Goal: Answer question/provide support: Share knowledge or assist other users

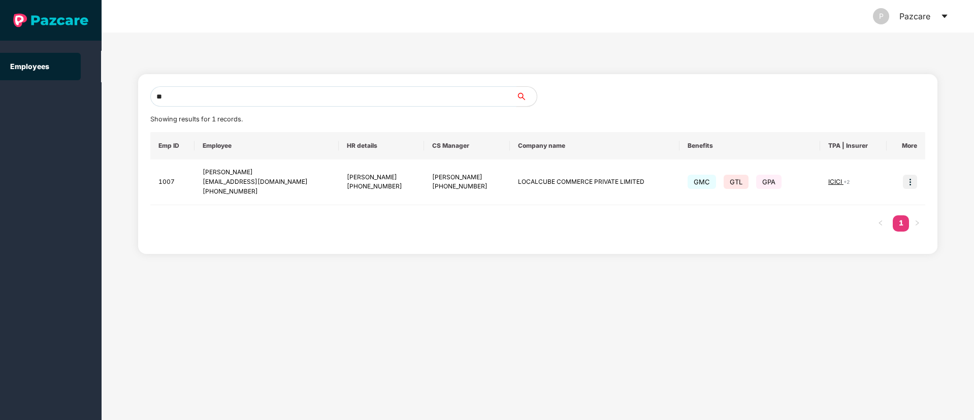
type input "*"
click at [192, 102] on input "text" at bounding box center [333, 96] width 366 height 20
paste input "**********"
click at [836, 183] on span "ICICI" at bounding box center [836, 182] width 15 height 8
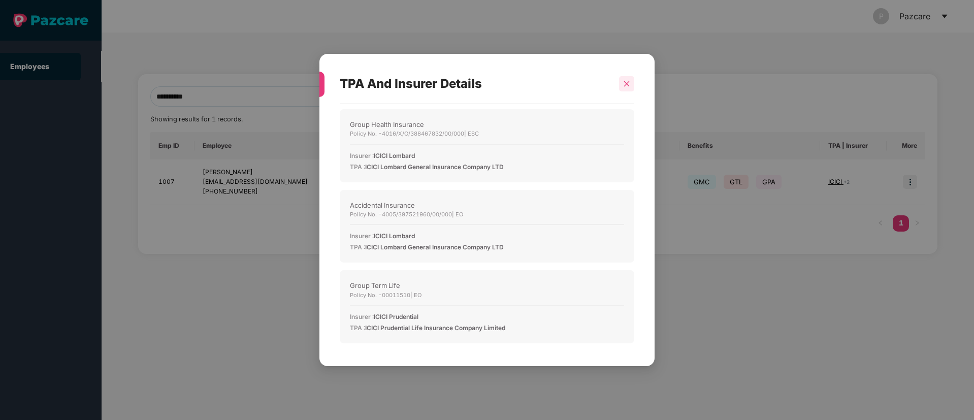
click at [625, 84] on icon "close" at bounding box center [626, 83] width 7 height 7
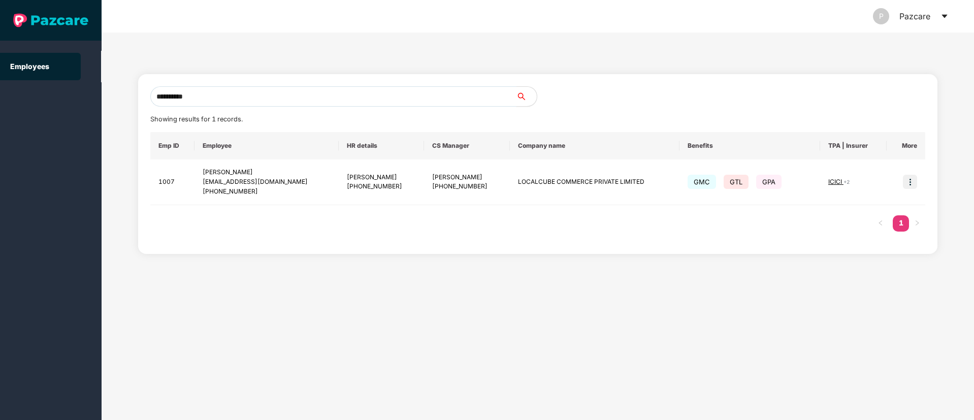
click at [206, 100] on input "**********" at bounding box center [333, 96] width 366 height 20
type input "*"
click at [839, 183] on span "ICICI" at bounding box center [836, 182] width 15 height 8
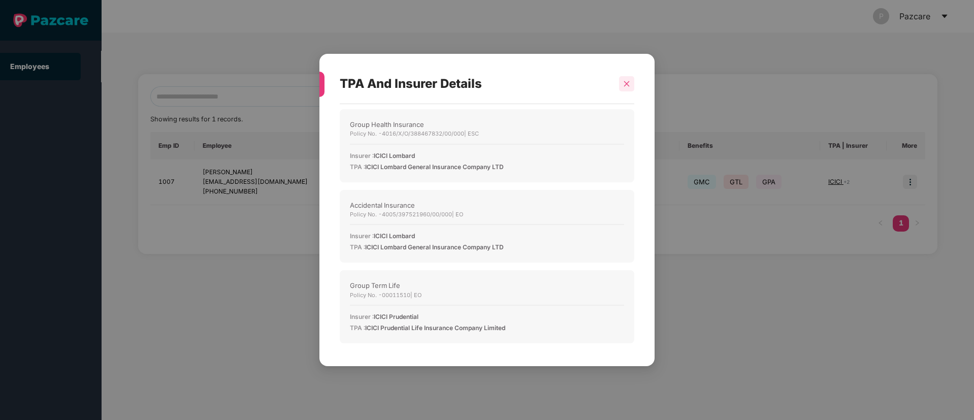
click at [628, 84] on icon "close" at bounding box center [626, 83] width 7 height 7
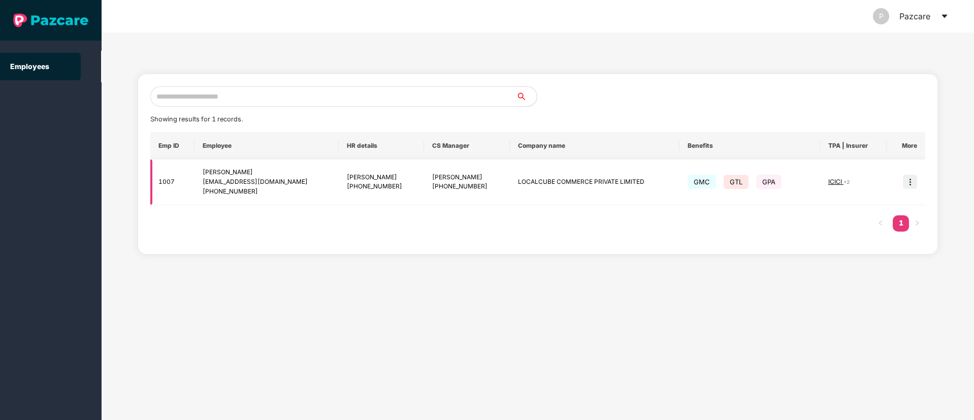
click at [908, 179] on img at bounding box center [910, 182] width 14 height 14
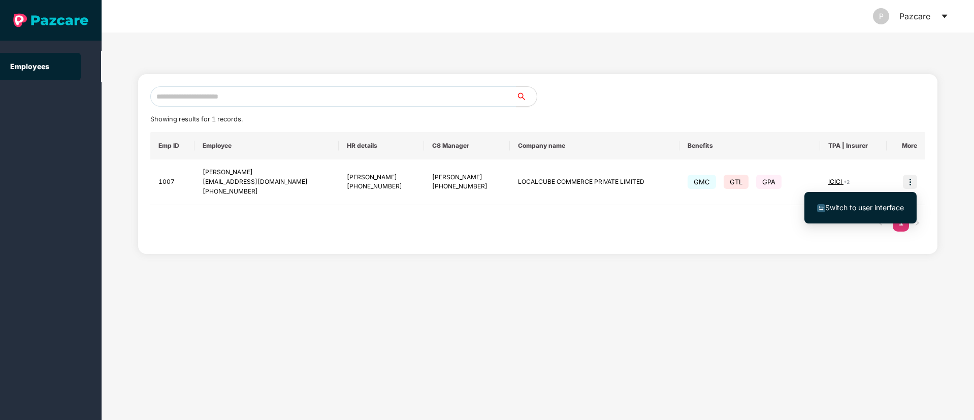
click at [852, 205] on span "Switch to user interface" at bounding box center [865, 207] width 79 height 9
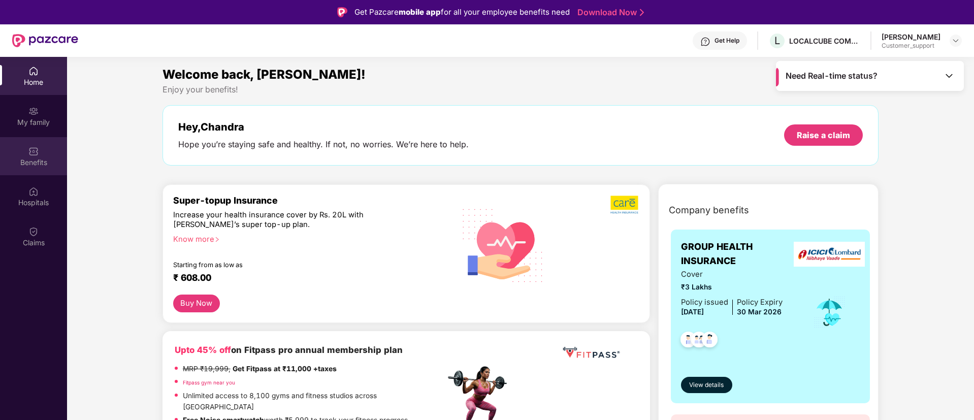
click at [30, 156] on div "Benefits" at bounding box center [33, 156] width 67 height 38
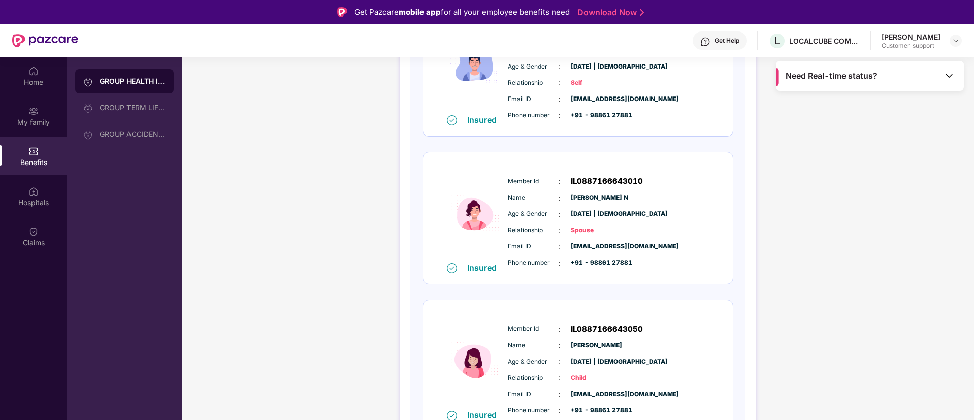
scroll to position [204, 0]
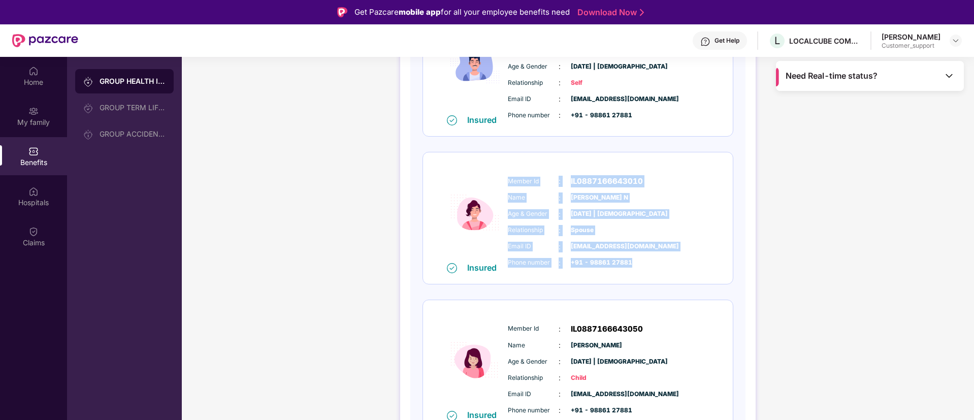
drag, startPoint x: 507, startPoint y: 181, endPoint x: 638, endPoint y: 259, distance: 151.7
click at [638, 259] on div "Member Id : IL0887166643010 Name : [PERSON_NAME] N Age & Gender : [DATE] | [DEM…" at bounding box center [608, 222] width 207 height 104
copy div "Member Id : IL0887166643010 Name : [PERSON_NAME] N Age & Gender : [DATE] | [DEM…"
click at [956, 42] on img at bounding box center [956, 41] width 8 height 8
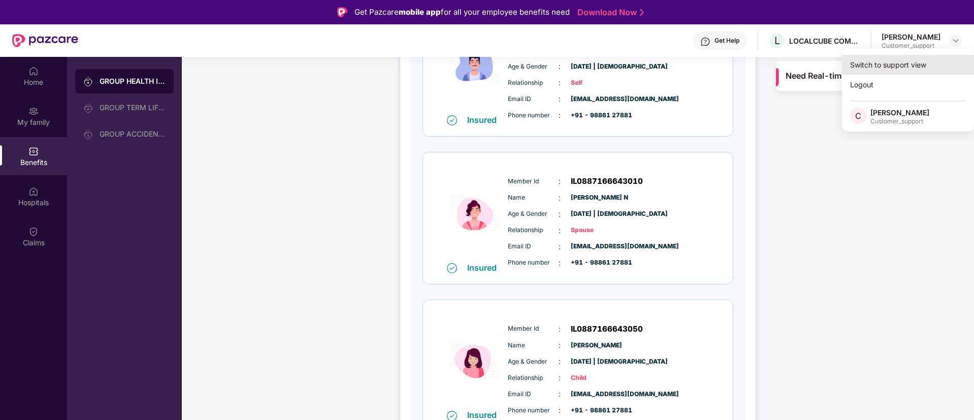
click at [894, 64] on div "Switch to support view" at bounding box center [908, 65] width 132 height 20
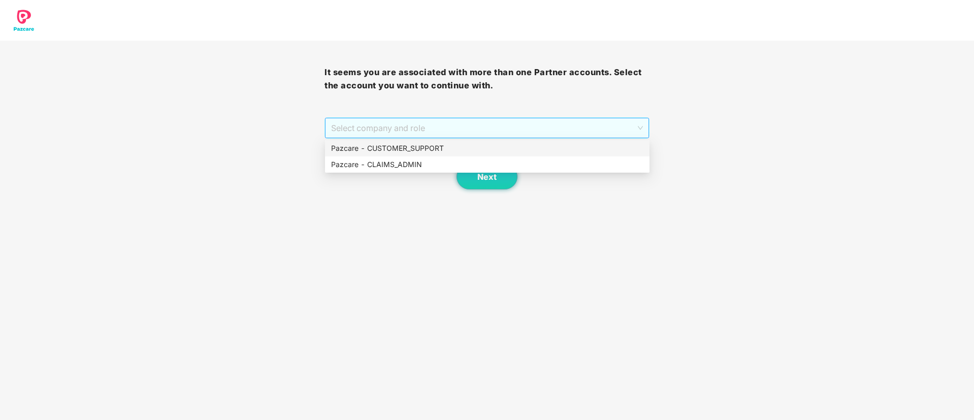
click at [481, 124] on span "Select company and role" at bounding box center [486, 127] width 311 height 19
click at [423, 143] on div "Pazcare - CUSTOMER_SUPPORT" at bounding box center [487, 148] width 312 height 11
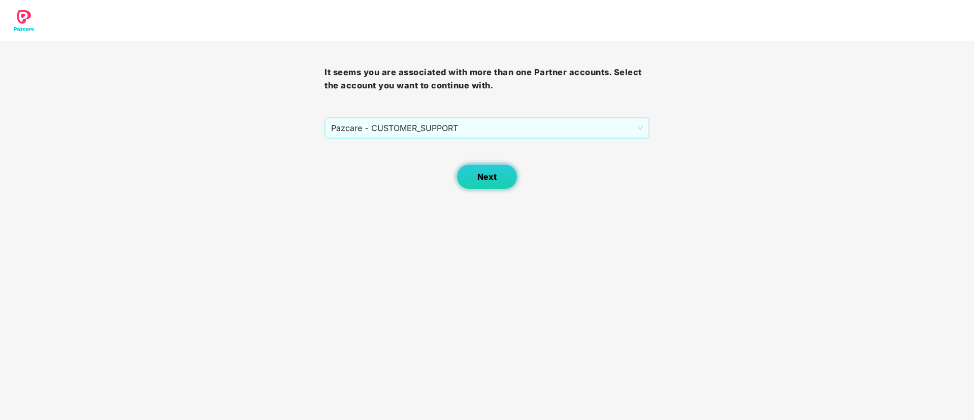
click at [475, 174] on button "Next" at bounding box center [487, 176] width 61 height 25
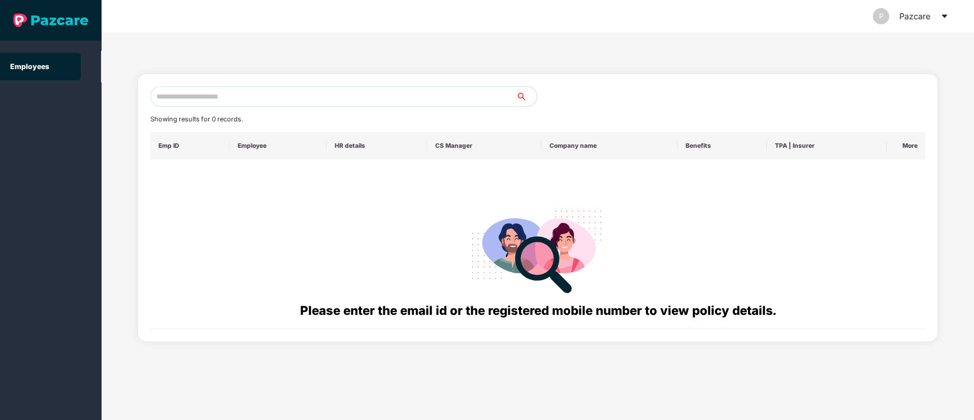
click at [190, 100] on input "text" at bounding box center [333, 96] width 366 height 20
paste input "**********"
type input "*"
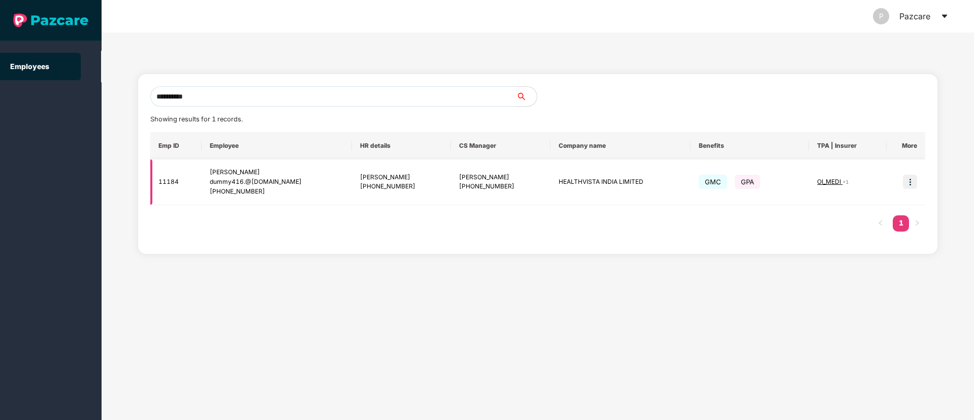
type input "**********"
click at [913, 182] on img at bounding box center [910, 182] width 14 height 14
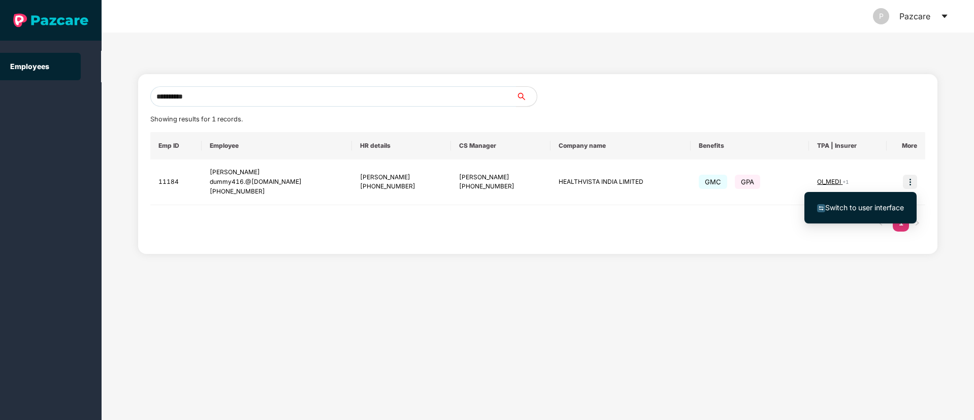
click at [859, 203] on span "Switch to user interface" at bounding box center [865, 207] width 79 height 9
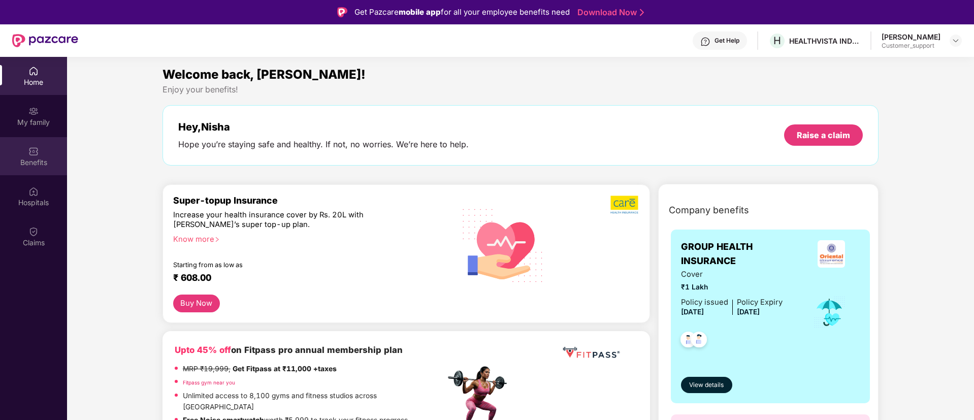
click at [34, 165] on div "Benefits" at bounding box center [33, 162] width 67 height 10
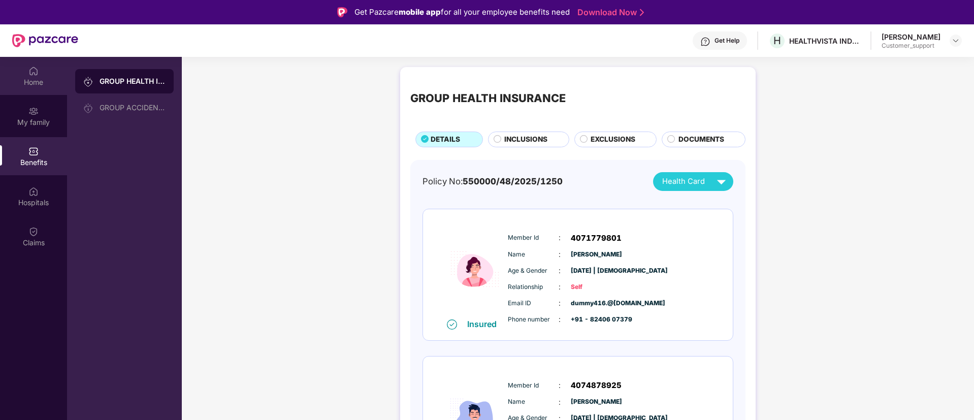
click at [29, 74] on img at bounding box center [33, 71] width 10 height 10
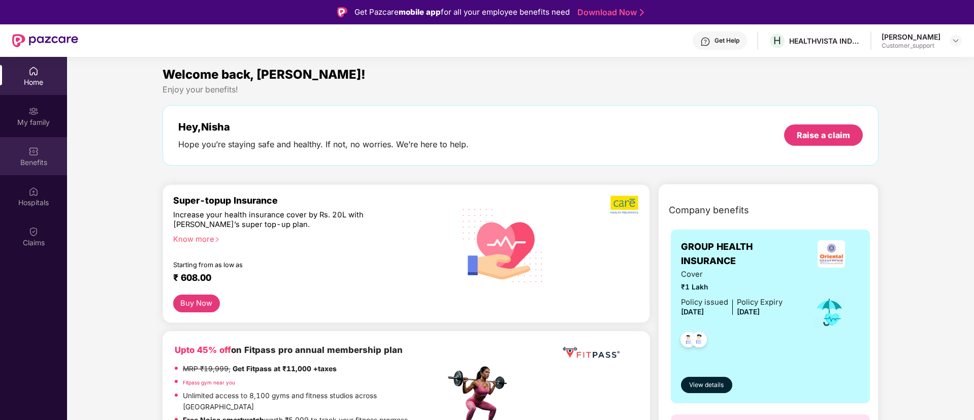
click at [41, 157] on div "Benefits" at bounding box center [33, 162] width 67 height 10
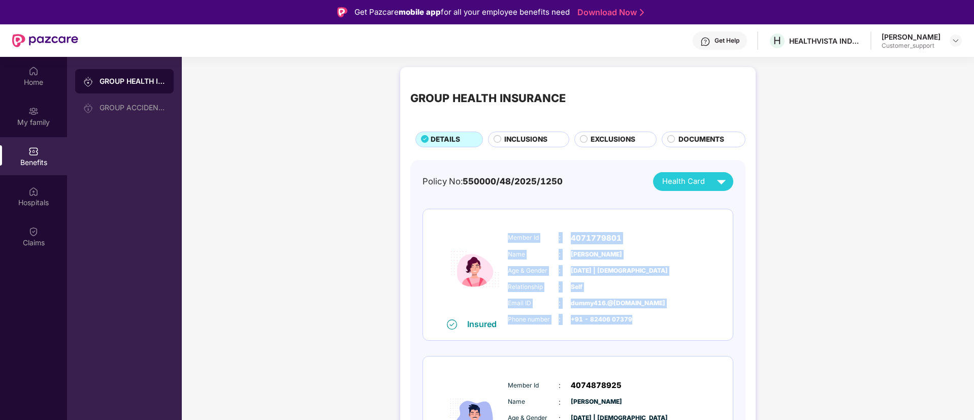
drag, startPoint x: 507, startPoint y: 237, endPoint x: 634, endPoint y: 318, distance: 150.2
click at [634, 318] on div "Member Id : 4071779801 Name : [PERSON_NAME] Age & Gender : [DATE] | [DEMOGRAPHI…" at bounding box center [608, 279] width 207 height 104
copy div "Member Id : 4071779801 Name : [PERSON_NAME] Age & Gender : [DATE] | [DEMOGRAPHI…"
click at [668, 281] on div "Relationship : Self" at bounding box center [609, 286] width 202 height 11
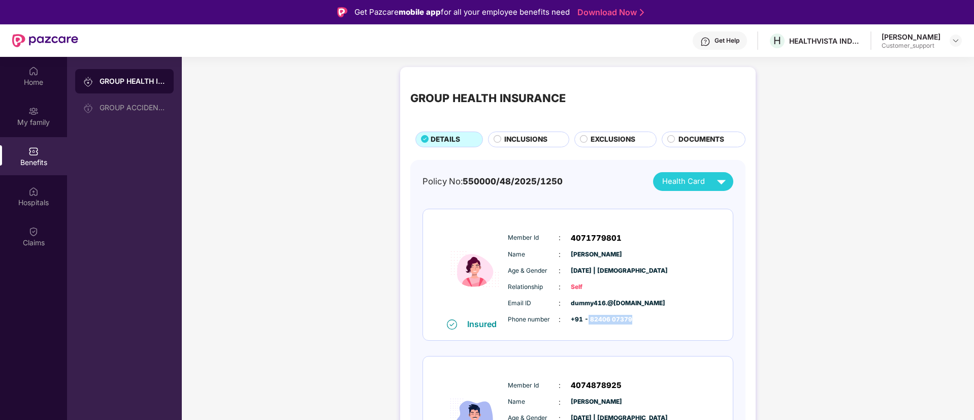
drag, startPoint x: 631, startPoint y: 321, endPoint x: 588, endPoint y: 323, distance: 43.2
click at [588, 323] on div "Phone number : +91 - 82406 07379" at bounding box center [609, 319] width 202 height 11
copy span "82406 07379"
click at [956, 37] on img at bounding box center [956, 41] width 8 height 8
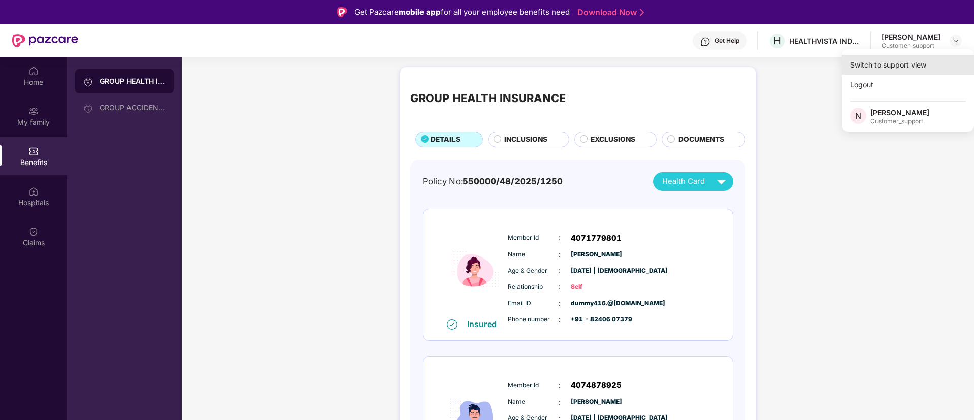
click at [904, 63] on div "Switch to support view" at bounding box center [908, 65] width 132 height 20
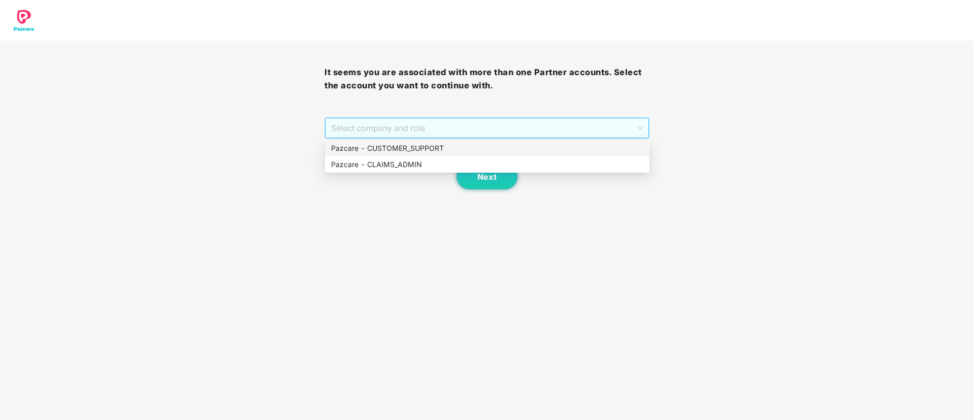
click at [487, 132] on span "Select company and role" at bounding box center [486, 127] width 311 height 19
click at [458, 147] on div "Pazcare - CUSTOMER_SUPPORT" at bounding box center [487, 148] width 312 height 11
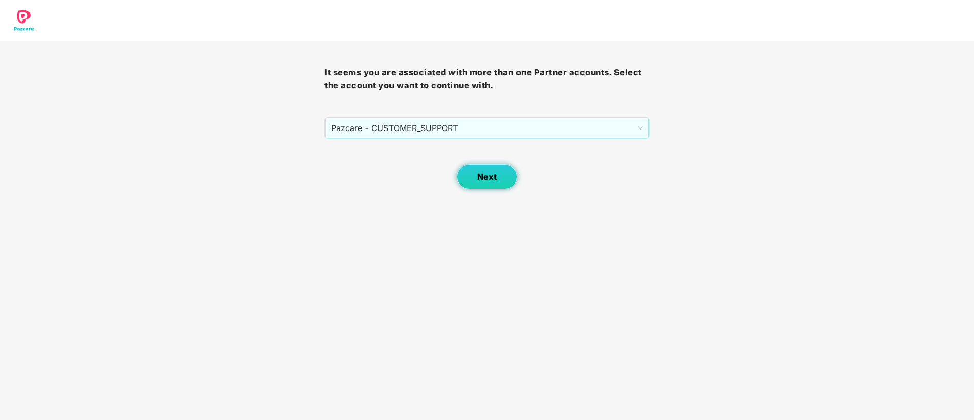
click at [473, 172] on button "Next" at bounding box center [487, 176] width 61 height 25
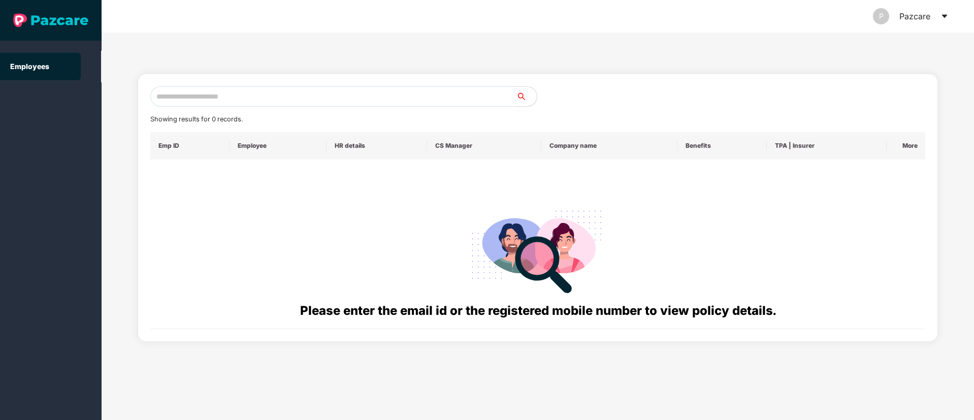
click at [219, 101] on input "text" at bounding box center [333, 96] width 366 height 20
paste input "**********"
click at [160, 95] on input "**********" at bounding box center [333, 96] width 366 height 20
click at [226, 98] on input "**********" at bounding box center [333, 96] width 366 height 20
type input "**********"
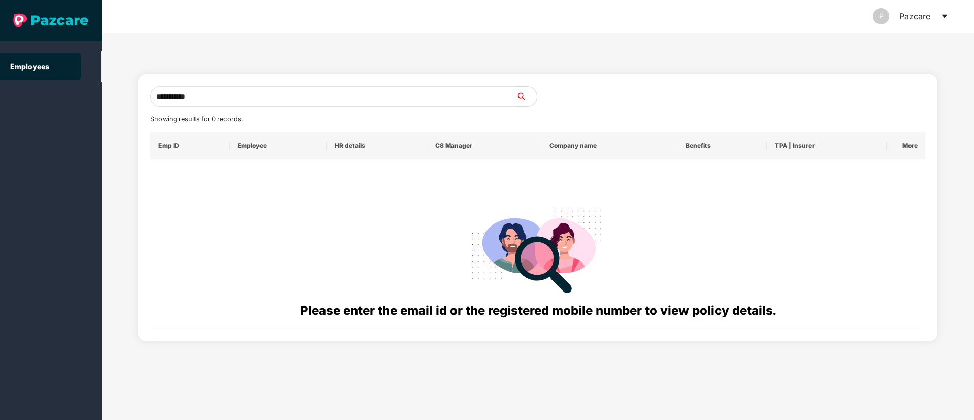
click at [184, 101] on input "**********" at bounding box center [333, 96] width 366 height 20
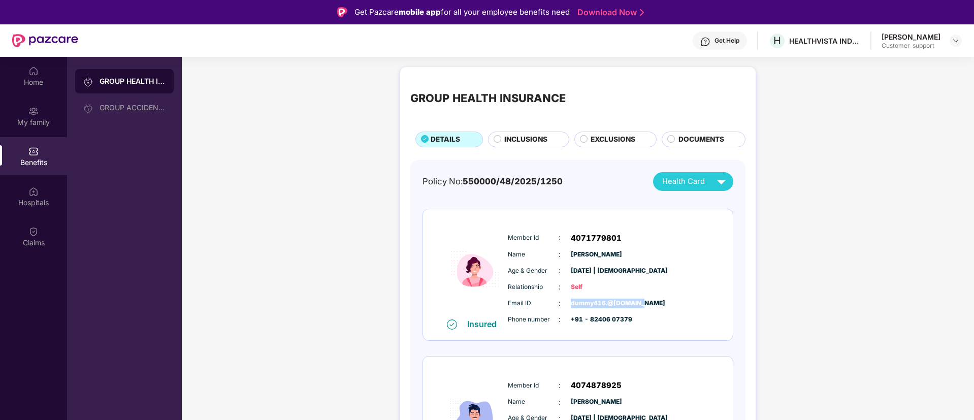
drag, startPoint x: 641, startPoint y: 305, endPoint x: 572, endPoint y: 301, distance: 69.2
click at [572, 301] on span "dummy416.@[DOMAIN_NAME]" at bounding box center [596, 304] width 51 height 10
click at [651, 305] on div "Email ID : dummy416.@[DOMAIN_NAME]" at bounding box center [609, 303] width 202 height 11
drag, startPoint x: 648, startPoint y: 304, endPoint x: 569, endPoint y: 303, distance: 79.3
click at [569, 303] on div "Email ID : dummy416.@[DOMAIN_NAME]" at bounding box center [609, 303] width 202 height 11
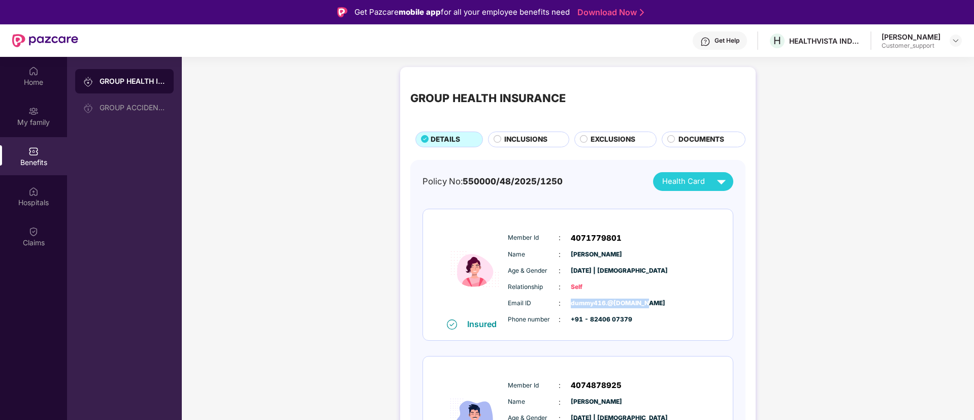
copy span "dummy416.@[DOMAIN_NAME]"
click at [955, 41] on img at bounding box center [956, 41] width 8 height 8
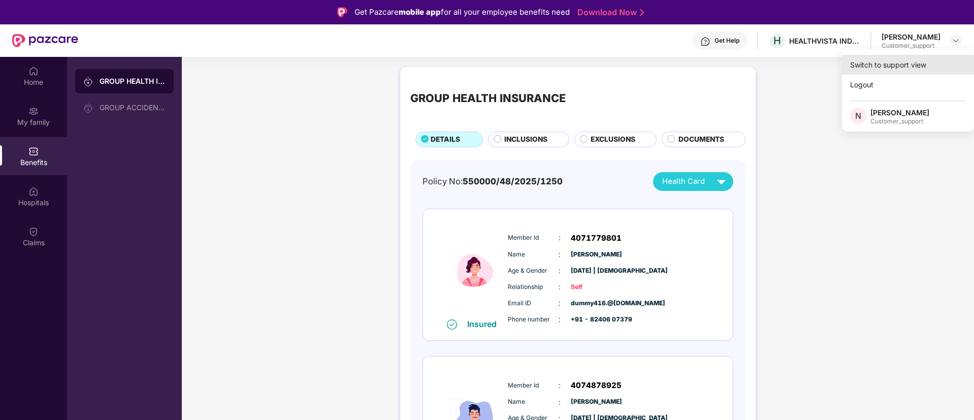
click at [877, 60] on div "Switch to support view" at bounding box center [908, 65] width 132 height 20
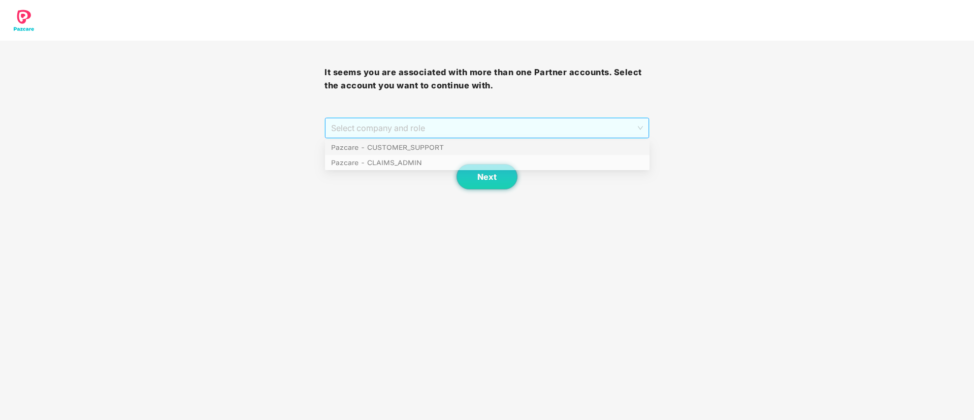
click at [474, 127] on span "Select company and role" at bounding box center [486, 127] width 311 height 19
click at [426, 146] on div "Pazcare - CUSTOMER_SUPPORT" at bounding box center [487, 148] width 312 height 11
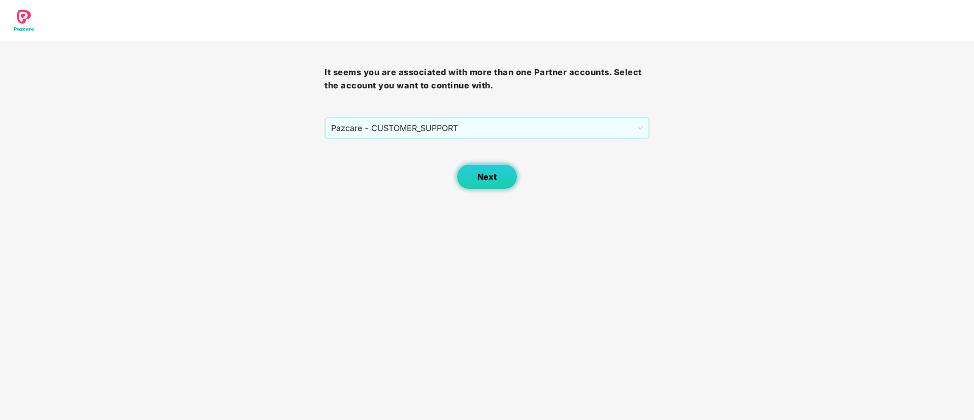
click at [480, 171] on button "Next" at bounding box center [487, 176] width 61 height 25
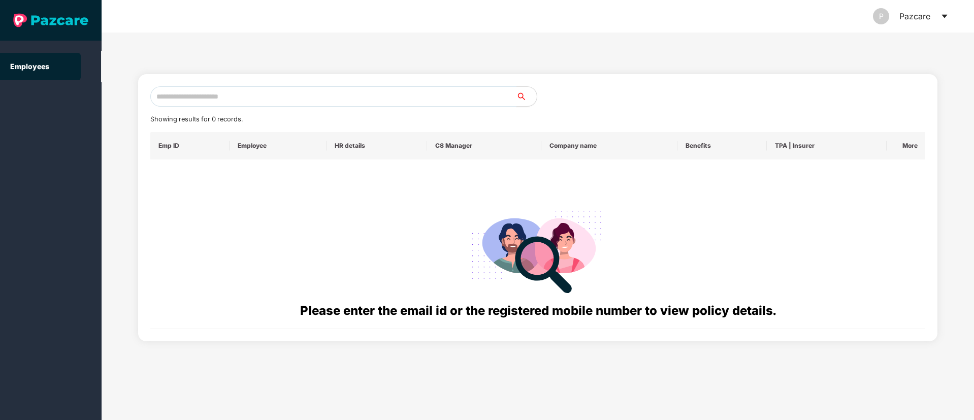
click at [204, 100] on input "text" at bounding box center [333, 96] width 366 height 20
paste input "**********"
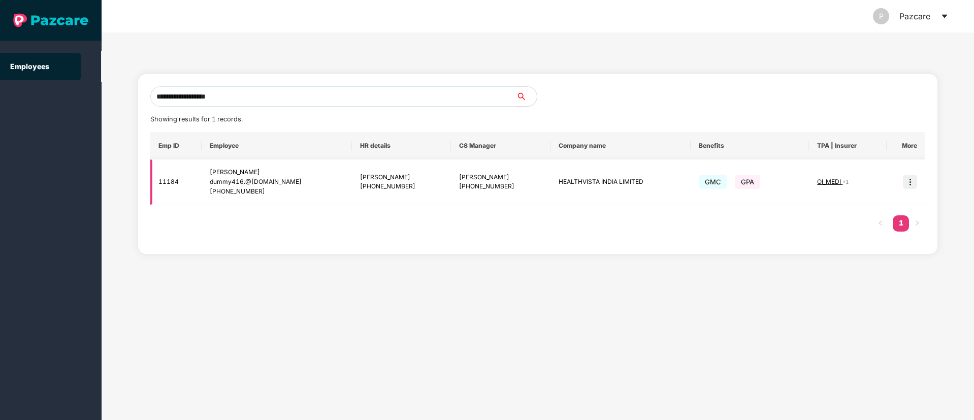
click at [835, 181] on span "OI_MEDI" at bounding box center [829, 182] width 25 height 8
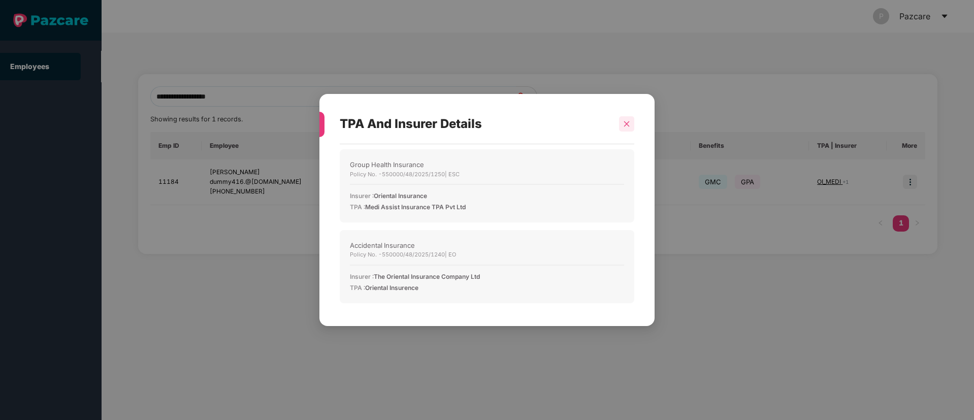
click at [629, 123] on icon "close" at bounding box center [626, 123] width 7 height 7
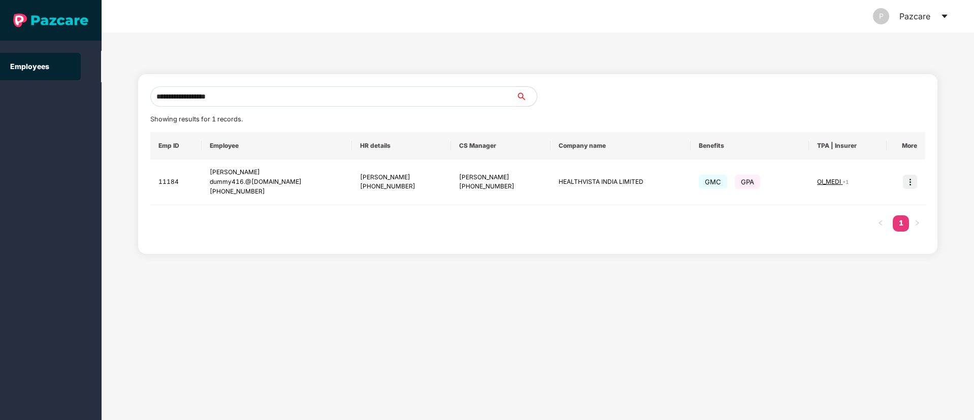
click at [273, 97] on input "**********" at bounding box center [333, 96] width 366 height 20
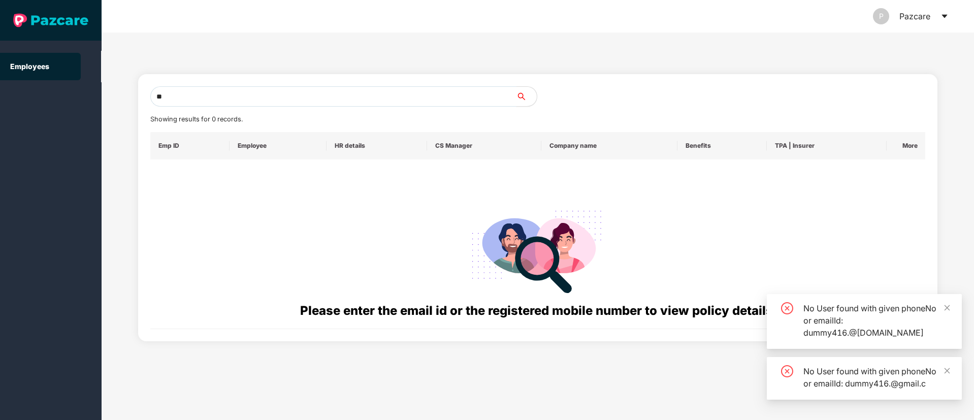
type input "*"
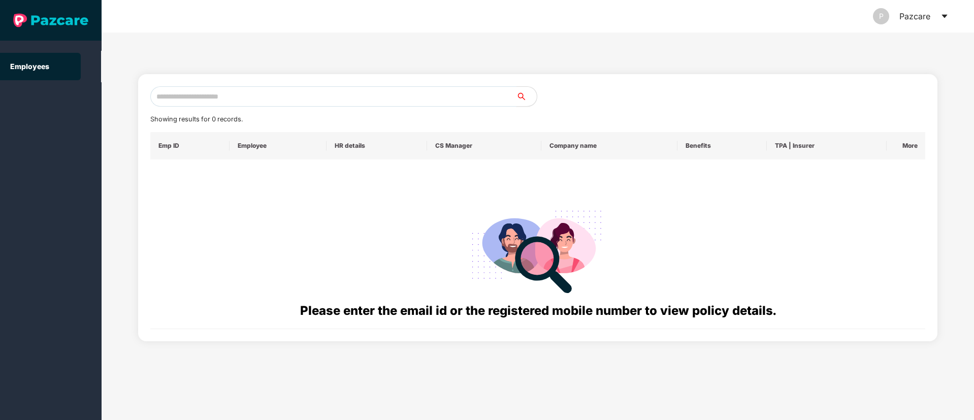
click at [166, 98] on input "text" at bounding box center [333, 96] width 366 height 20
paste input "**********"
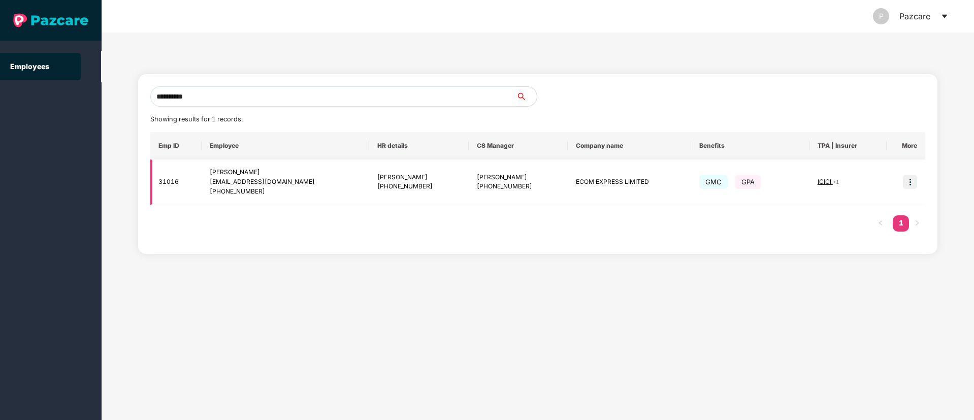
type input "**********"
click at [911, 180] on img at bounding box center [910, 182] width 14 height 14
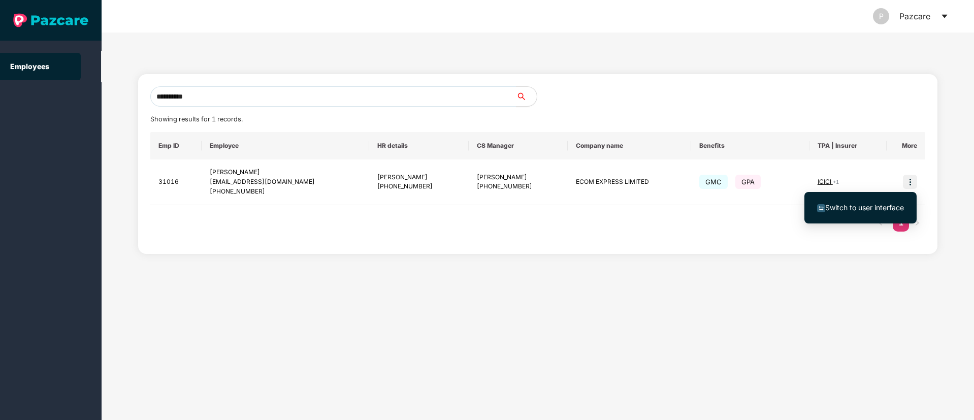
click at [871, 209] on span "Switch to user interface" at bounding box center [865, 207] width 79 height 9
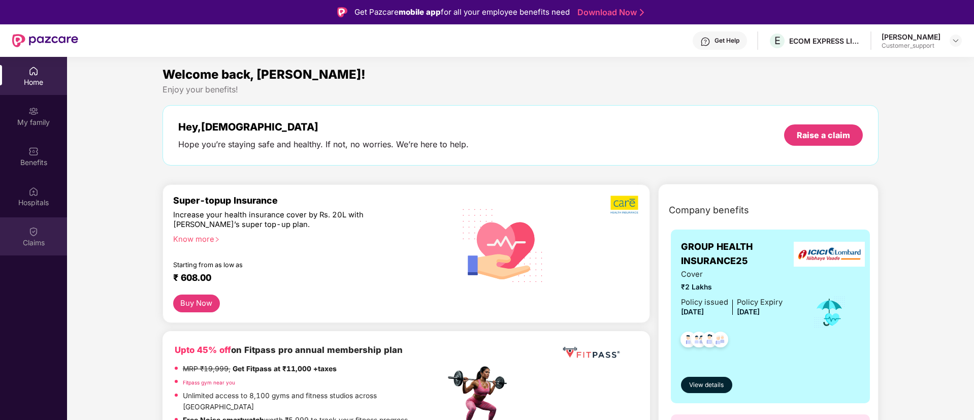
click at [35, 233] on img at bounding box center [33, 232] width 10 height 10
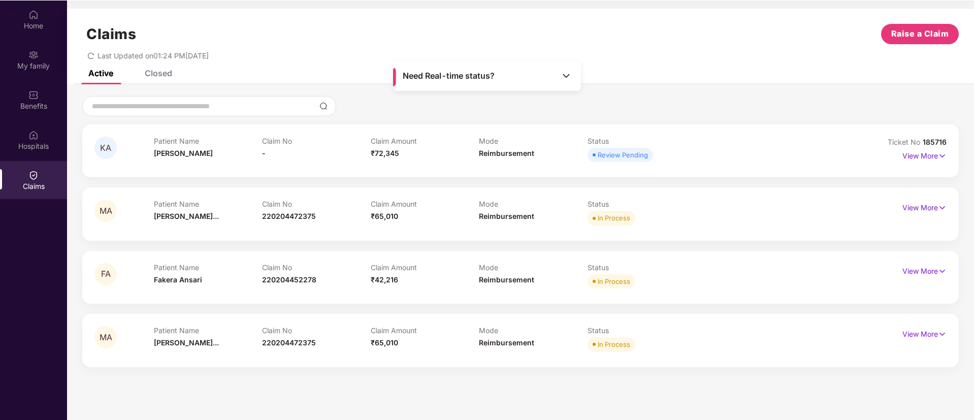
scroll to position [55, 0]
click at [943, 207] on img at bounding box center [942, 209] width 9 height 11
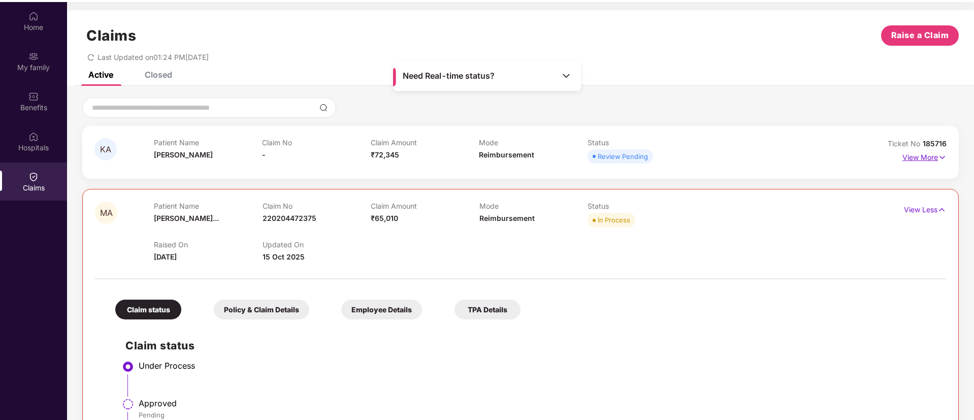
click at [942, 161] on img at bounding box center [942, 157] width 9 height 11
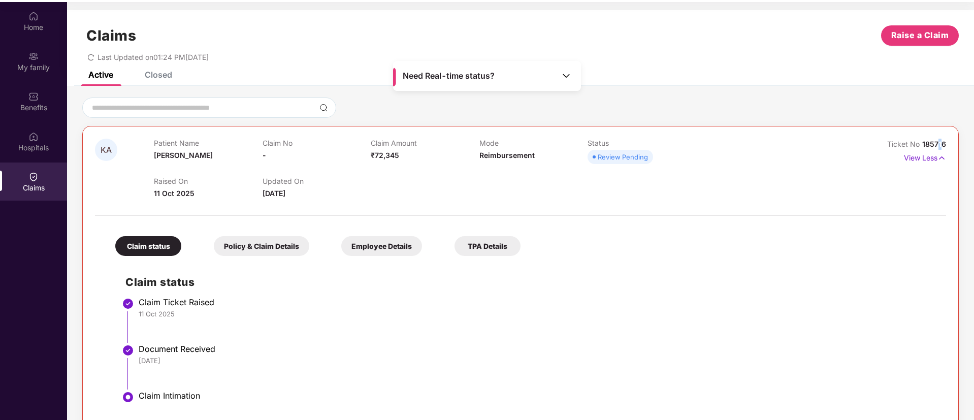
click at [939, 144] on span "185716" at bounding box center [935, 144] width 24 height 9
drag, startPoint x: 945, startPoint y: 142, endPoint x: 923, endPoint y: 142, distance: 22.4
click at [923, 142] on span "185716" at bounding box center [935, 144] width 24 height 9
copy span "185716"
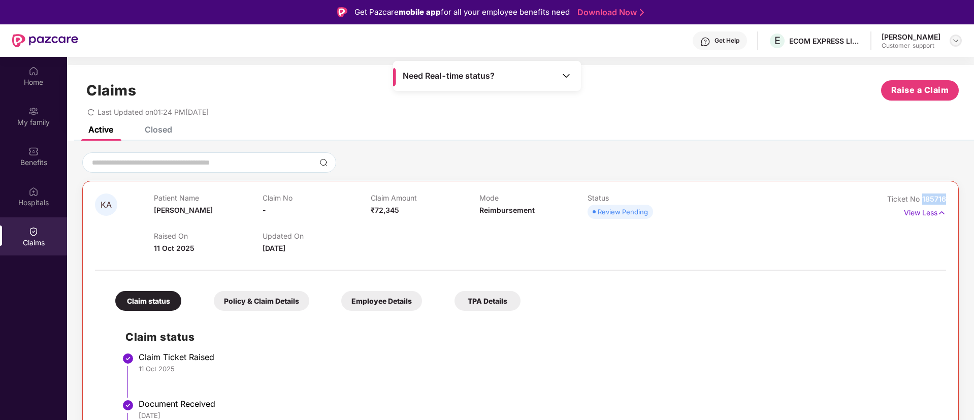
click at [957, 38] on img at bounding box center [956, 41] width 8 height 8
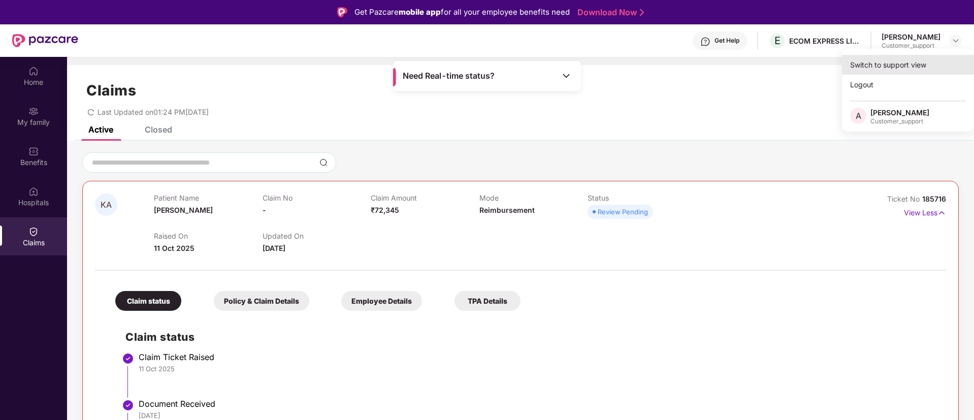
click at [887, 66] on div "Switch to support view" at bounding box center [908, 65] width 132 height 20
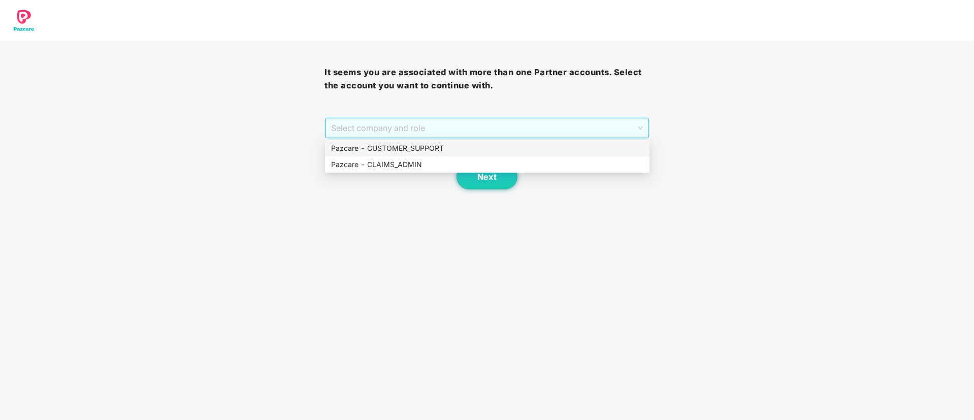
click at [492, 127] on span "Select company and role" at bounding box center [486, 127] width 311 height 19
click at [410, 148] on div "Pazcare - CUSTOMER_SUPPORT" at bounding box center [487, 148] width 312 height 11
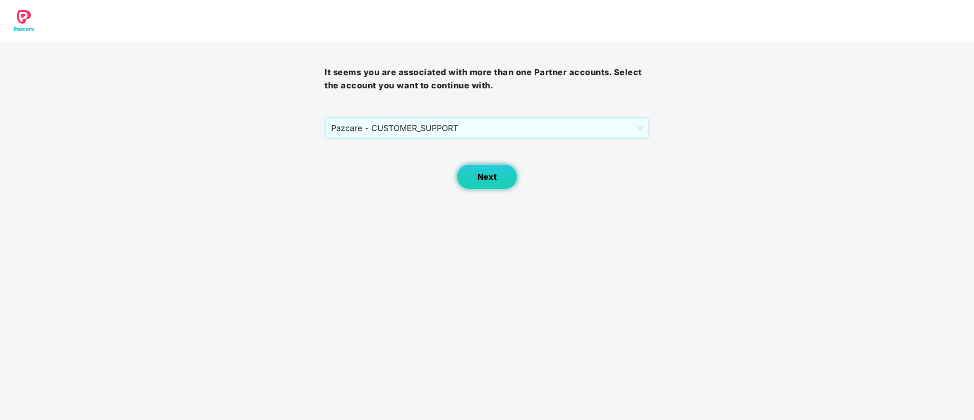
click at [483, 175] on span "Next" at bounding box center [487, 177] width 19 height 10
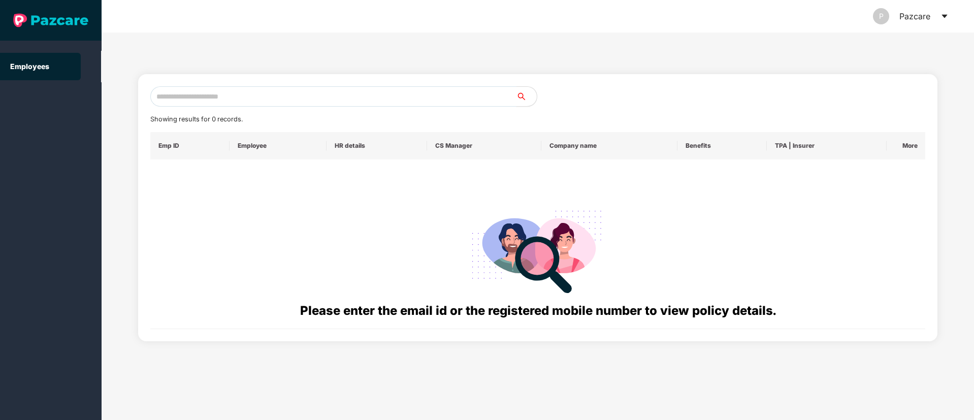
click at [180, 94] on input "text" at bounding box center [333, 96] width 366 height 20
paste input "**********"
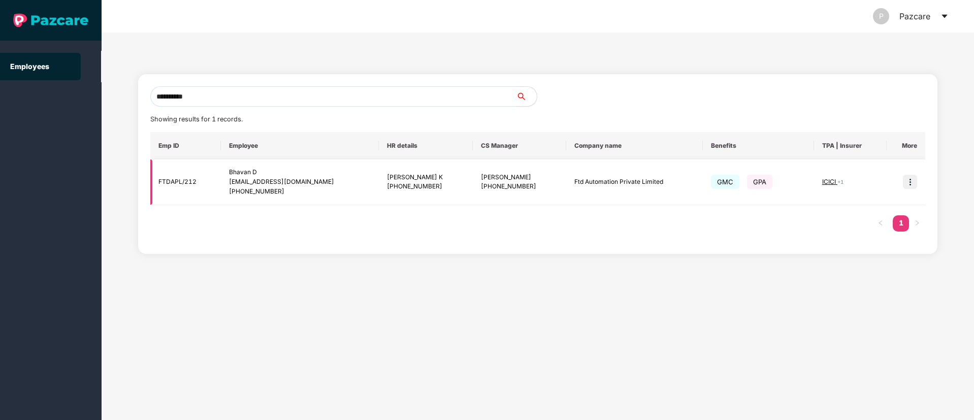
type input "**********"
click at [911, 183] on img at bounding box center [910, 182] width 14 height 14
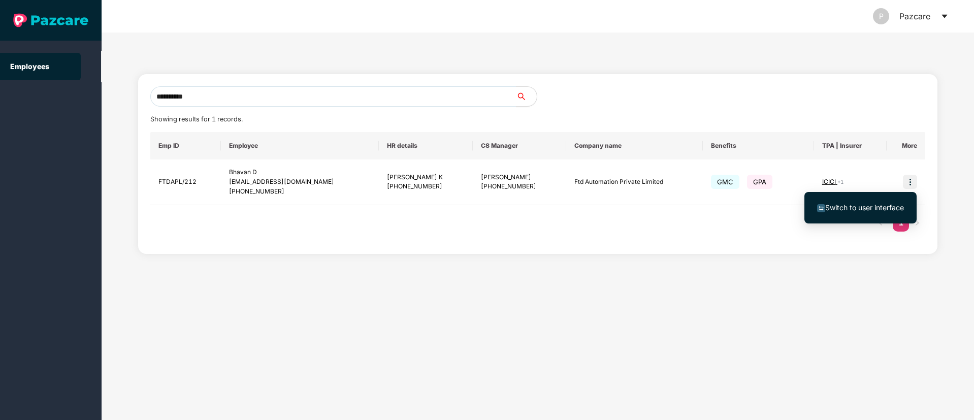
click at [862, 210] on span "Switch to user interface" at bounding box center [865, 207] width 79 height 9
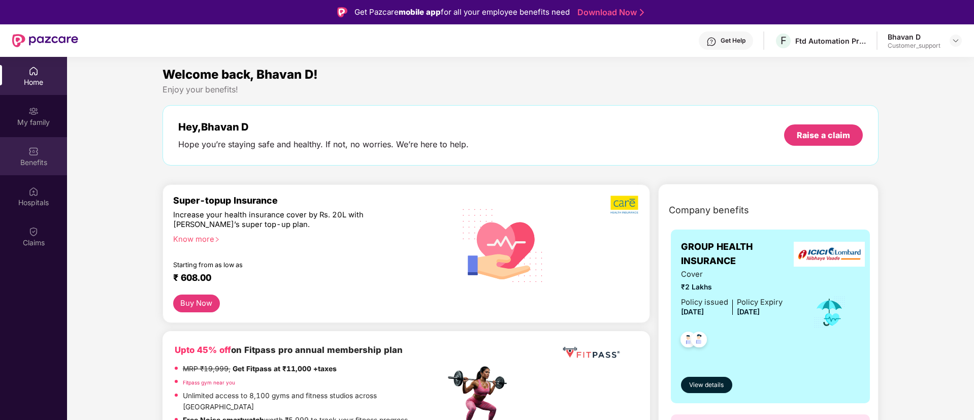
click at [34, 161] on div "Benefits" at bounding box center [33, 162] width 67 height 10
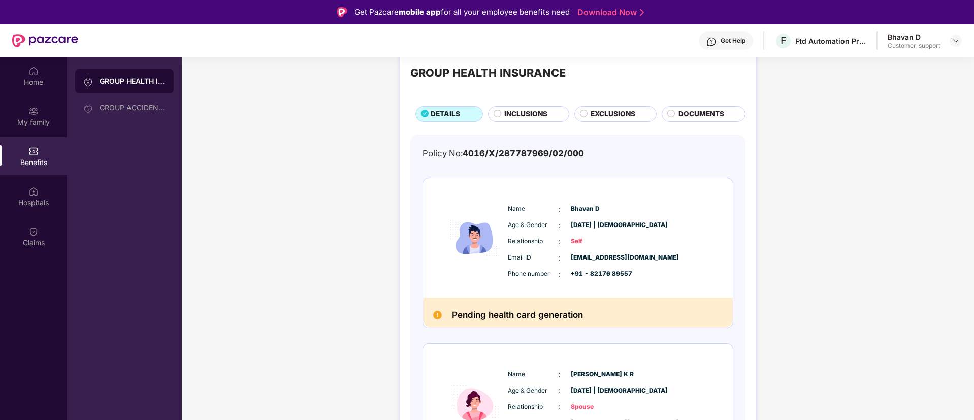
scroll to position [24, 0]
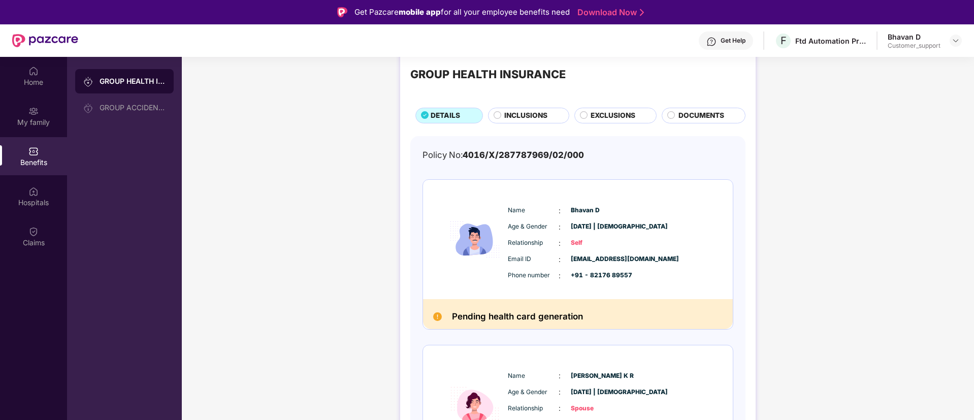
click at [525, 114] on span "INCLUSIONS" at bounding box center [525, 115] width 43 height 11
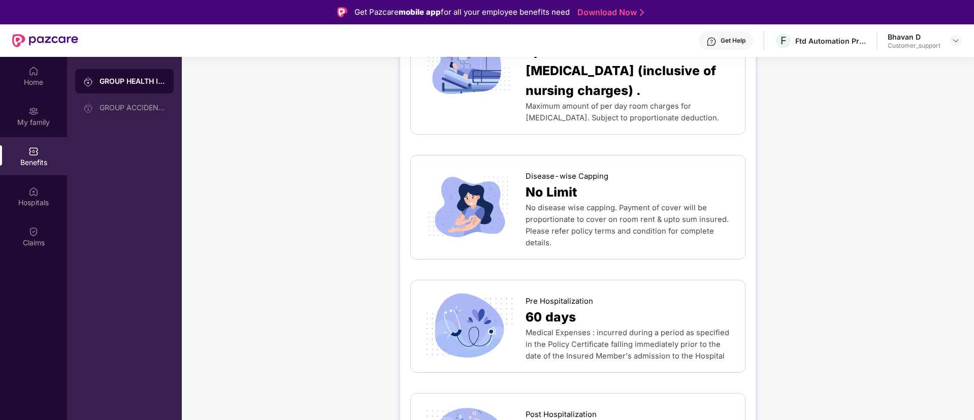
scroll to position [0, 0]
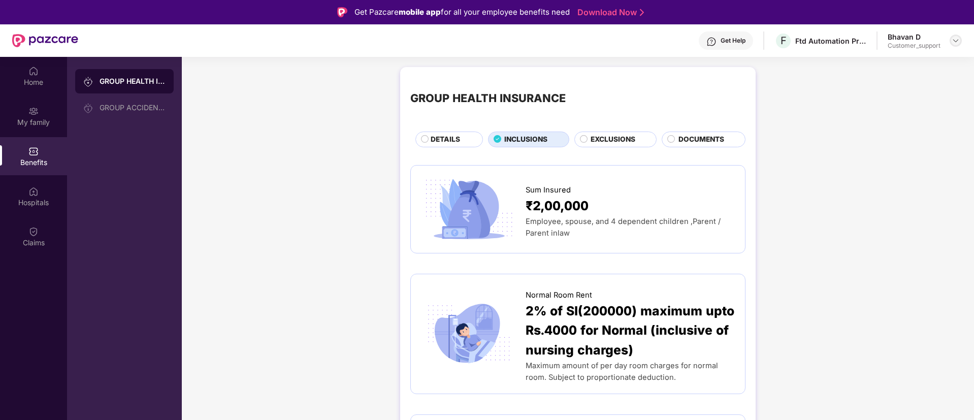
click at [955, 38] on img at bounding box center [956, 41] width 8 height 8
click at [894, 70] on div "Switch to support view" at bounding box center [908, 65] width 132 height 20
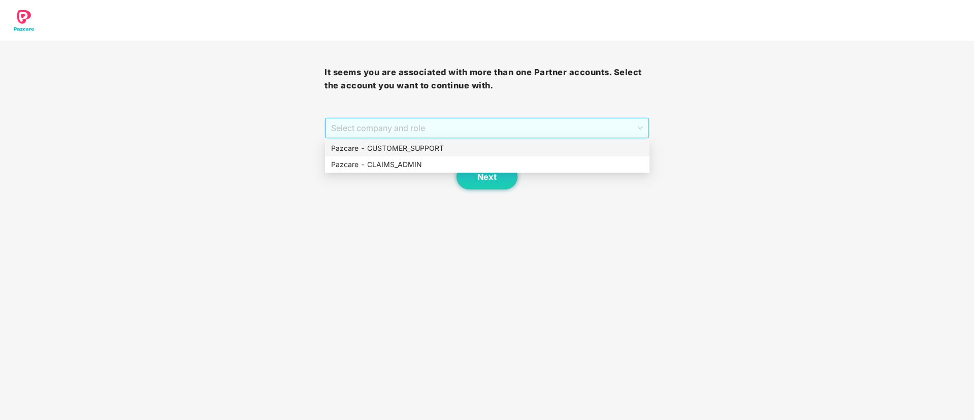
click at [514, 129] on span "Select company and role" at bounding box center [486, 127] width 311 height 19
click at [429, 151] on div "Pazcare - CUSTOMER_SUPPORT" at bounding box center [487, 148] width 312 height 11
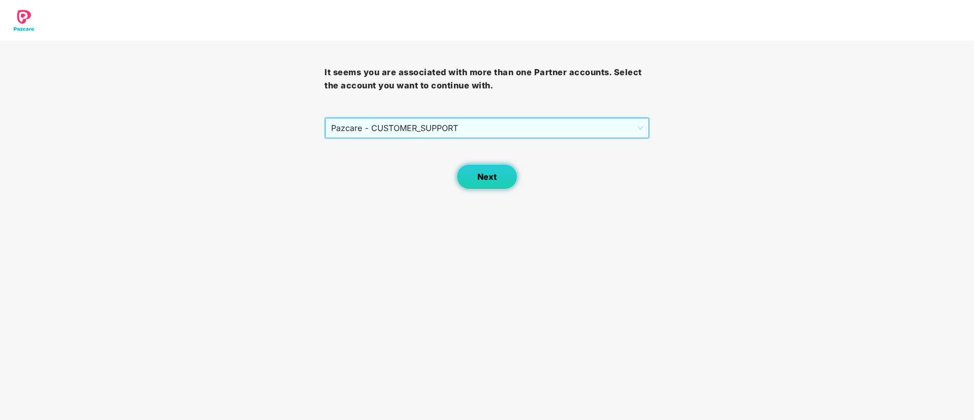
click at [483, 175] on span "Next" at bounding box center [487, 177] width 19 height 10
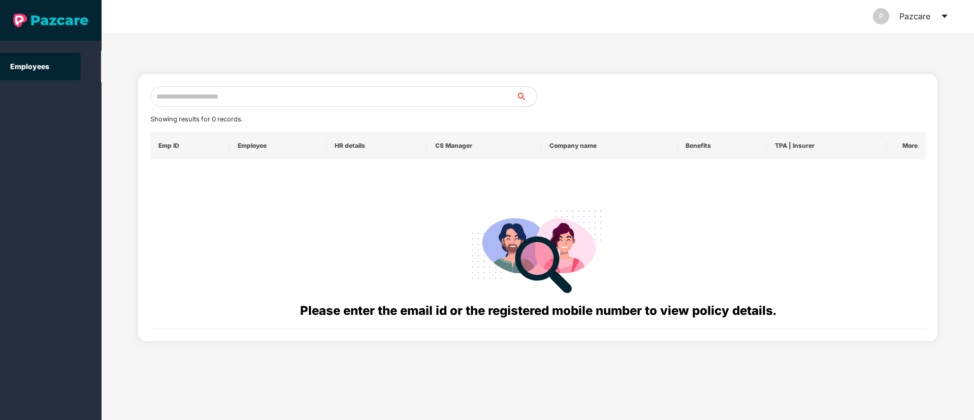
click at [174, 99] on input "text" at bounding box center [333, 96] width 366 height 20
paste input "**********"
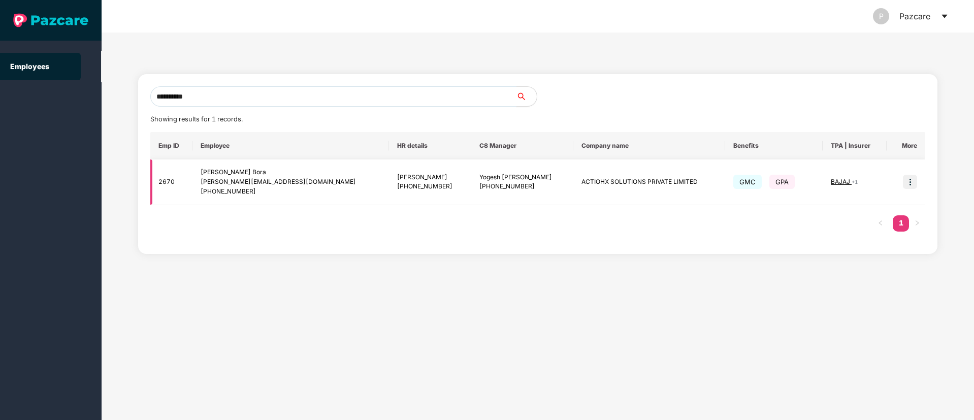
type input "**********"
click at [907, 184] on img at bounding box center [910, 182] width 14 height 14
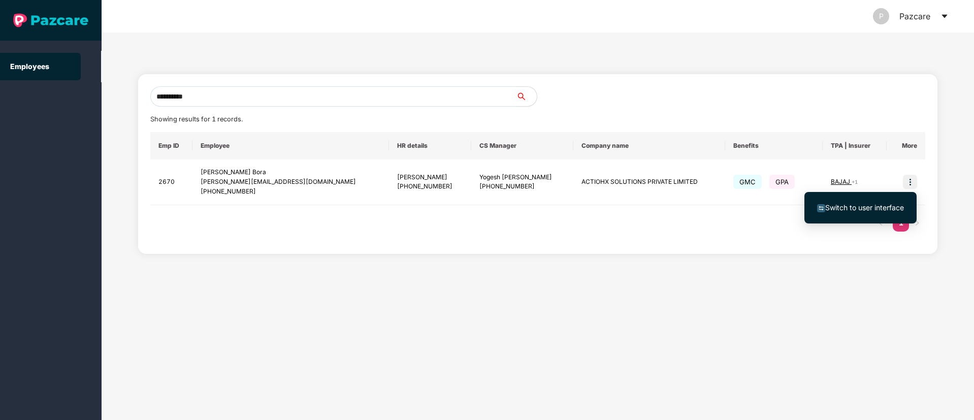
click at [864, 208] on span "Switch to user interface" at bounding box center [865, 207] width 79 height 9
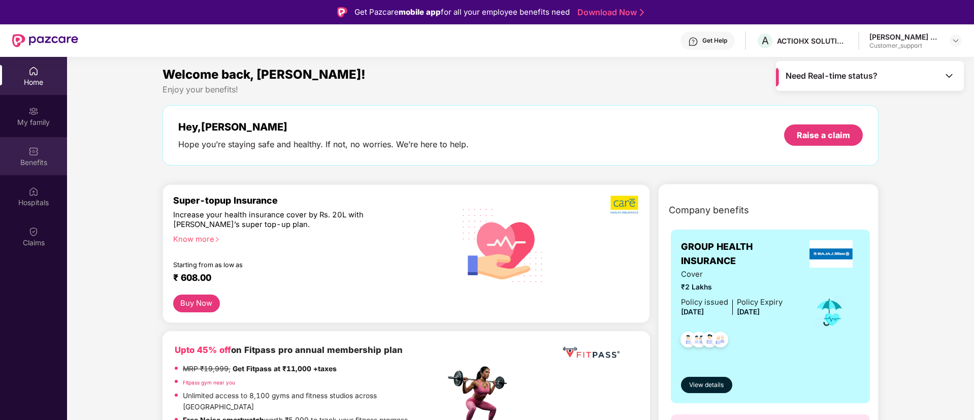
click at [36, 162] on div "Benefits" at bounding box center [33, 162] width 67 height 10
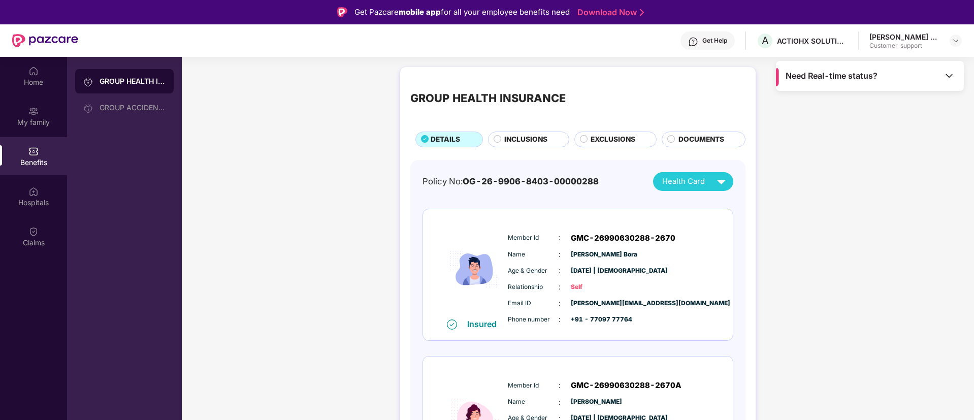
click at [518, 143] on span "INCLUSIONS" at bounding box center [525, 139] width 43 height 11
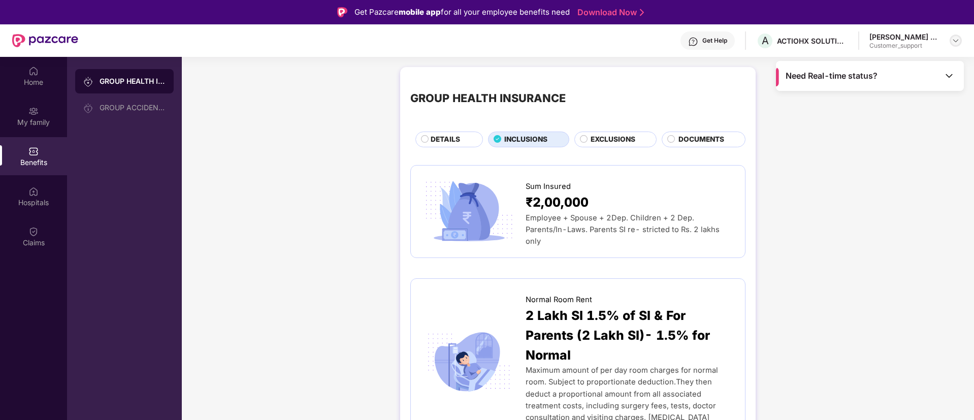
click at [953, 40] on img at bounding box center [956, 41] width 8 height 8
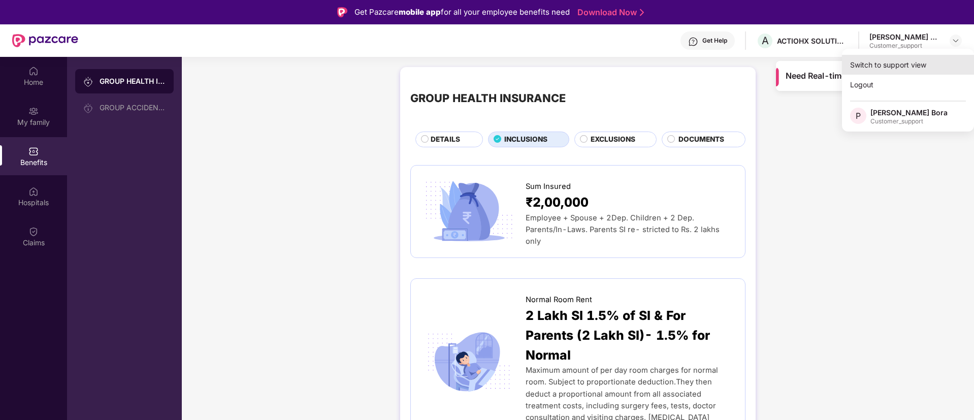
click at [879, 61] on div "Switch to support view" at bounding box center [908, 65] width 132 height 20
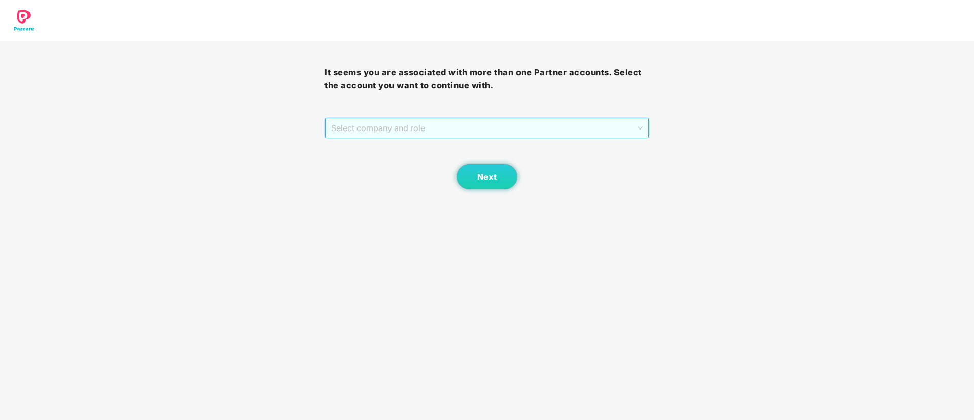
click at [504, 122] on span "Select company and role" at bounding box center [486, 127] width 311 height 19
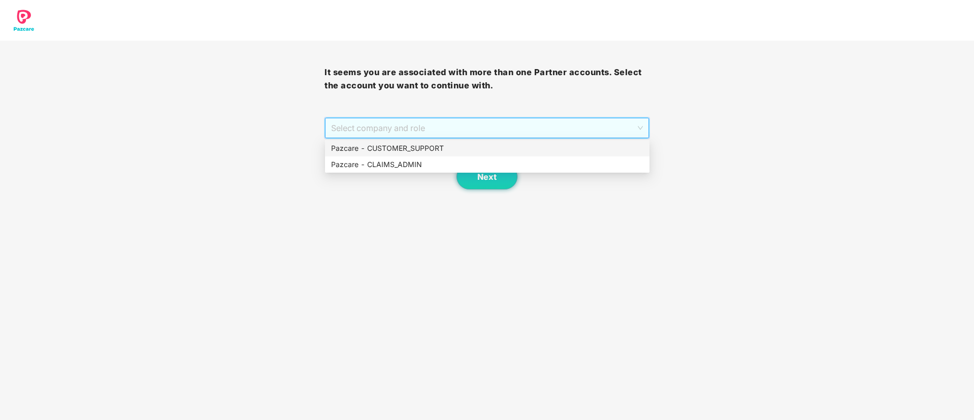
click at [410, 147] on div "Pazcare - CUSTOMER_SUPPORT" at bounding box center [487, 148] width 312 height 11
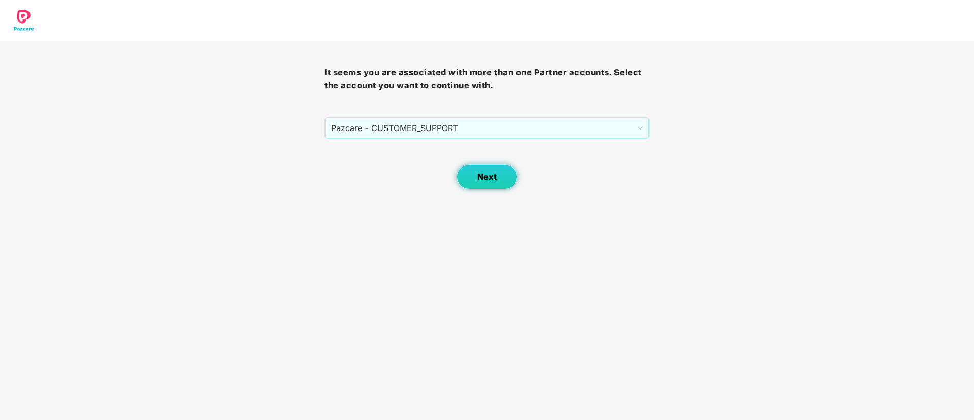
click at [482, 172] on span "Next" at bounding box center [487, 177] width 19 height 10
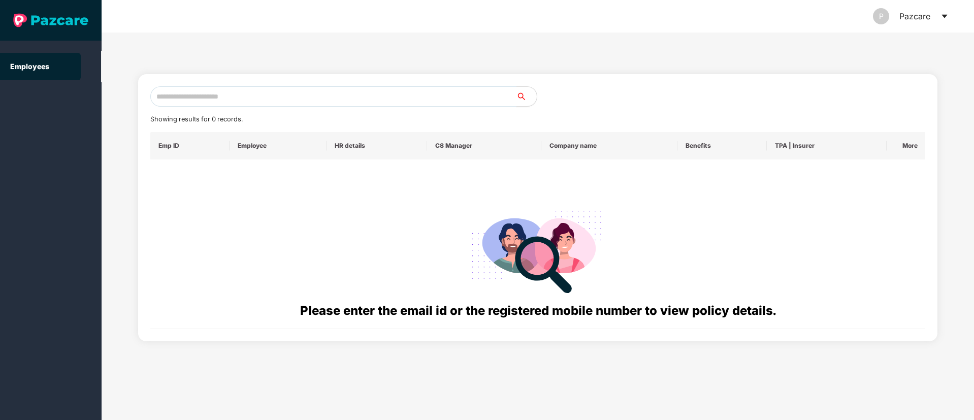
click at [170, 99] on input "text" at bounding box center [333, 96] width 366 height 20
paste input "**********"
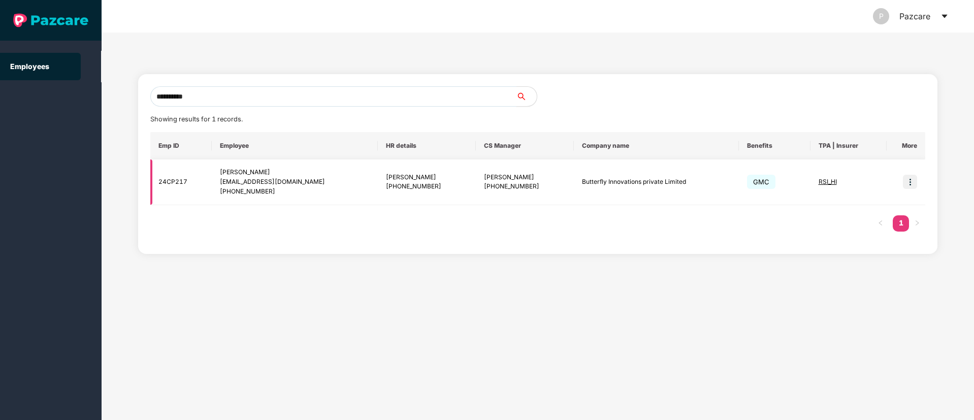
type input "**********"
click at [911, 183] on img at bounding box center [910, 182] width 14 height 14
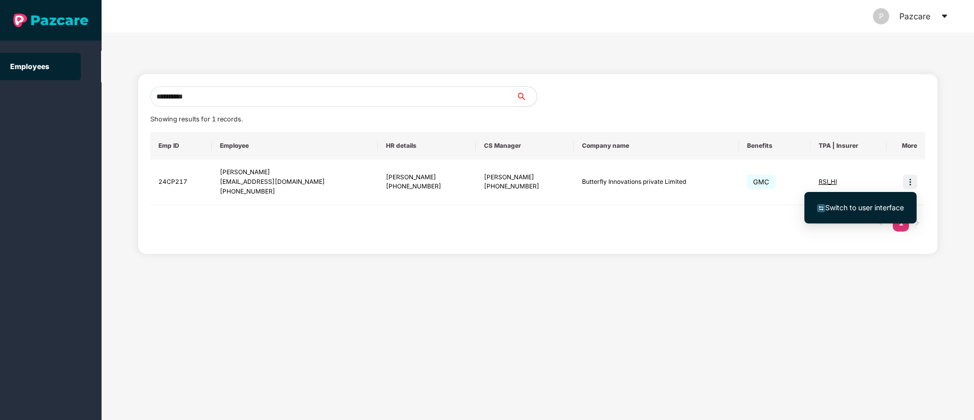
click at [869, 207] on span "Switch to user interface" at bounding box center [865, 207] width 79 height 9
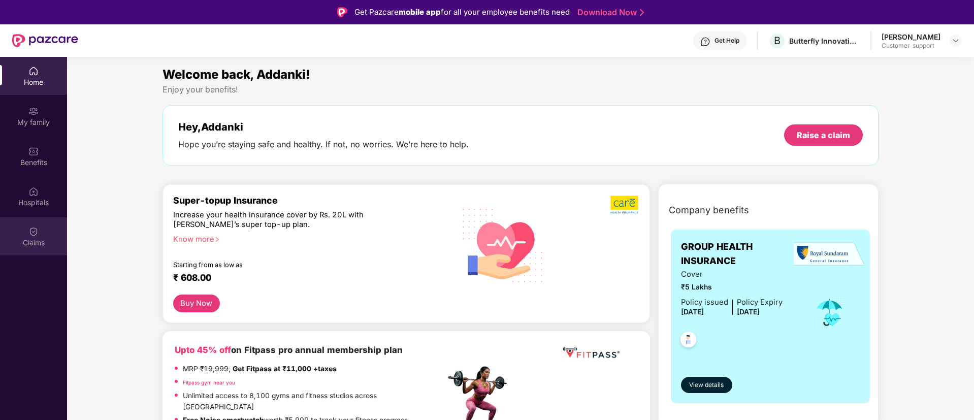
click at [35, 227] on img at bounding box center [33, 232] width 10 height 10
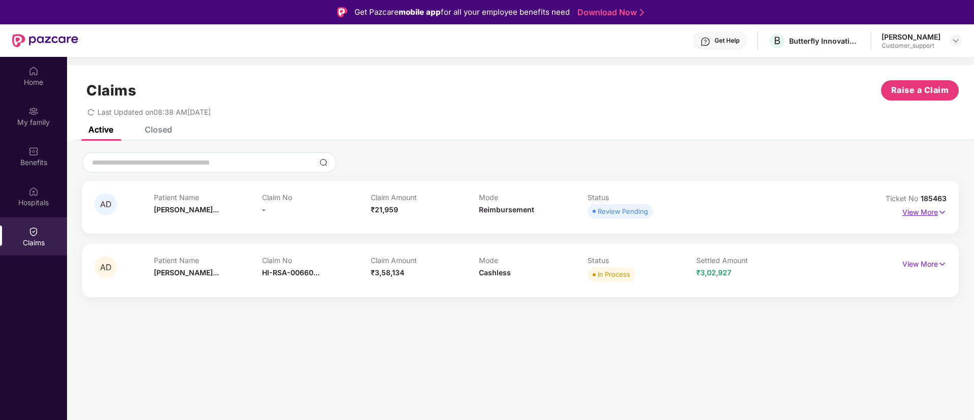
click at [940, 211] on img at bounding box center [942, 212] width 9 height 11
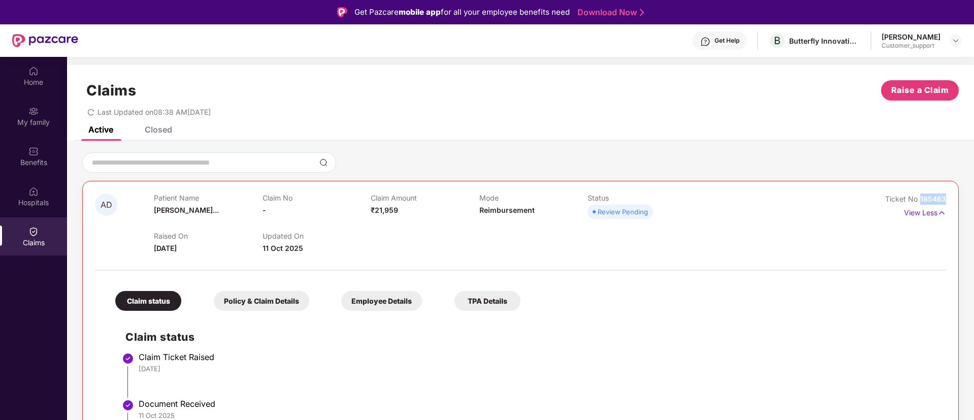
drag, startPoint x: 947, startPoint y: 198, endPoint x: 920, endPoint y: 201, distance: 28.1
click at [920, 201] on div "AD Patient Name [PERSON_NAME]... Claim No - Claim Amount ₹21,959 Mode Reimburse…" at bounding box center [520, 333] width 877 height 305
copy span "185463"
click at [954, 42] on img at bounding box center [956, 41] width 8 height 8
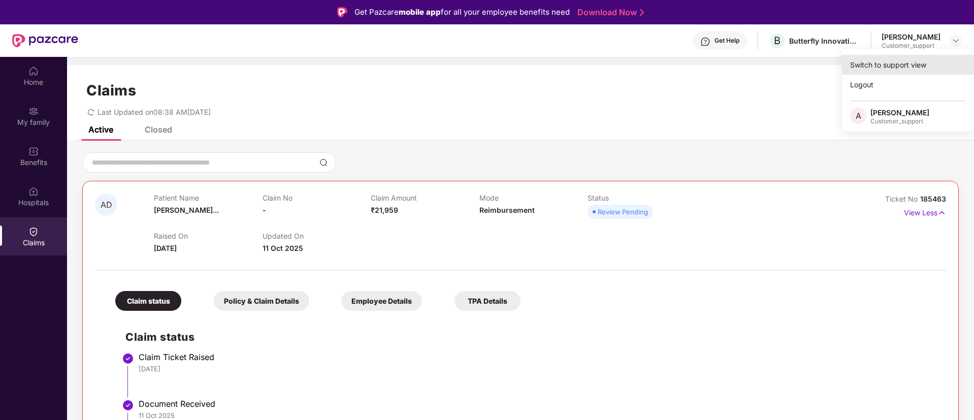
click at [887, 67] on div "Switch to support view" at bounding box center [908, 65] width 132 height 20
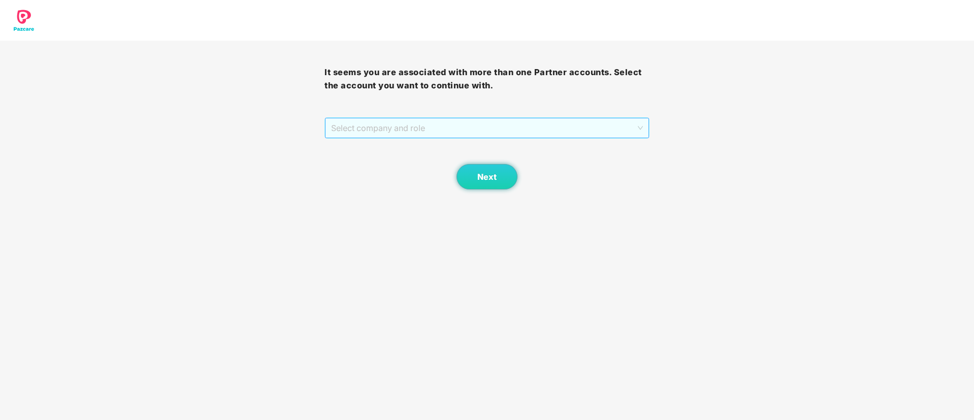
click at [486, 134] on span "Select company and role" at bounding box center [486, 127] width 311 height 19
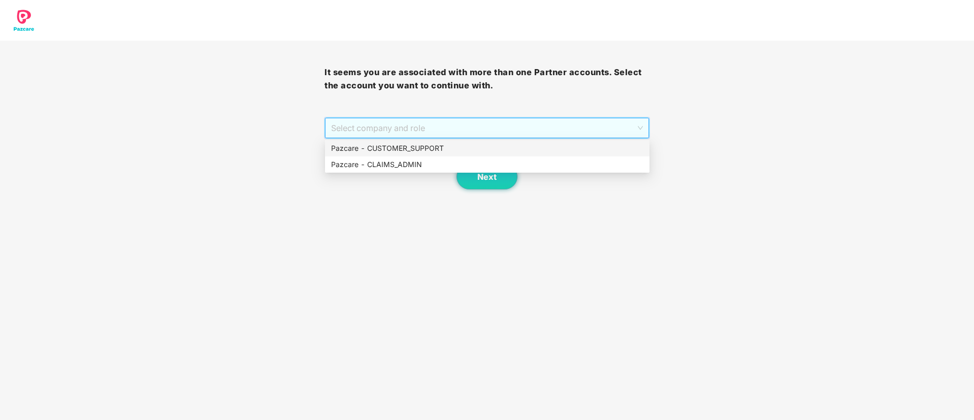
click at [435, 147] on div "Pazcare - CUSTOMER_SUPPORT" at bounding box center [487, 148] width 312 height 11
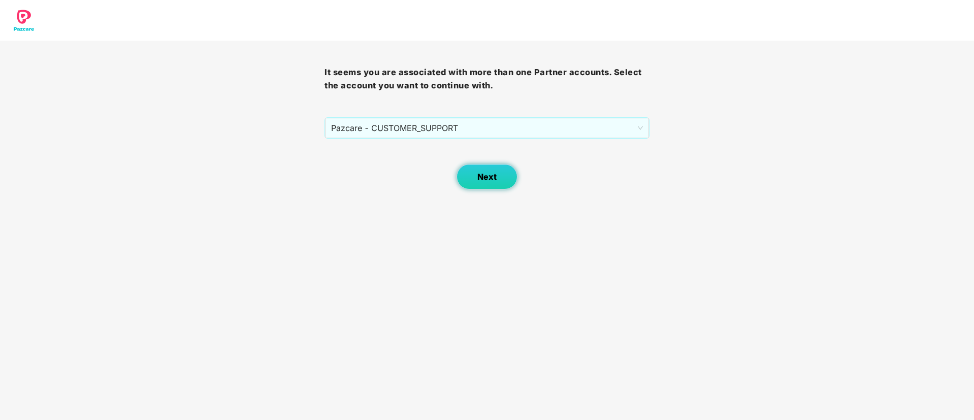
click at [485, 187] on button "Next" at bounding box center [487, 176] width 61 height 25
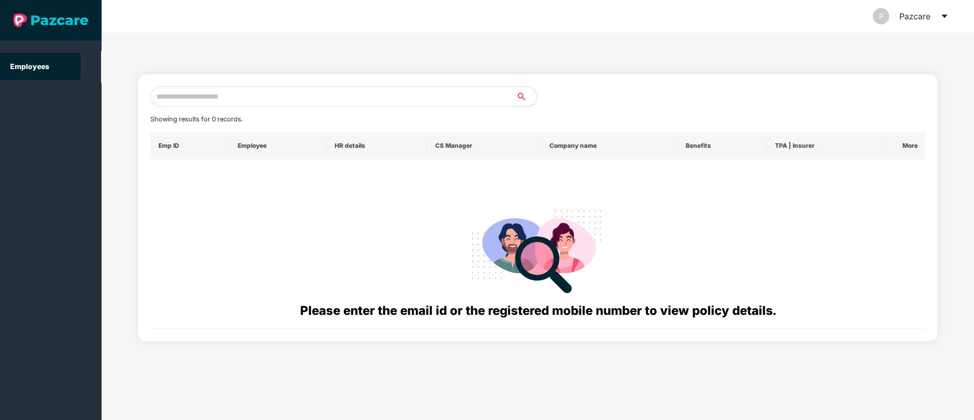
click at [183, 94] on input "text" at bounding box center [333, 96] width 366 height 20
paste input "**********"
type input "*"
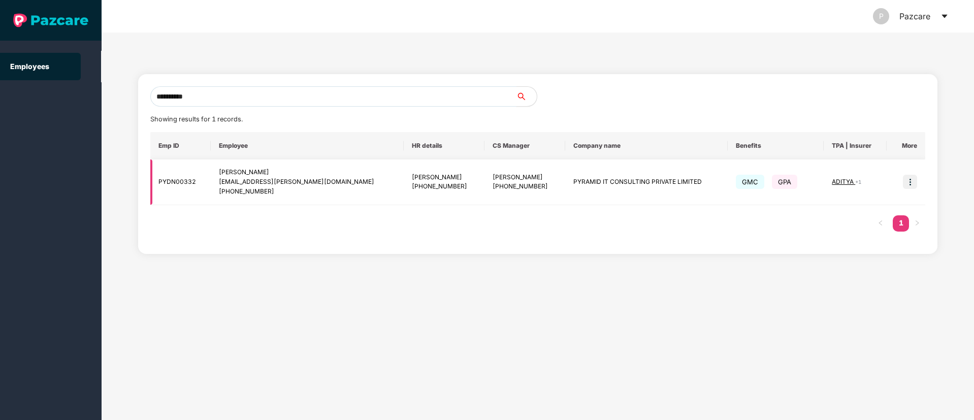
type input "**********"
click at [909, 182] on img at bounding box center [910, 182] width 14 height 14
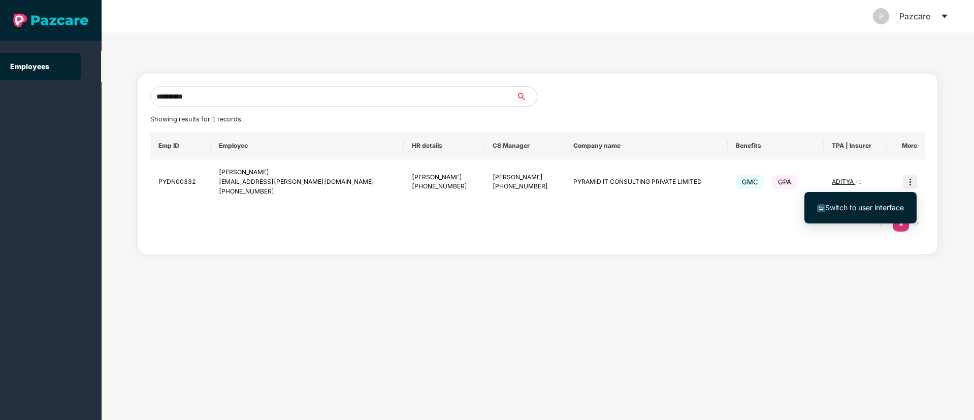
click at [855, 211] on span "Switch to user interface" at bounding box center [865, 207] width 79 height 9
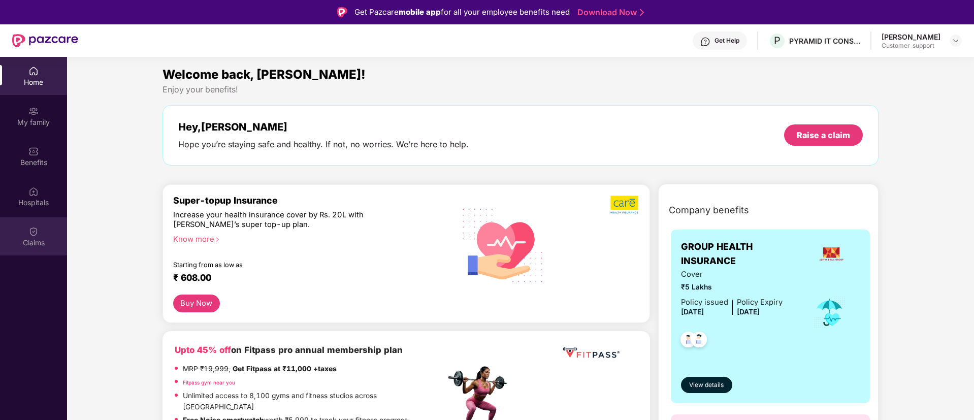
click at [34, 232] on img at bounding box center [33, 232] width 10 height 10
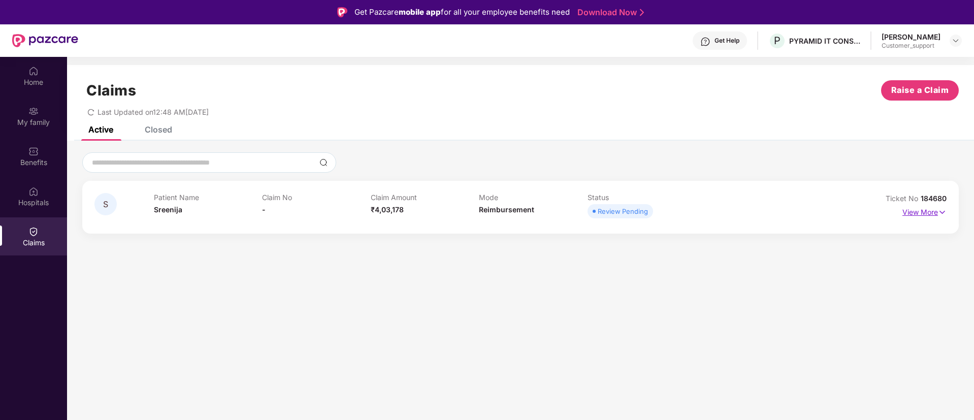
click at [944, 211] on img at bounding box center [942, 212] width 9 height 11
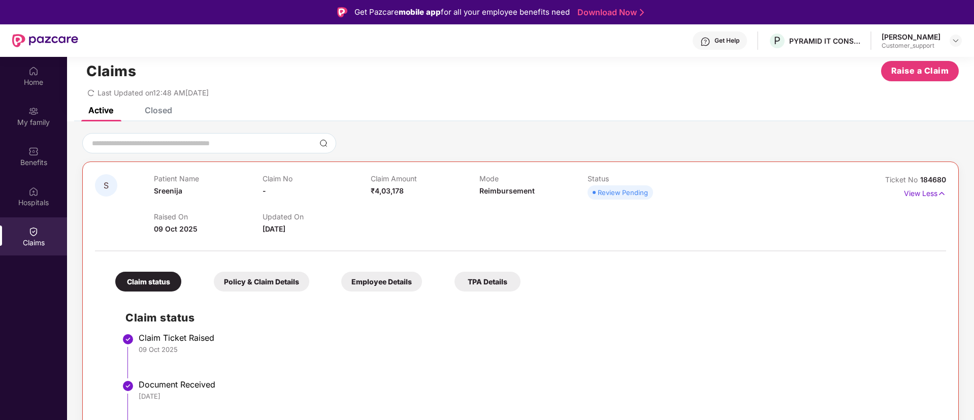
scroll to position [57, 0]
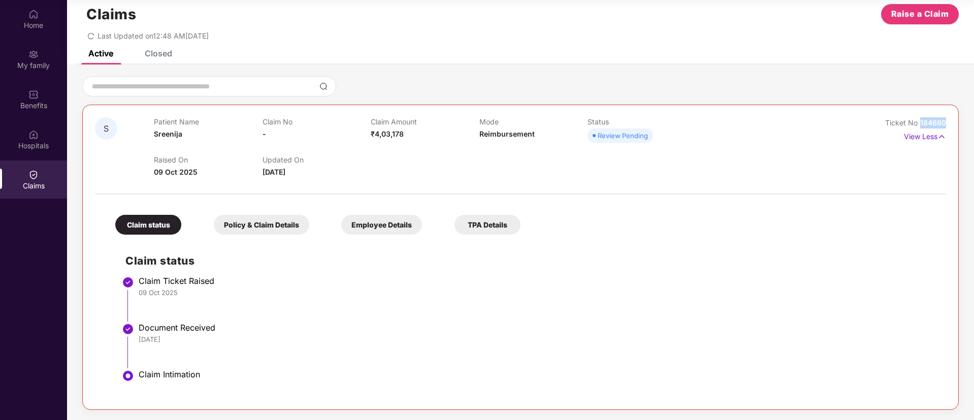
drag, startPoint x: 947, startPoint y: 124, endPoint x: 919, endPoint y: 125, distance: 29.0
click at [919, 125] on div "S Patient Name Sreenija Claim No - Claim Amount ₹4,03,178 Mode Reimbursement St…" at bounding box center [520, 257] width 877 height 305
copy span "184680"
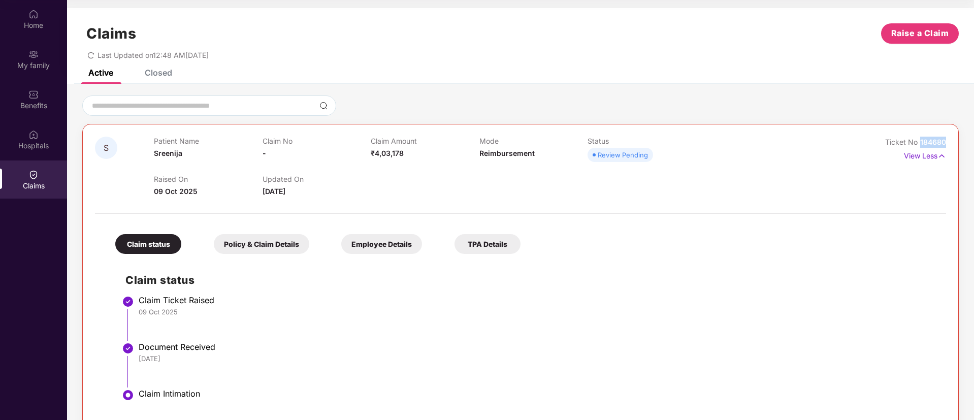
scroll to position [0, 0]
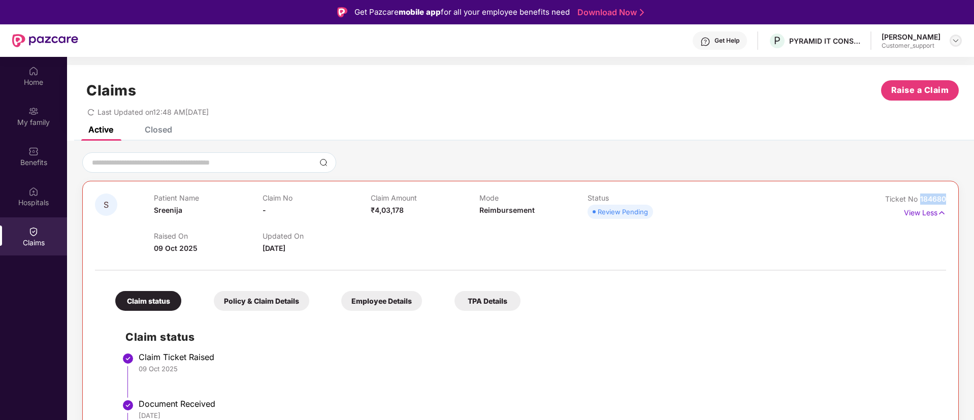
click at [958, 38] on img at bounding box center [956, 41] width 8 height 8
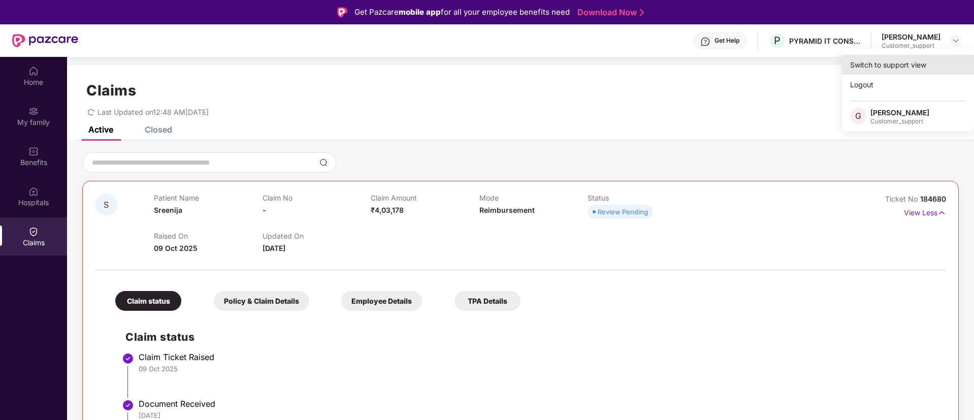
click at [897, 59] on div "Switch to support view" at bounding box center [908, 65] width 132 height 20
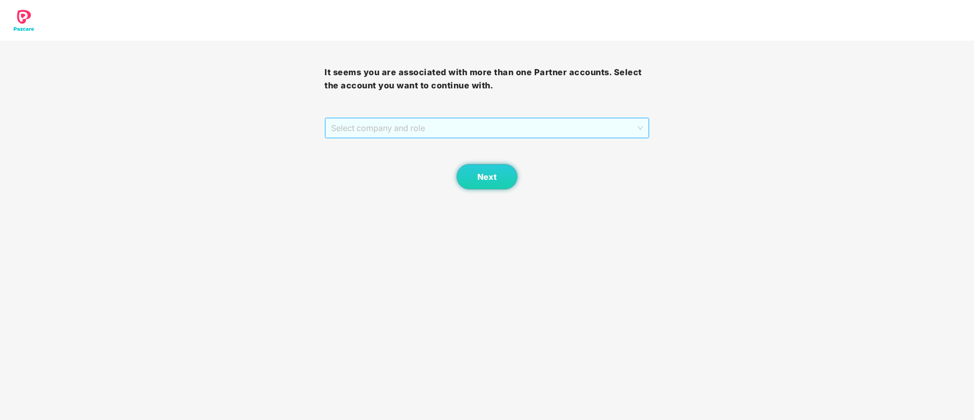
click at [546, 134] on span "Select company and role" at bounding box center [486, 127] width 311 height 19
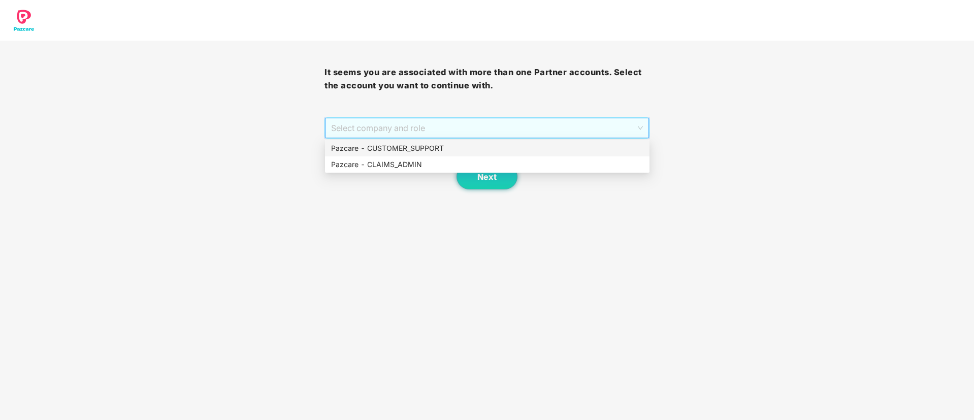
click at [429, 149] on div "Pazcare - CUSTOMER_SUPPORT" at bounding box center [487, 148] width 312 height 11
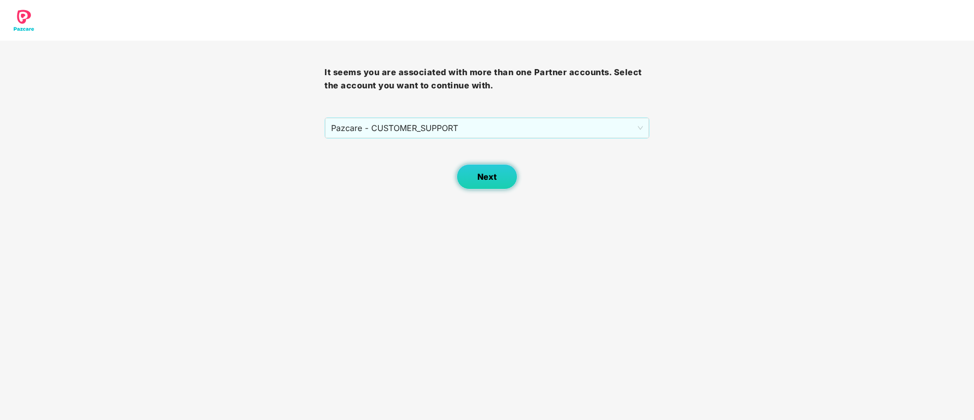
click at [473, 172] on button "Next" at bounding box center [487, 176] width 61 height 25
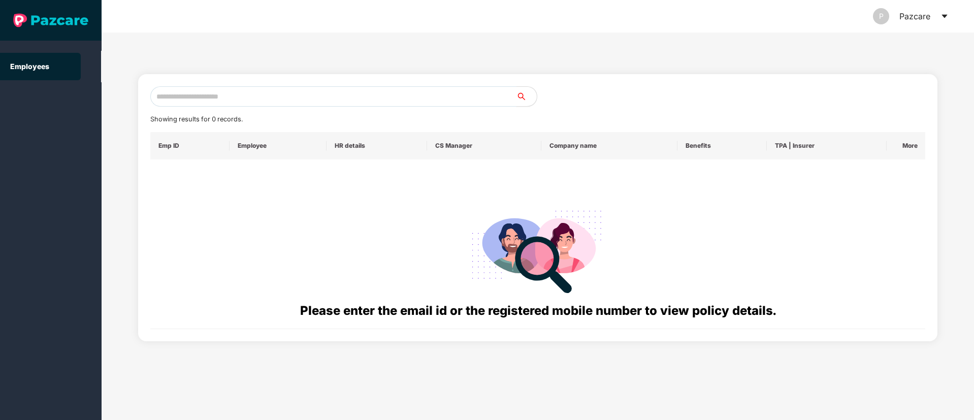
click at [187, 96] on input "text" at bounding box center [333, 96] width 366 height 20
paste input "**********"
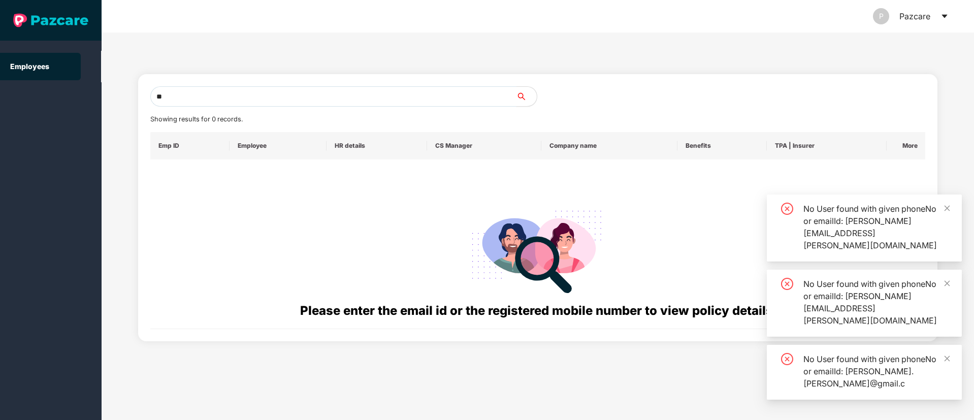
type input "*"
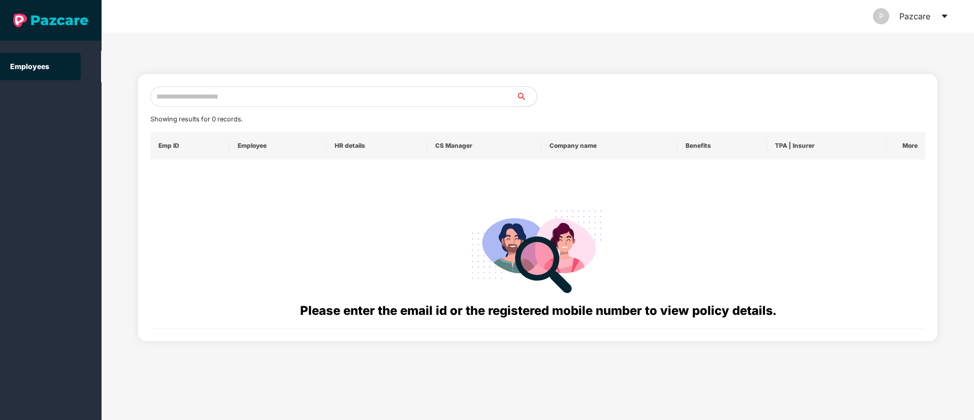
click at [178, 102] on input "text" at bounding box center [333, 96] width 366 height 20
paste input "**********"
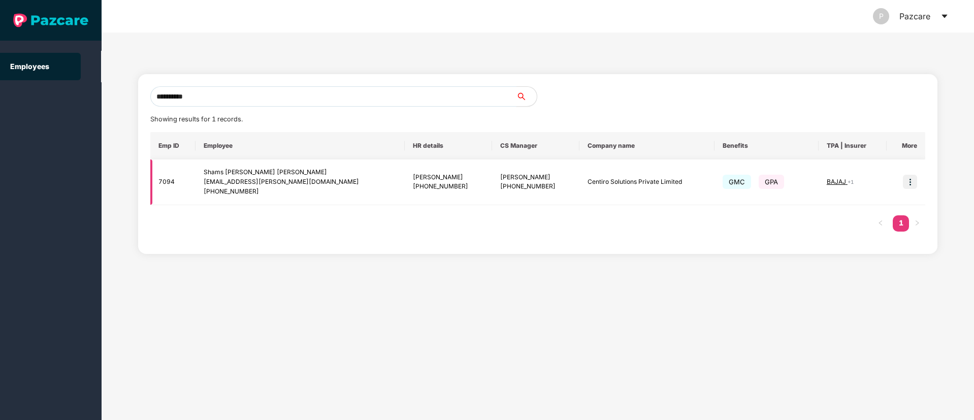
type input "**********"
click at [910, 183] on img at bounding box center [910, 182] width 14 height 14
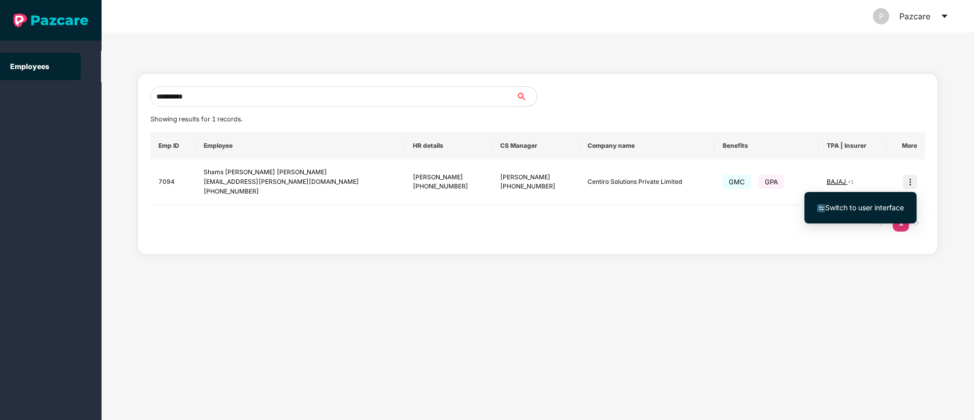
click at [826, 209] on span "Switch to user interface" at bounding box center [865, 207] width 79 height 9
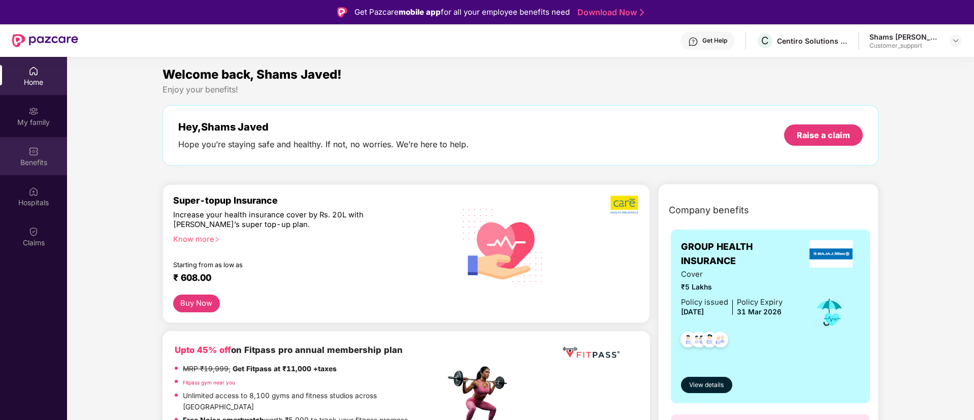
click at [30, 156] on div "Benefits" at bounding box center [33, 156] width 67 height 38
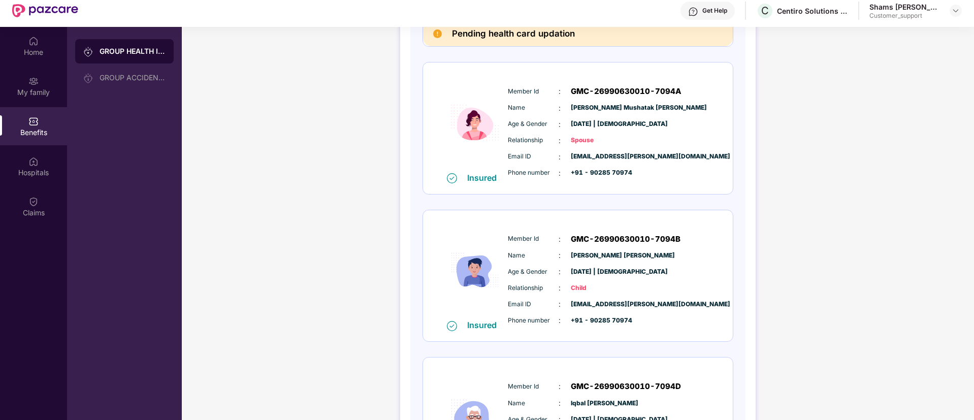
scroll to position [293, 0]
click at [30, 43] on img at bounding box center [33, 41] width 10 height 10
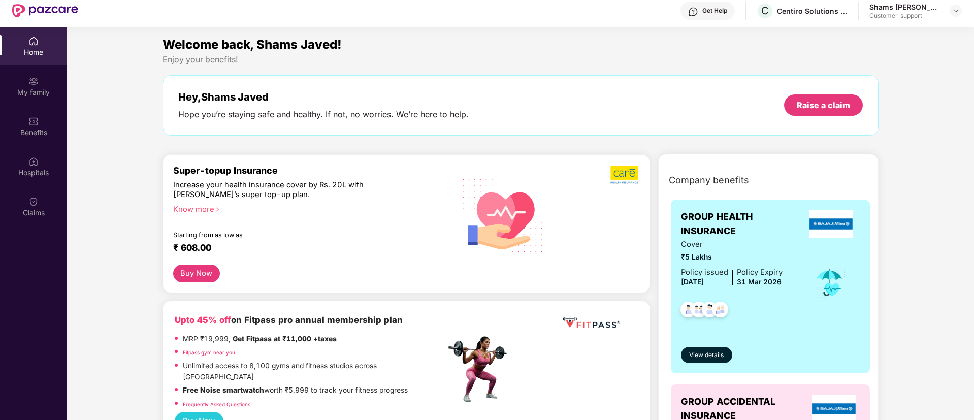
click at [829, 228] on img at bounding box center [832, 223] width 44 height 27
click at [800, 240] on div "Cover ₹5 Lakhs Policy issued [DATE] Policy Expiry [DATE]" at bounding box center [770, 283] width 179 height 88
click at [34, 121] on img at bounding box center [33, 122] width 10 height 10
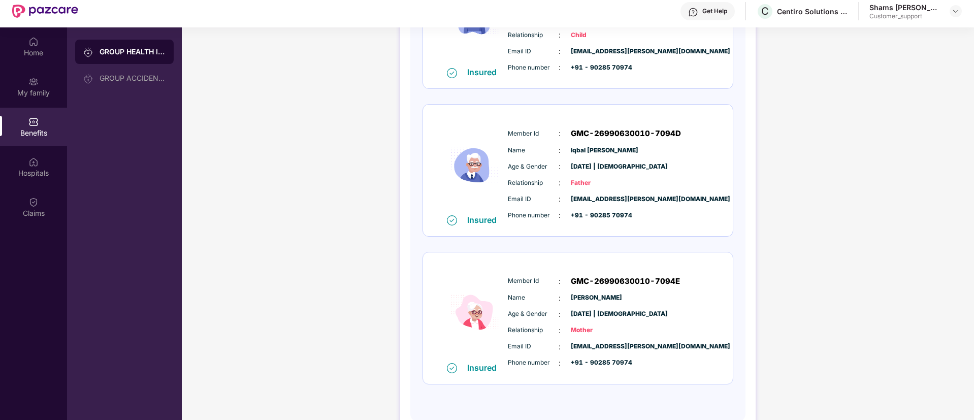
scroll to position [546, 0]
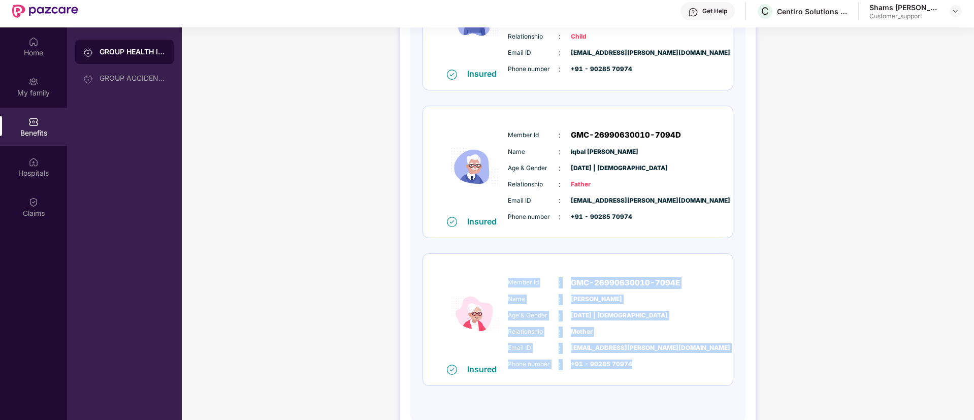
drag, startPoint x: 508, startPoint y: 284, endPoint x: 640, endPoint y: 363, distance: 153.5
click at [640, 363] on div "Member Id : GMC-26990630010-7094E Name : [PERSON_NAME] Age & Gender : [DATE] | …" at bounding box center [608, 324] width 207 height 104
copy div "Member Id : GMC-26990630010-7094E Name : [PERSON_NAME] Age & Gender : [DATE] | …"
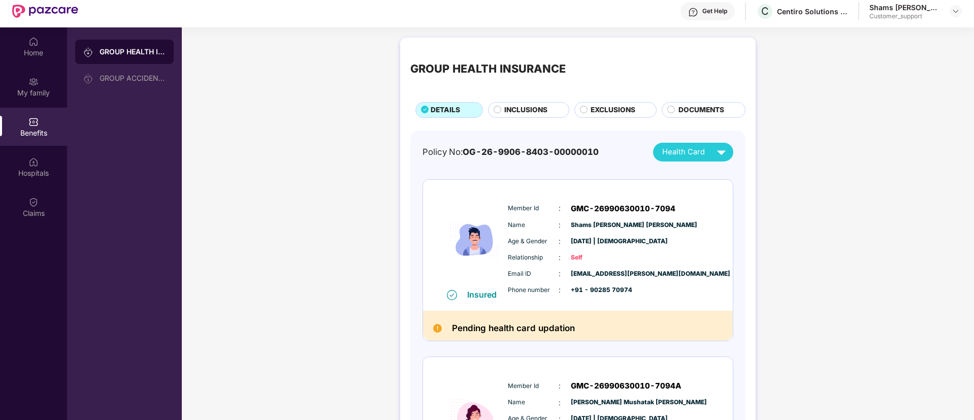
scroll to position [0, 0]
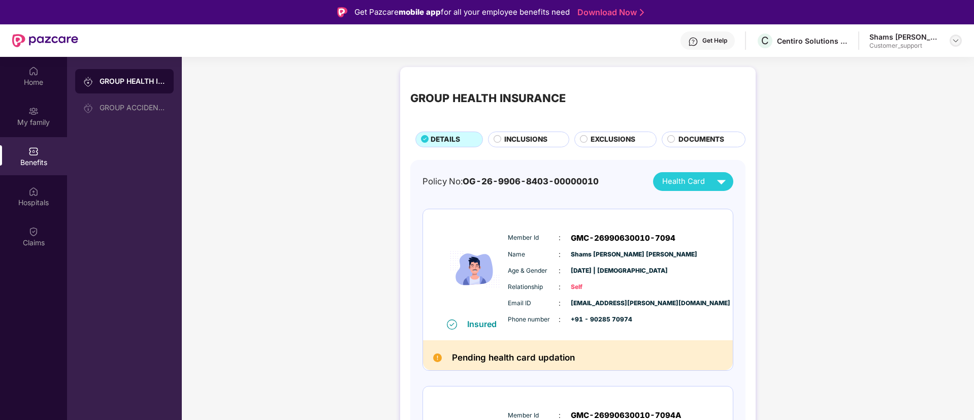
click at [954, 44] on img at bounding box center [956, 41] width 8 height 8
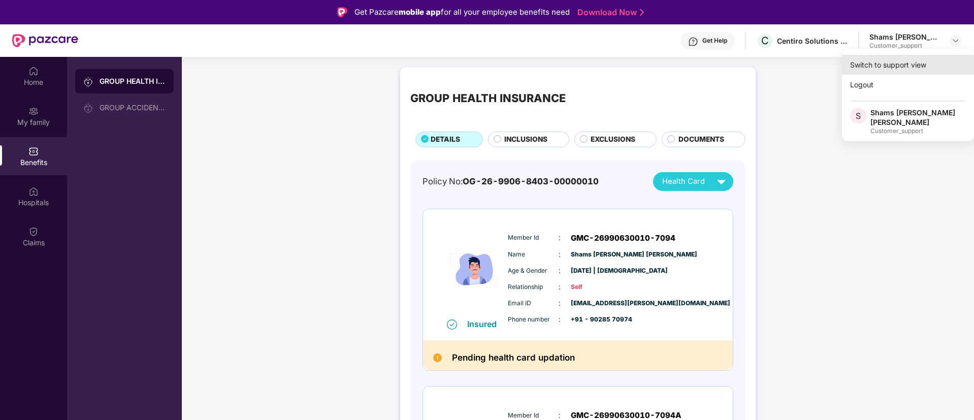
click at [899, 64] on div "Switch to support view" at bounding box center [908, 65] width 132 height 20
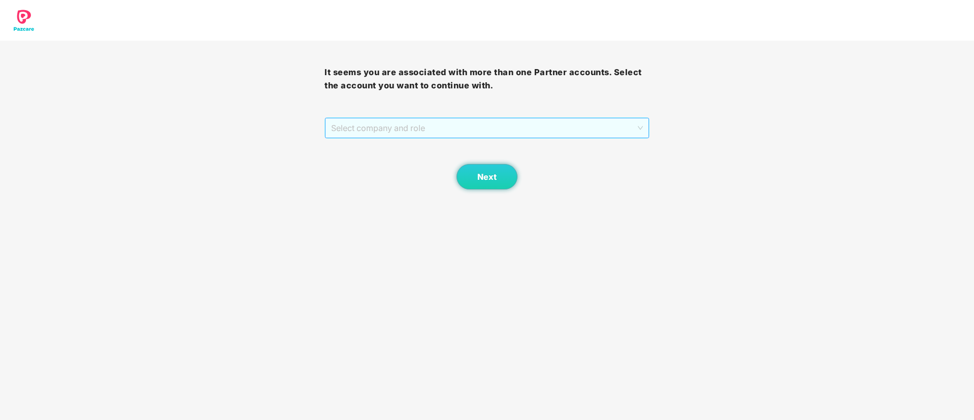
click at [451, 135] on span "Select company and role" at bounding box center [486, 127] width 311 height 19
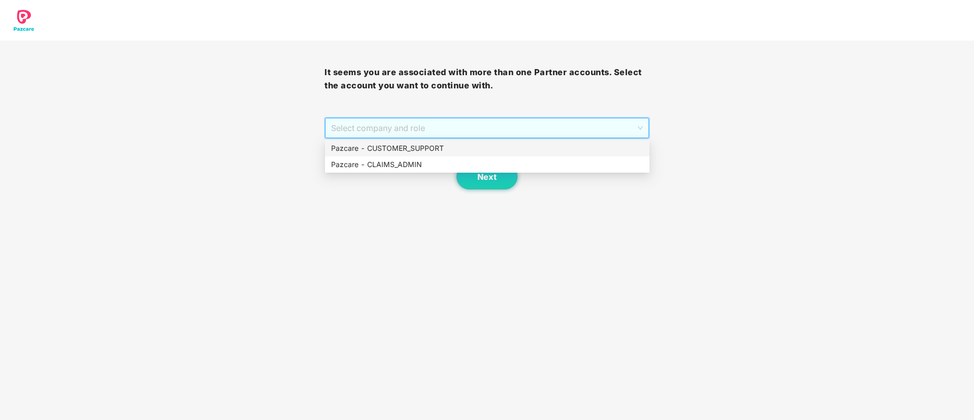
click at [414, 148] on div "Pazcare - CUSTOMER_SUPPORT" at bounding box center [487, 148] width 312 height 11
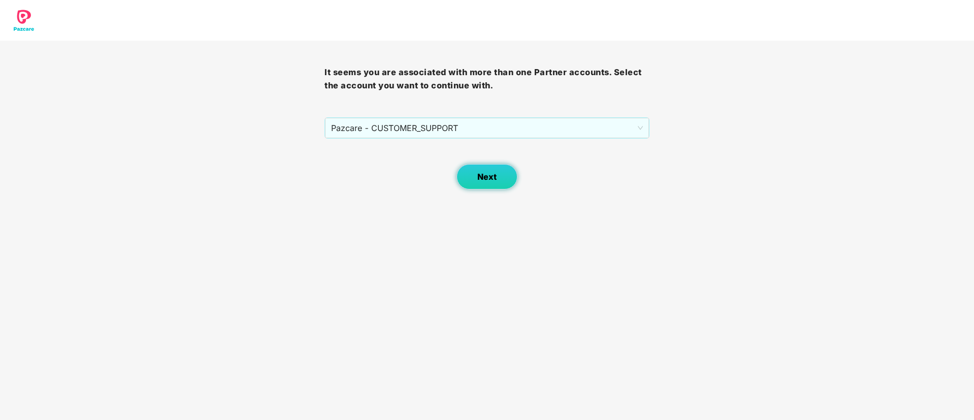
click at [481, 176] on span "Next" at bounding box center [487, 177] width 19 height 10
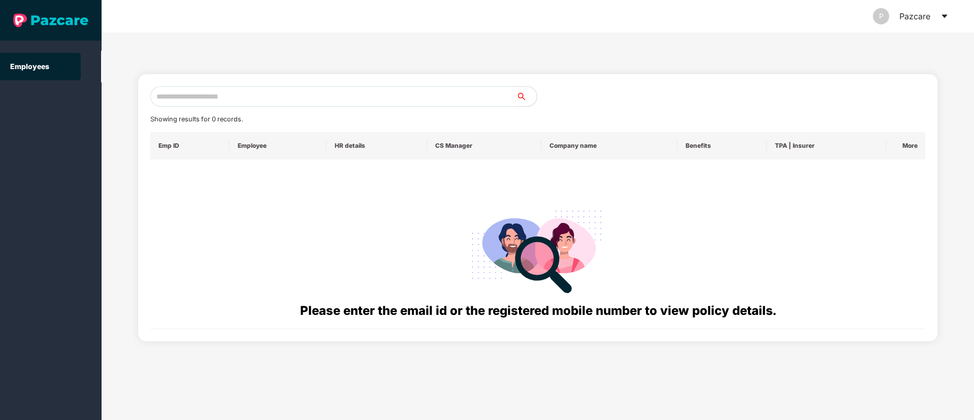
click at [163, 99] on input "text" at bounding box center [333, 96] width 366 height 20
paste input "**********"
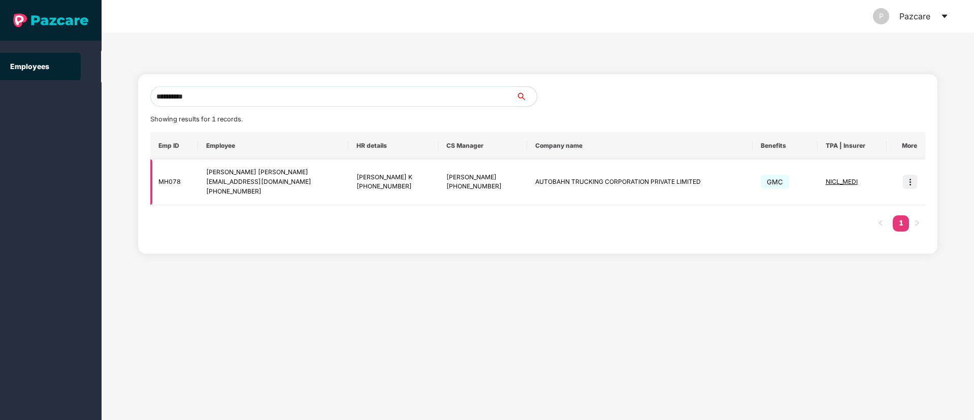
type input "**********"
click at [908, 185] on img at bounding box center [910, 182] width 14 height 14
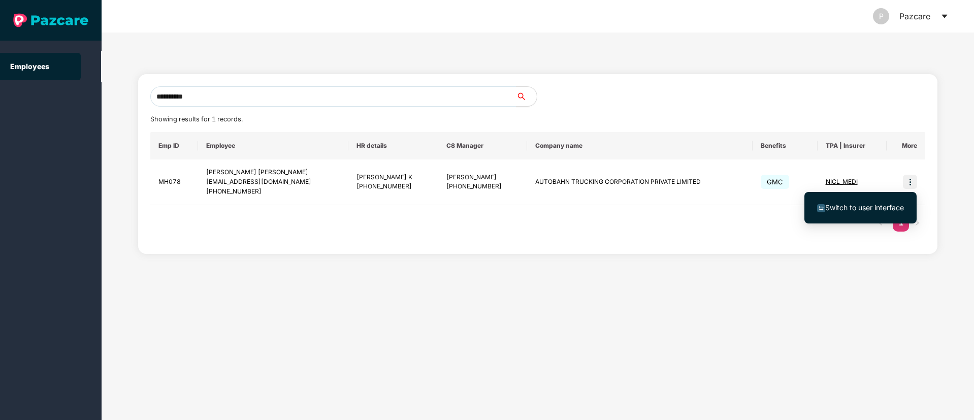
click at [875, 204] on span "Switch to user interface" at bounding box center [865, 207] width 79 height 9
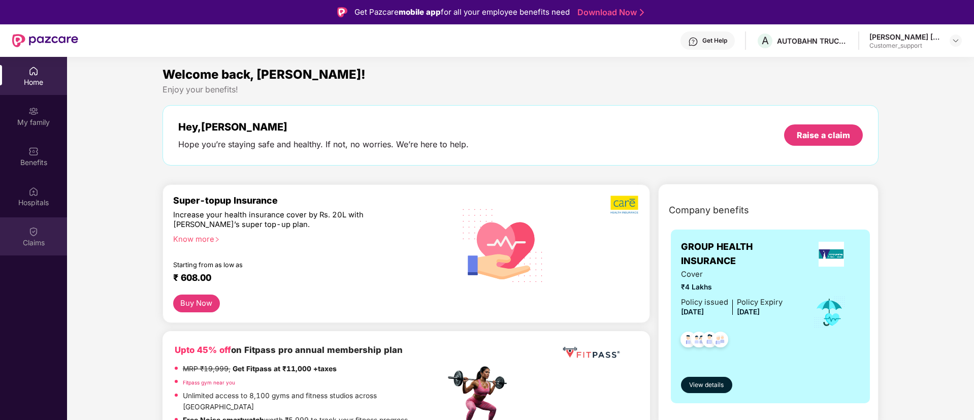
click at [36, 234] on img at bounding box center [33, 232] width 10 height 10
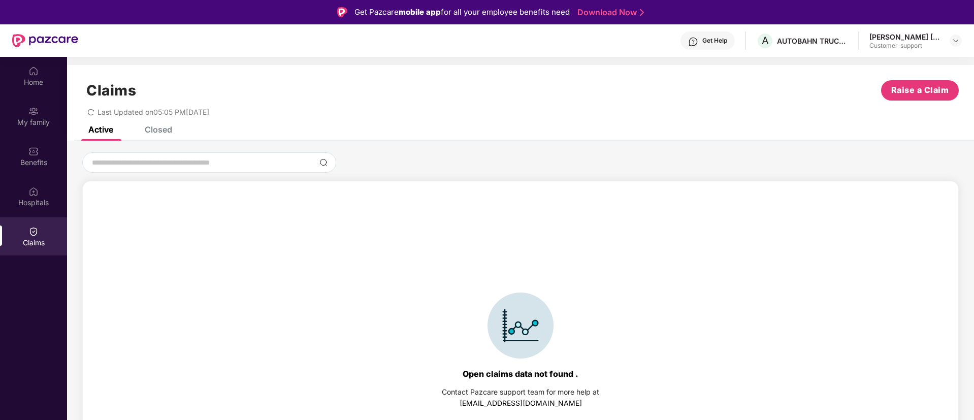
click at [163, 129] on div "Closed" at bounding box center [158, 129] width 27 height 10
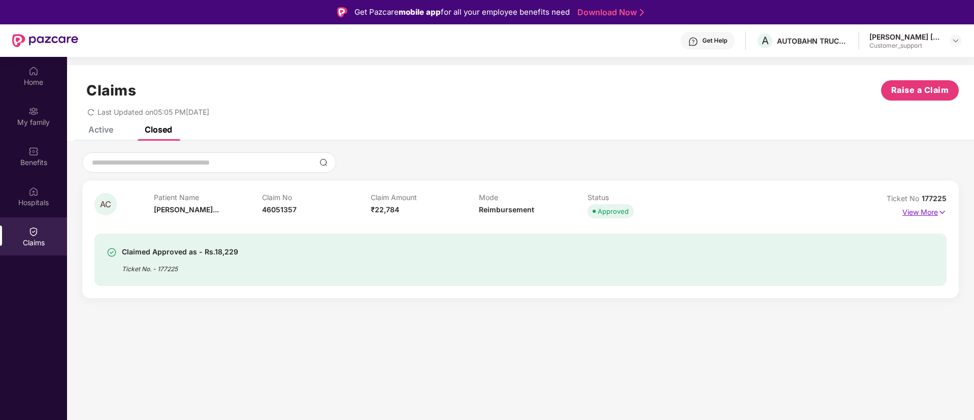
click at [943, 214] on img at bounding box center [942, 212] width 9 height 11
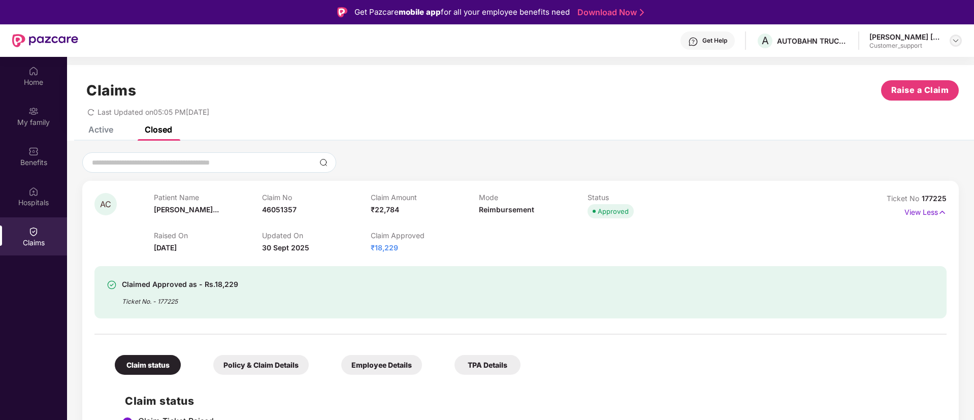
click at [956, 37] on img at bounding box center [956, 41] width 8 height 8
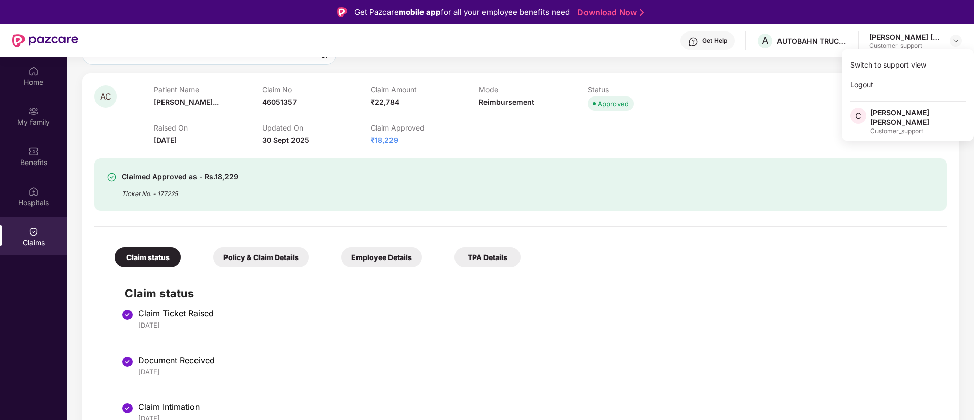
scroll to position [98, 0]
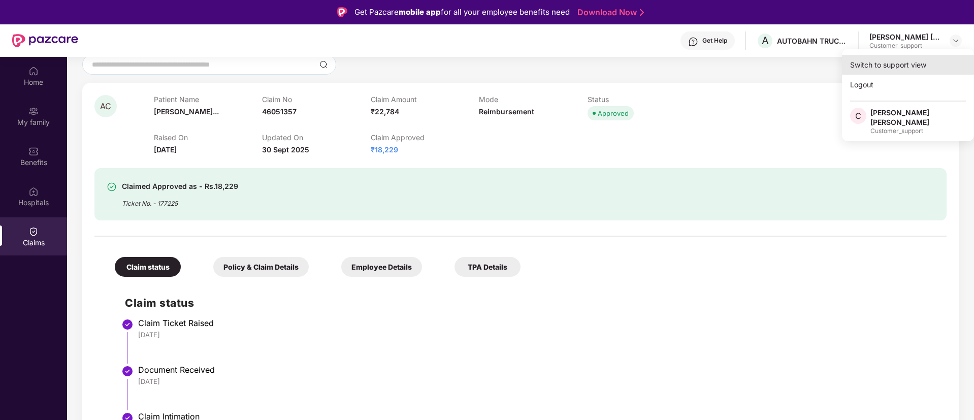
click at [862, 63] on div "Switch to support view" at bounding box center [908, 65] width 132 height 20
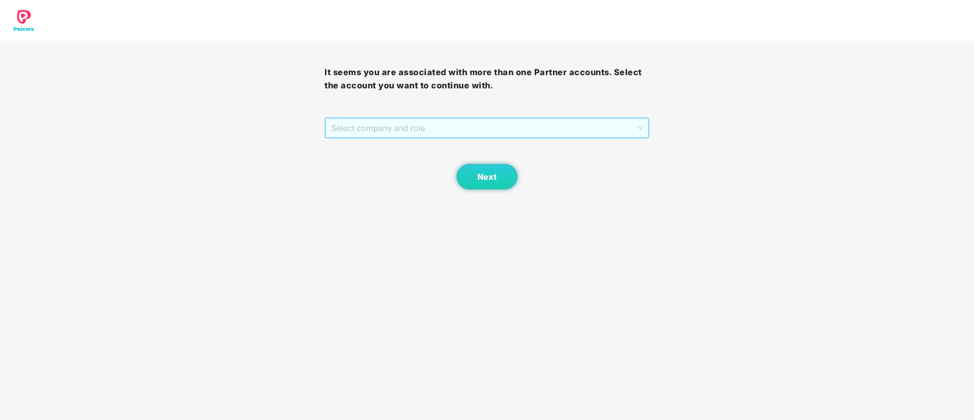
click at [461, 127] on span "Select company and role" at bounding box center [486, 127] width 311 height 19
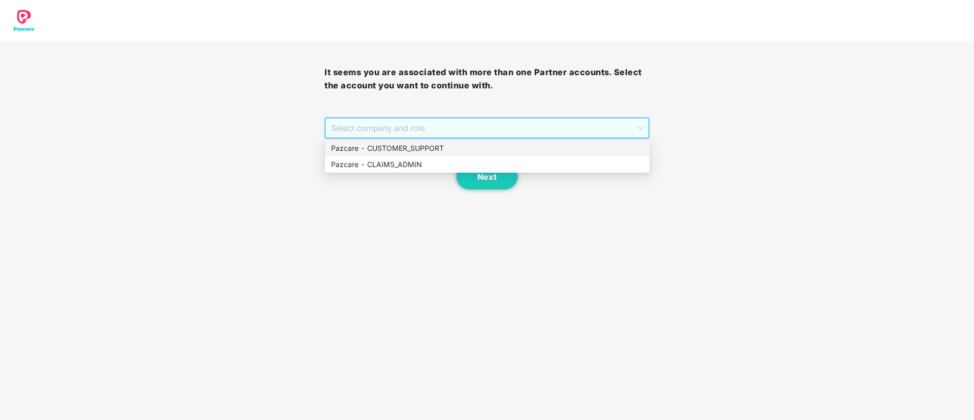
click at [401, 147] on div "Pazcare - CUSTOMER_SUPPORT" at bounding box center [487, 148] width 312 height 11
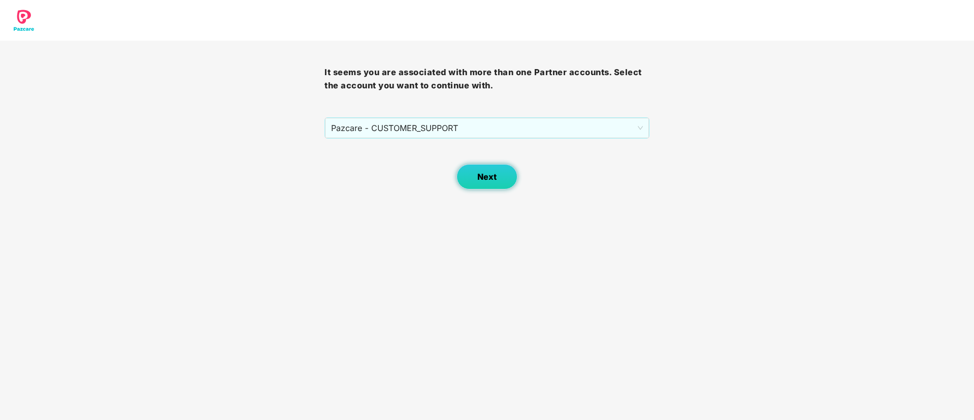
click at [482, 174] on span "Next" at bounding box center [487, 177] width 19 height 10
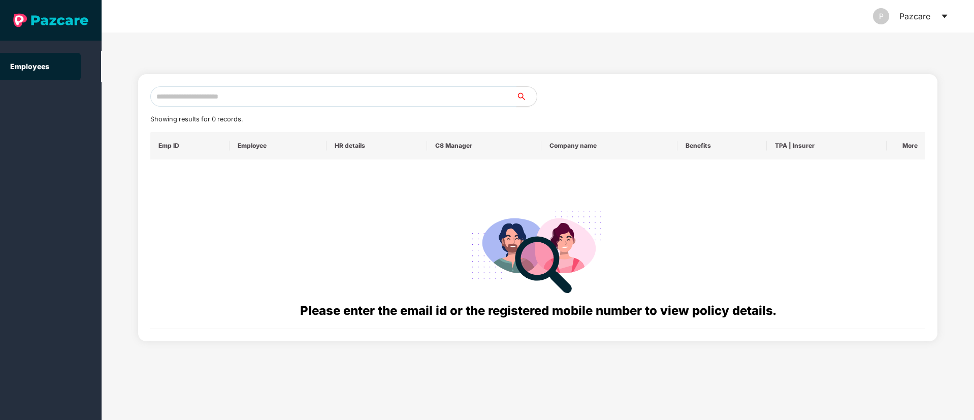
click at [188, 91] on input "text" at bounding box center [333, 96] width 366 height 20
paste input "**********"
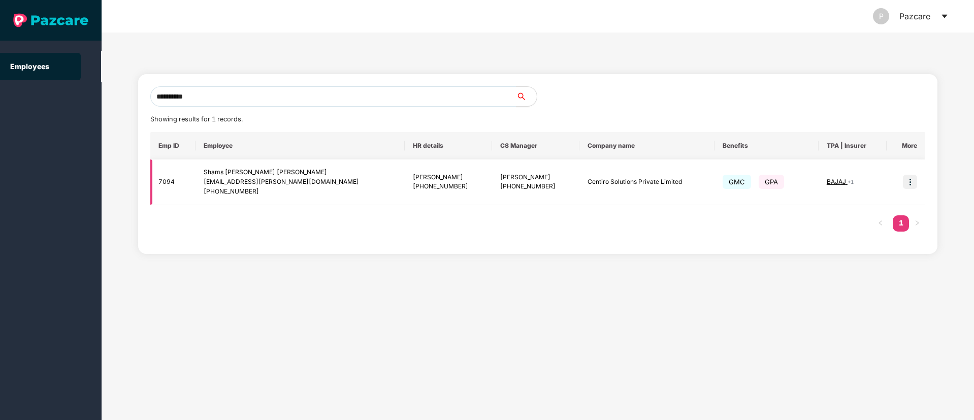
click at [848, 182] on span "+ 1" at bounding box center [851, 182] width 6 height 6
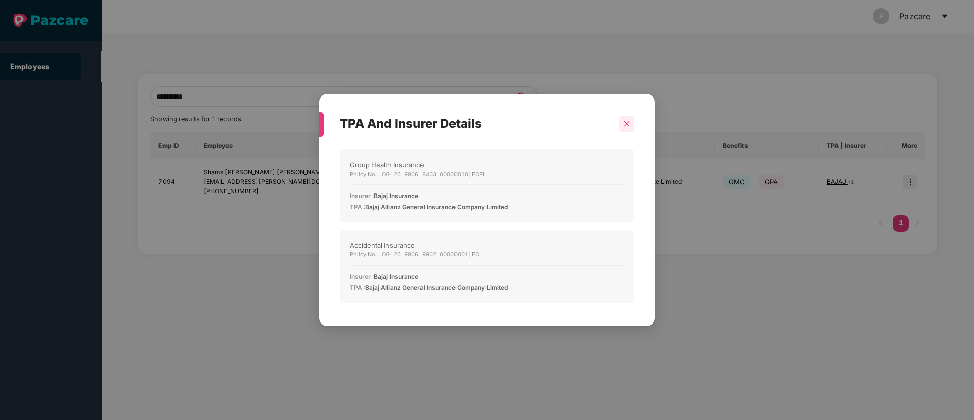
click at [627, 124] on icon "close" at bounding box center [627, 124] width 6 height 6
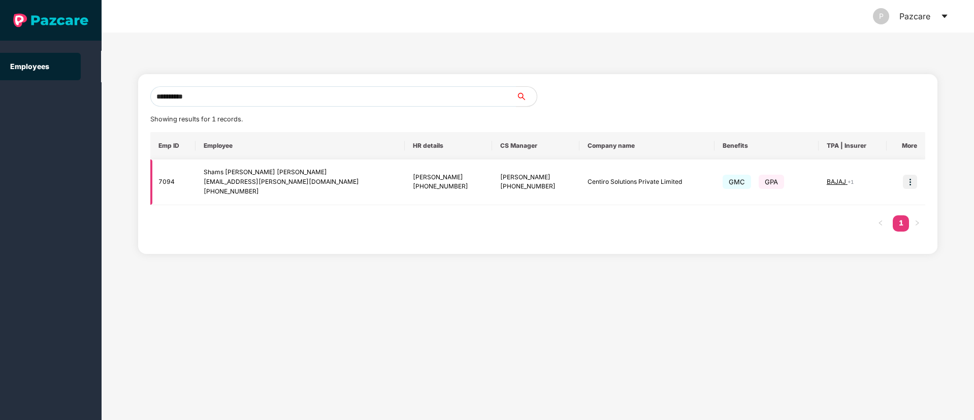
click at [848, 184] on span "+ 1" at bounding box center [851, 182] width 6 height 6
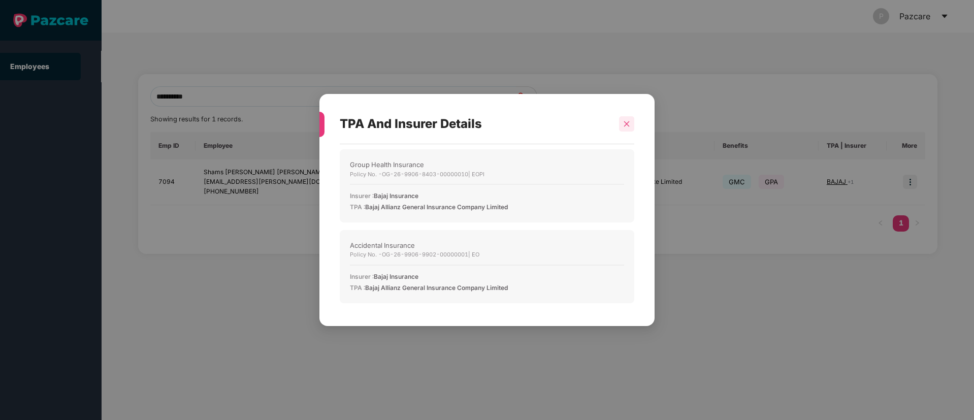
click at [633, 122] on div at bounding box center [626, 123] width 15 height 15
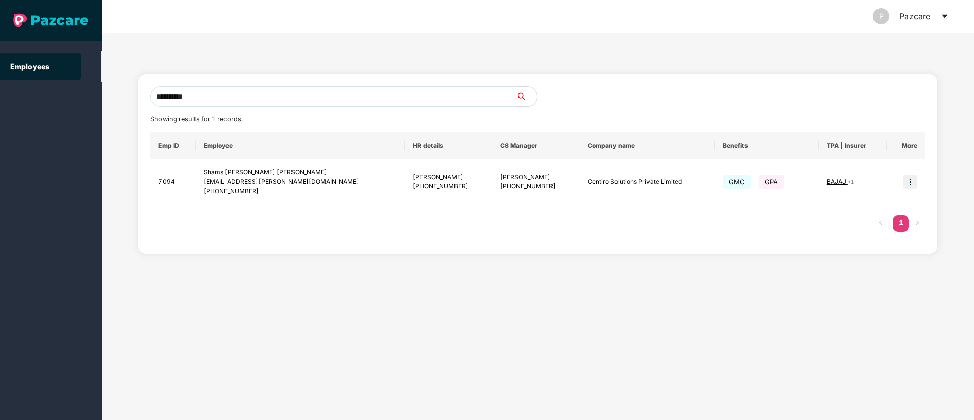
click at [257, 99] on input "**********" at bounding box center [333, 96] width 366 height 20
type input "*"
click at [172, 99] on input "text" at bounding box center [333, 96] width 366 height 20
paste input "**********"
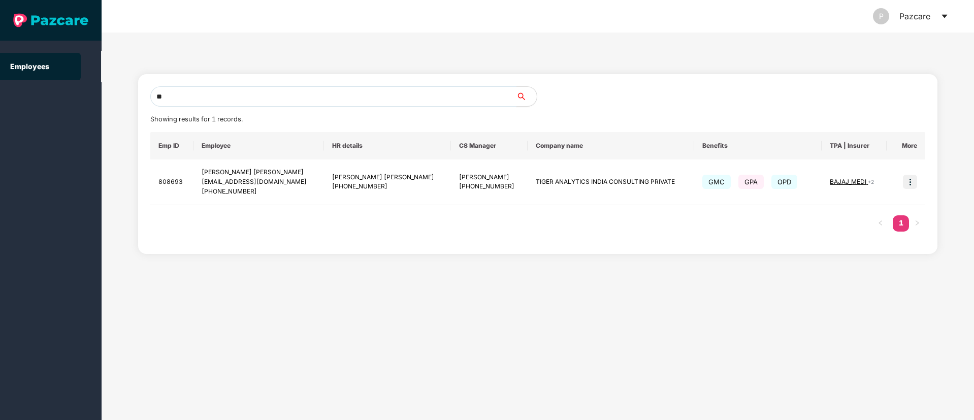
type input "*"
click at [179, 98] on input "text" at bounding box center [333, 96] width 366 height 20
paste input "**********"
type input "**********"
click at [858, 184] on span "BAJAJ_MEDI" at bounding box center [849, 182] width 38 height 8
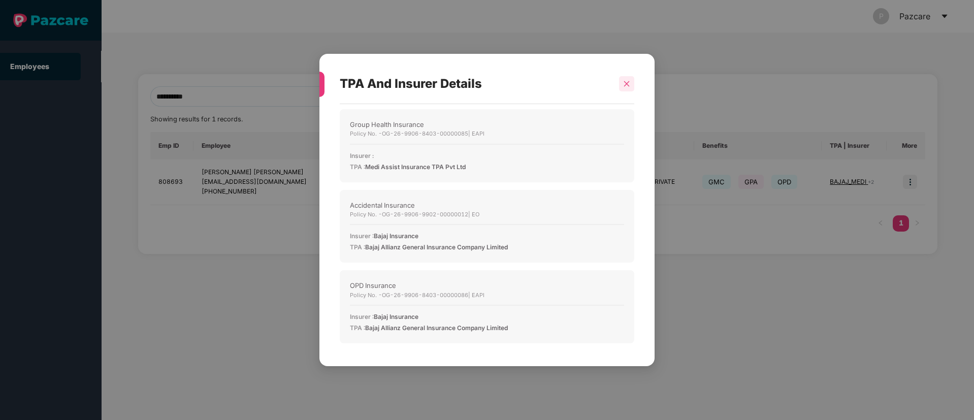
click at [627, 85] on icon "close" at bounding box center [626, 83] width 7 height 7
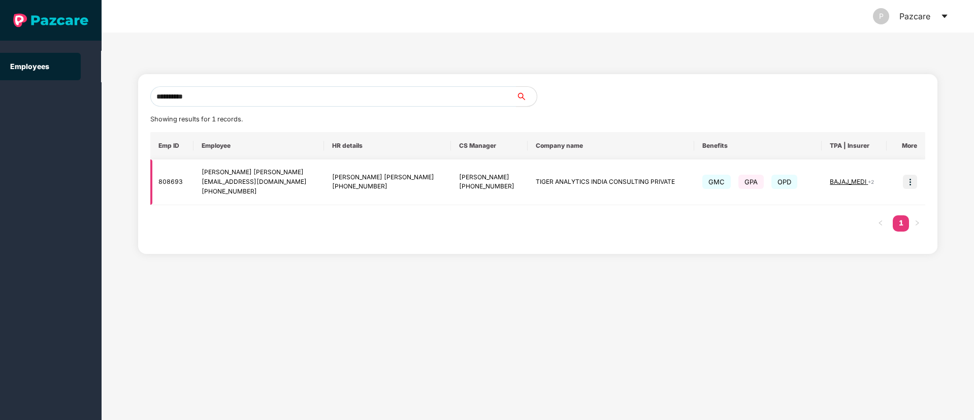
click at [905, 177] on img at bounding box center [910, 182] width 14 height 14
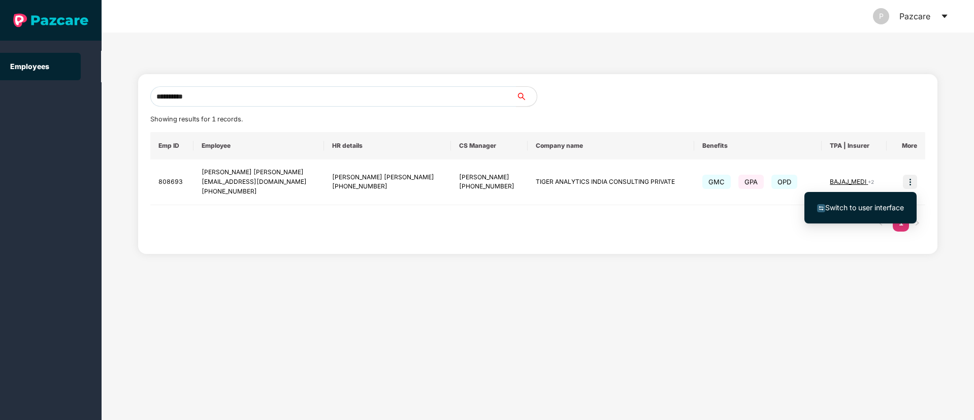
click at [850, 204] on span "Switch to user interface" at bounding box center [865, 207] width 79 height 9
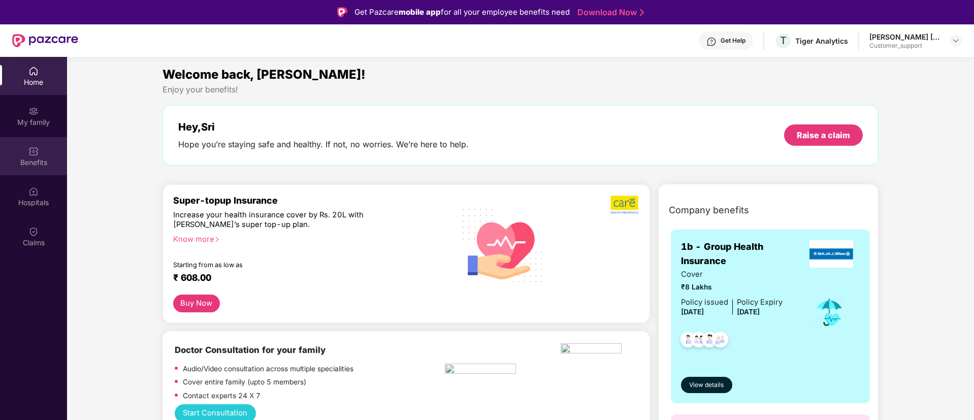
click at [37, 160] on div "Benefits" at bounding box center [33, 162] width 67 height 10
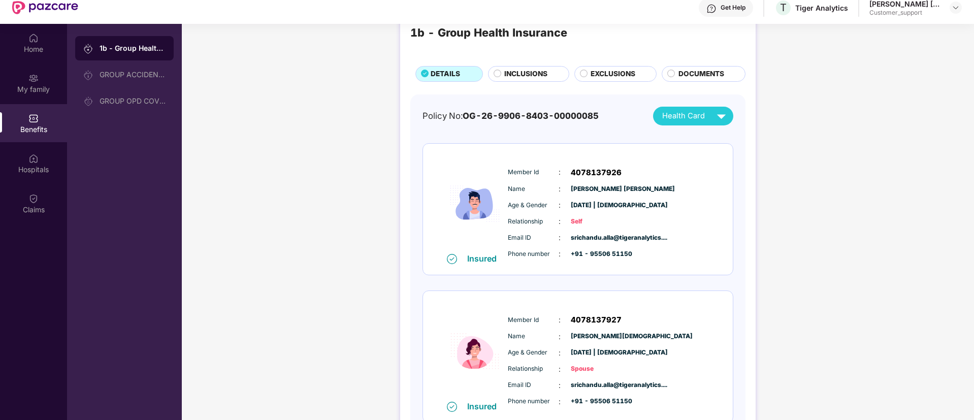
scroll to position [0, 0]
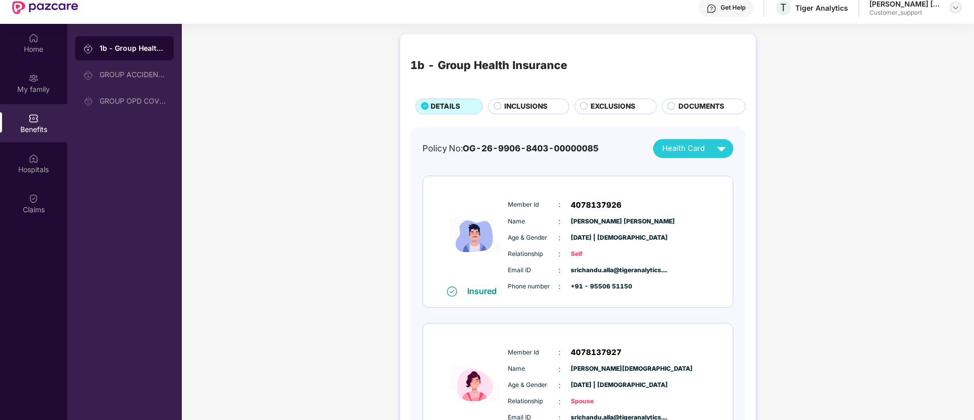
click at [955, 10] on img at bounding box center [956, 8] width 8 height 8
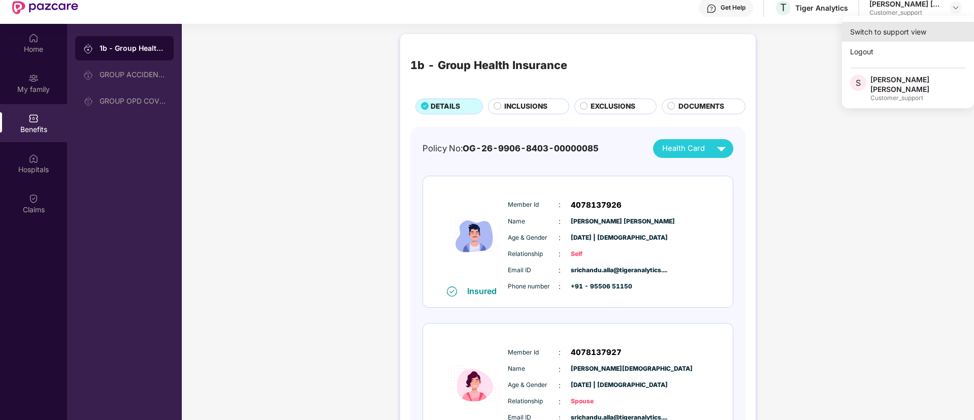
click at [889, 25] on div "Switch to support view" at bounding box center [908, 32] width 132 height 20
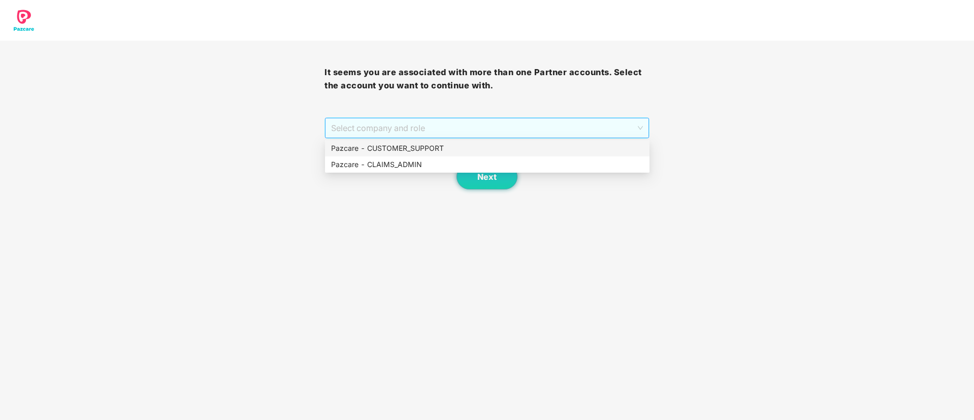
click at [378, 125] on span "Select company and role" at bounding box center [486, 127] width 311 height 19
click at [381, 152] on div "Pazcare - CUSTOMER_SUPPORT" at bounding box center [487, 148] width 312 height 11
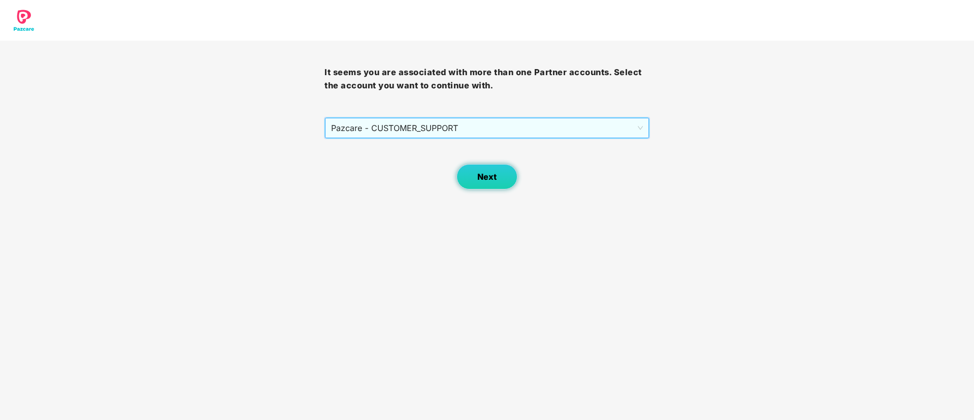
click at [485, 177] on span "Next" at bounding box center [487, 177] width 19 height 10
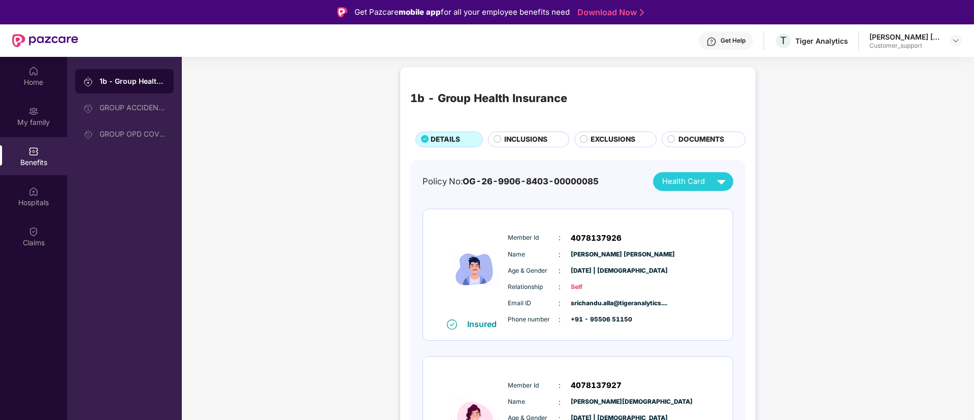
click at [949, 41] on div "[PERSON_NAME] [PERSON_NAME] Customer_support" at bounding box center [916, 41] width 92 height 18
click at [960, 42] on div at bounding box center [956, 41] width 12 height 12
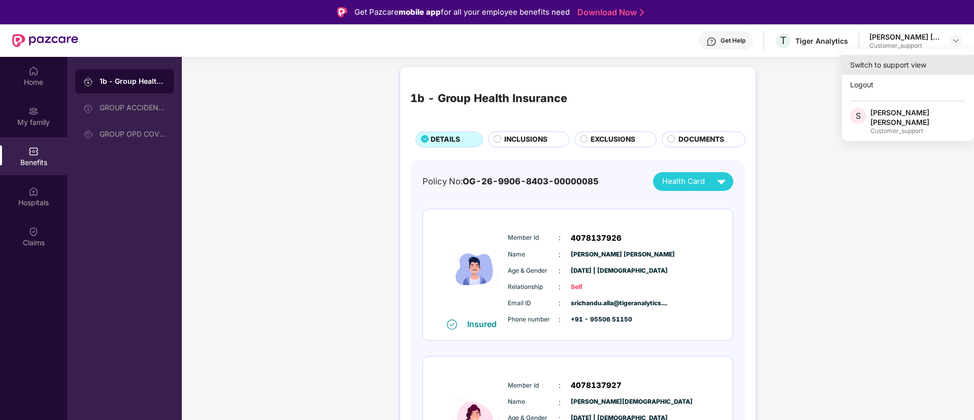
click at [869, 59] on div "Switch to support view" at bounding box center [908, 65] width 132 height 20
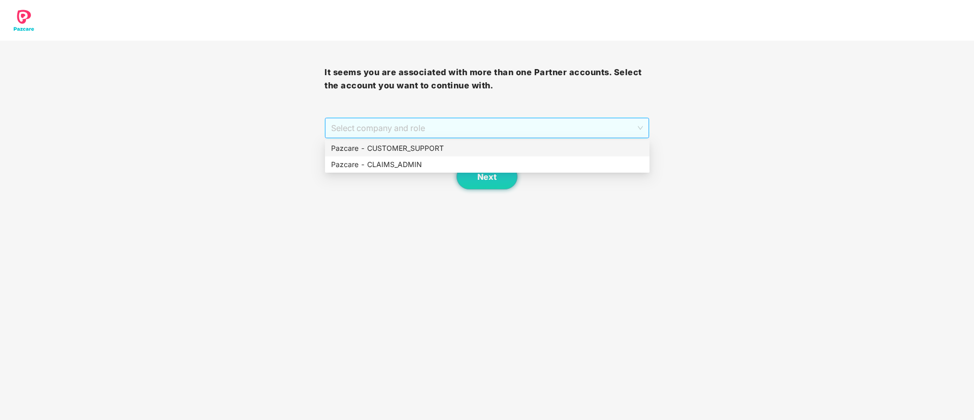
click at [426, 125] on span "Select company and role" at bounding box center [486, 127] width 311 height 19
click at [395, 149] on div "Pazcare - CUSTOMER_SUPPORT" at bounding box center [487, 148] width 312 height 11
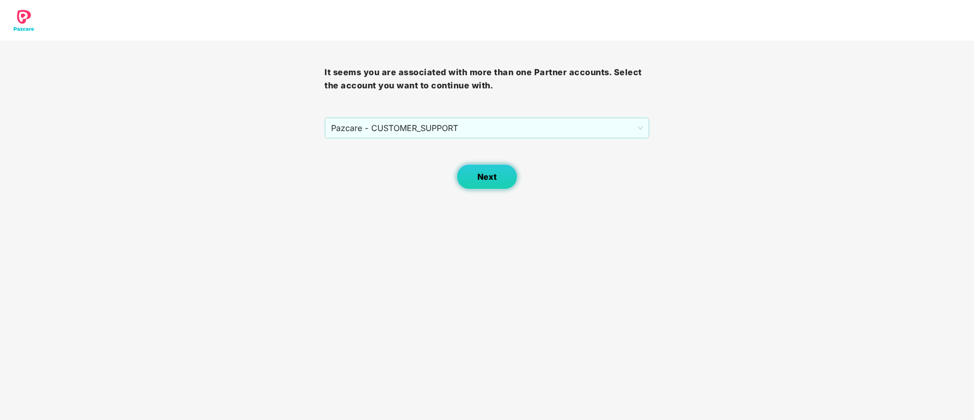
click at [487, 177] on span "Next" at bounding box center [487, 177] width 19 height 10
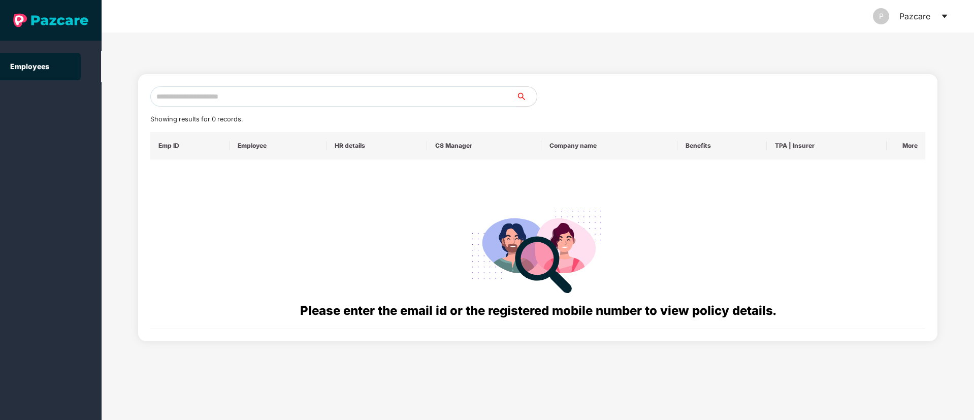
click at [187, 100] on input "text" at bounding box center [333, 96] width 366 height 20
paste input "**********"
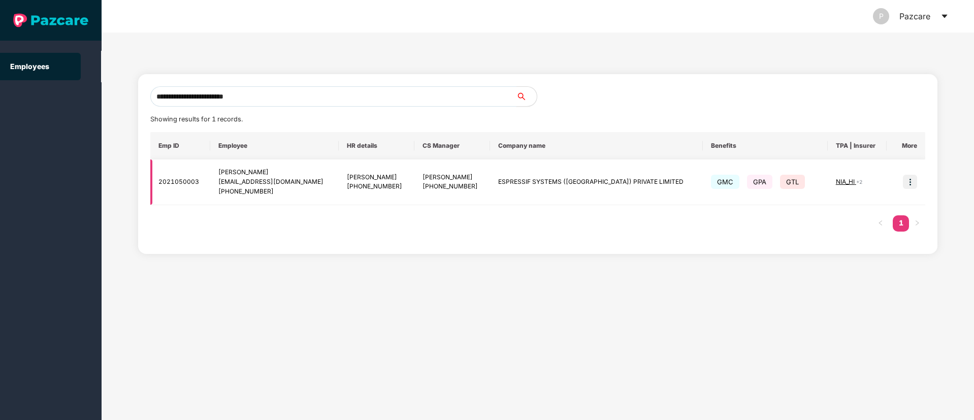
type input "**********"
click at [908, 184] on img at bounding box center [910, 182] width 14 height 14
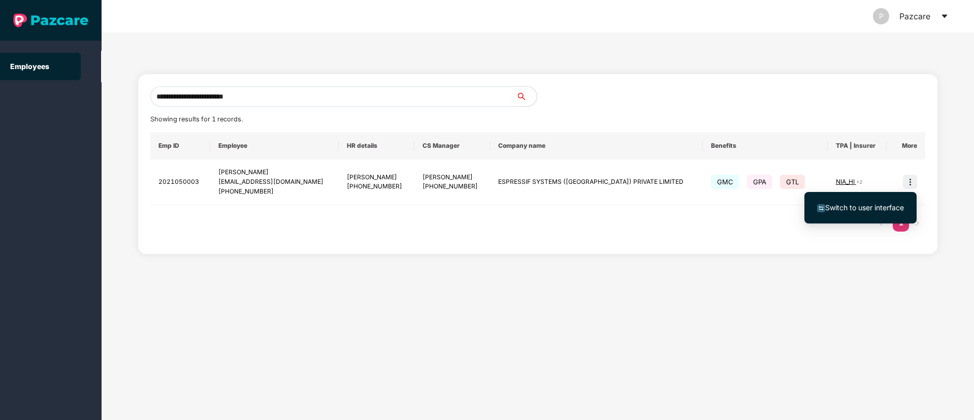
click at [866, 211] on span "Switch to user interface" at bounding box center [865, 207] width 79 height 9
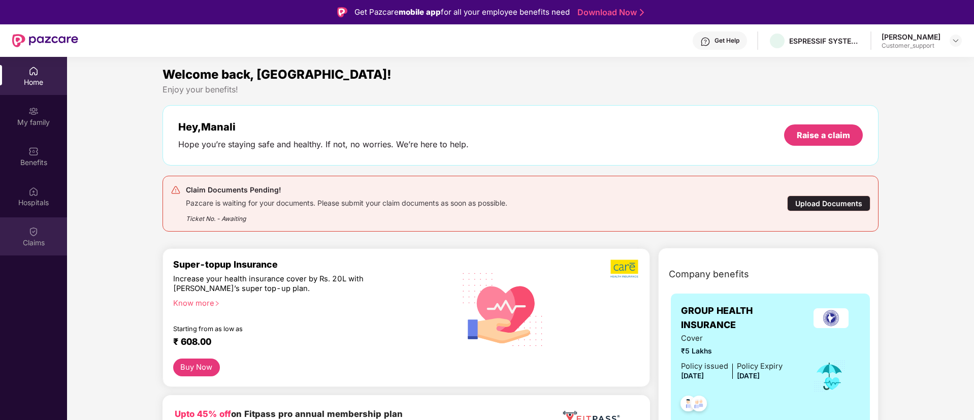
click at [30, 236] on img at bounding box center [33, 232] width 10 height 10
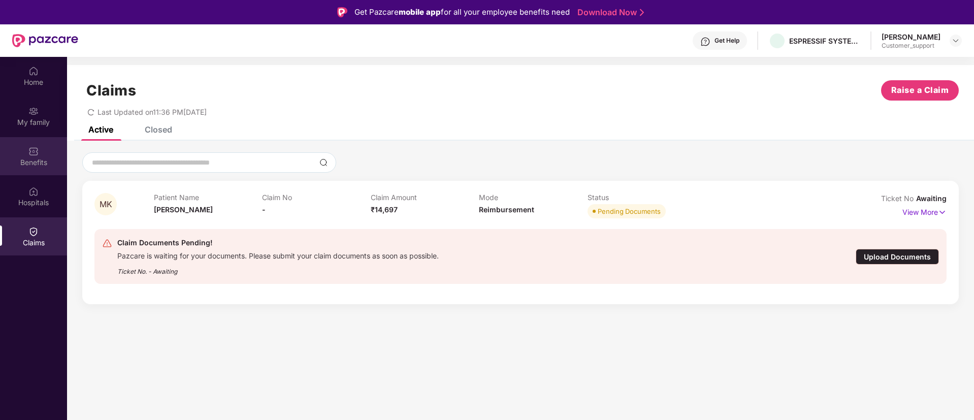
click at [37, 151] on img at bounding box center [33, 151] width 10 height 10
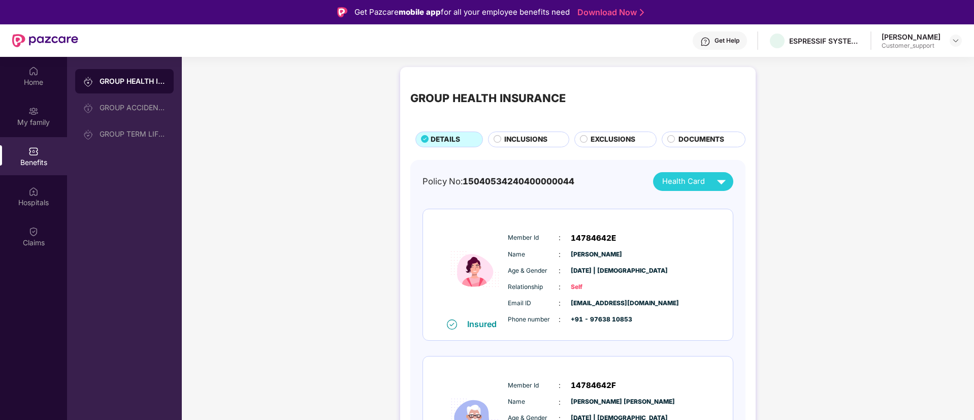
click at [602, 141] on span "EXCLUSIONS" at bounding box center [613, 139] width 45 height 11
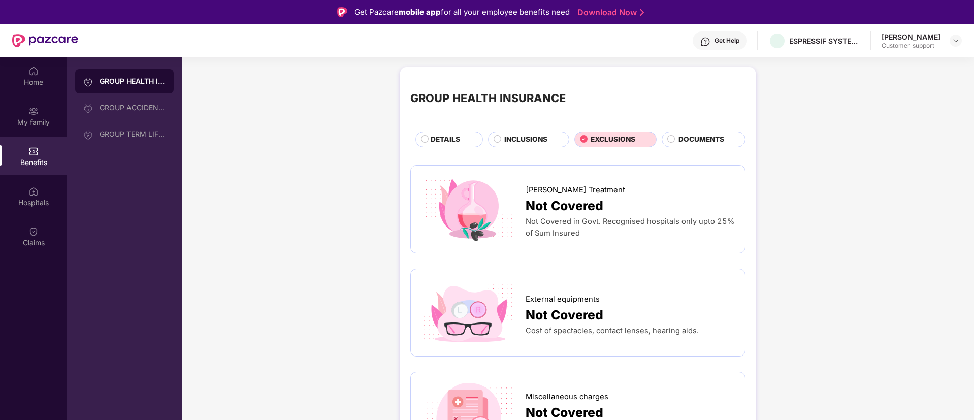
click at [517, 137] on span "INCLUSIONS" at bounding box center [525, 139] width 43 height 11
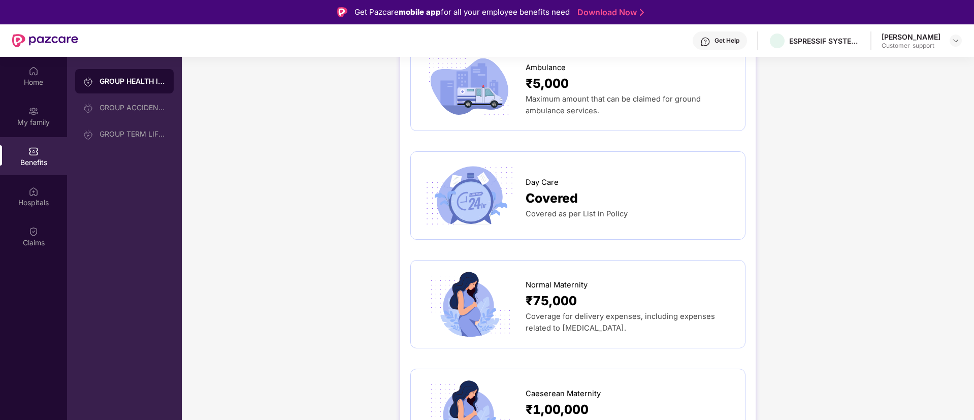
scroll to position [879, 0]
click at [955, 40] on img at bounding box center [956, 41] width 8 height 8
click at [897, 66] on div "Switch to support view" at bounding box center [908, 65] width 132 height 20
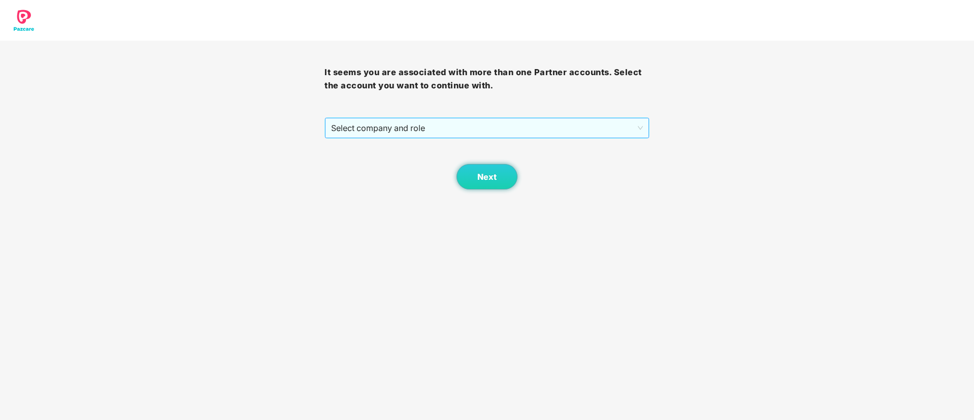
click at [497, 129] on span "Select company and role" at bounding box center [486, 127] width 311 height 19
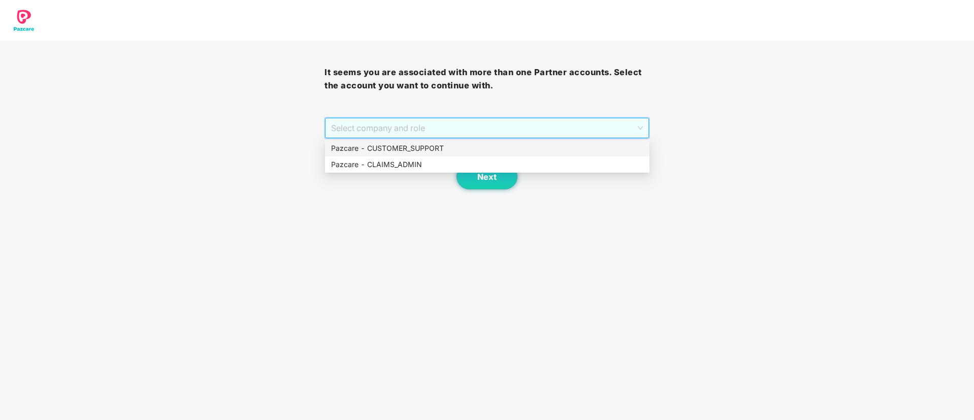
click at [418, 149] on div "Pazcare - CUSTOMER_SUPPORT" at bounding box center [487, 148] width 312 height 11
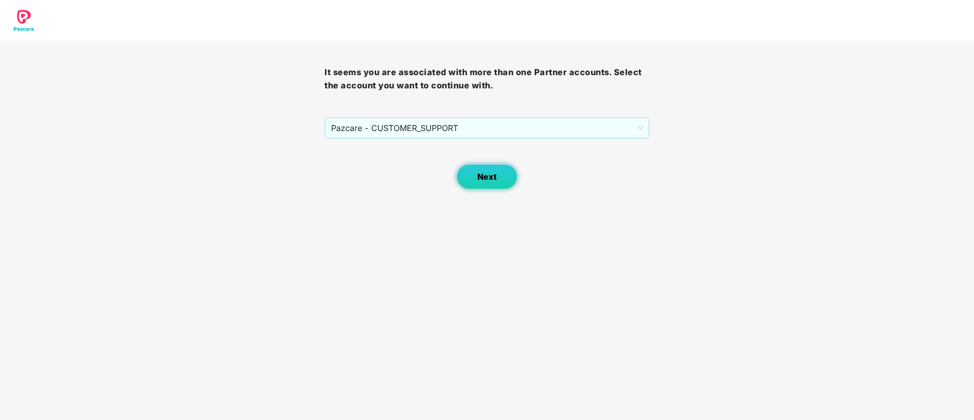
click at [484, 174] on span "Next" at bounding box center [487, 177] width 19 height 10
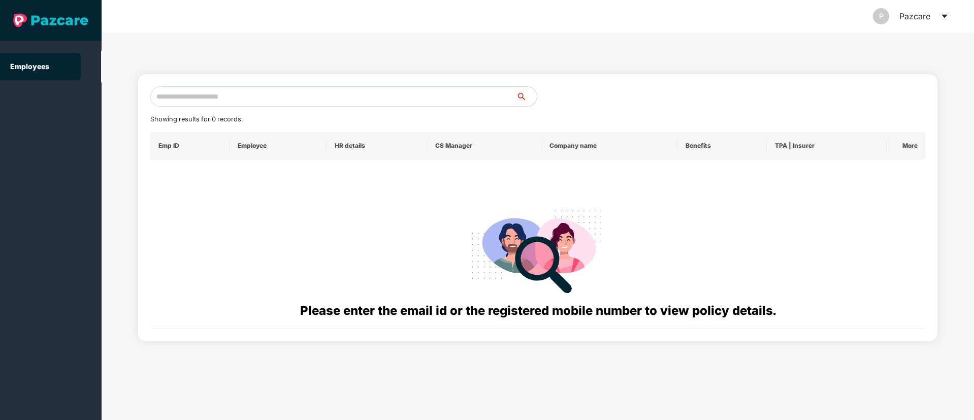
click at [175, 93] on input "text" at bounding box center [333, 96] width 366 height 20
paste input "**********"
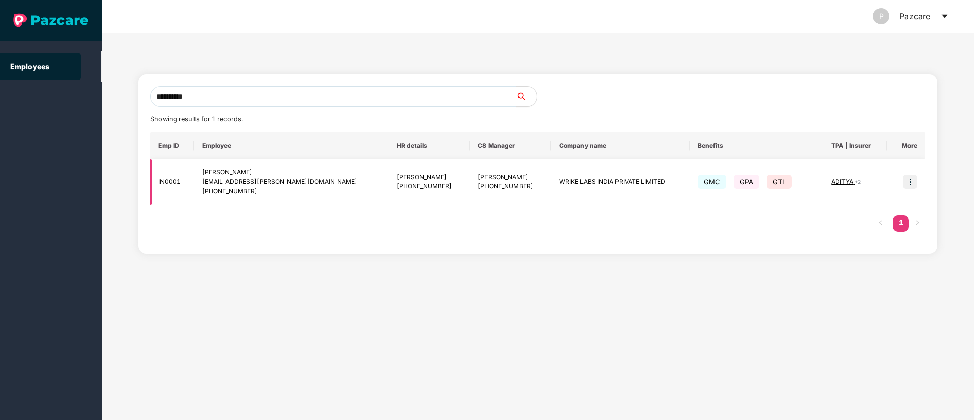
type input "**********"
click at [908, 182] on img at bounding box center [910, 182] width 14 height 14
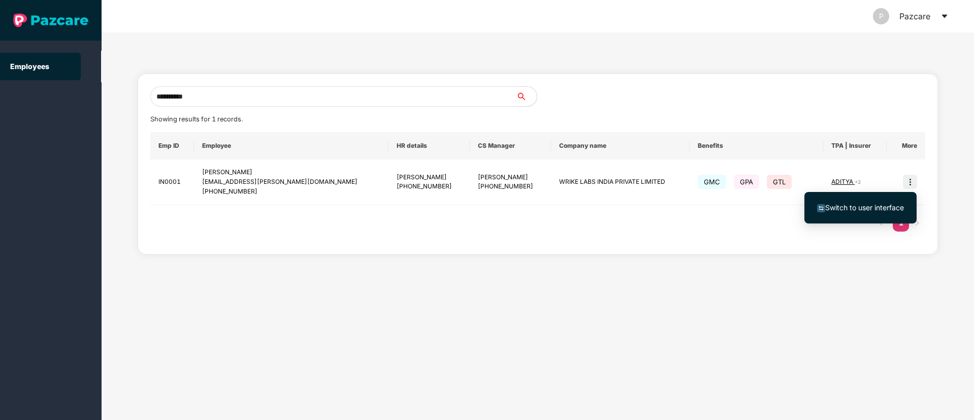
click at [865, 210] on span "Switch to user interface" at bounding box center [865, 207] width 79 height 9
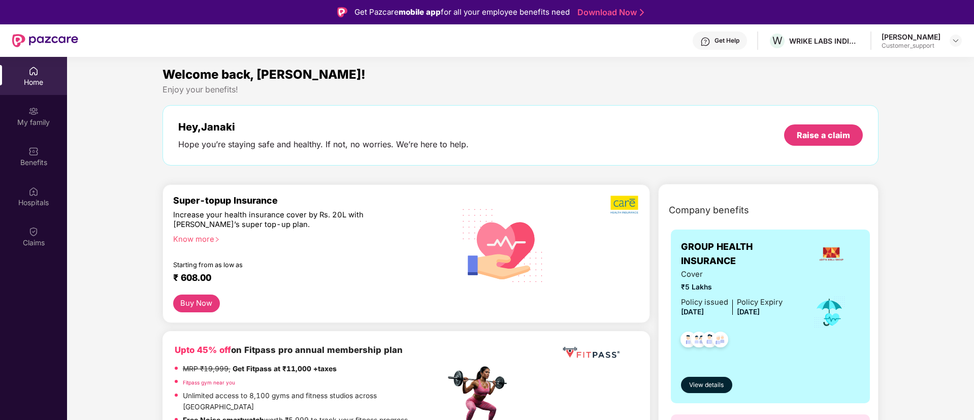
click at [213, 240] on div "Know more" at bounding box center [306, 238] width 266 height 7
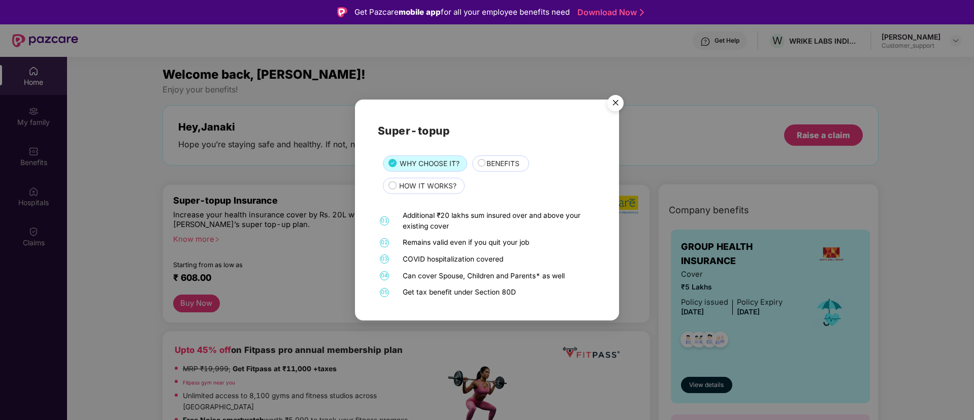
click at [620, 106] on img "Close" at bounding box center [616, 104] width 28 height 28
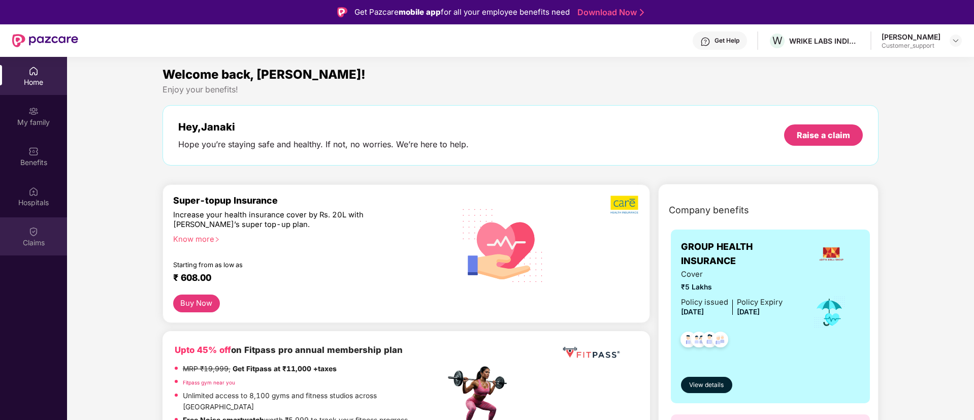
click at [39, 237] on div "Claims" at bounding box center [33, 236] width 67 height 38
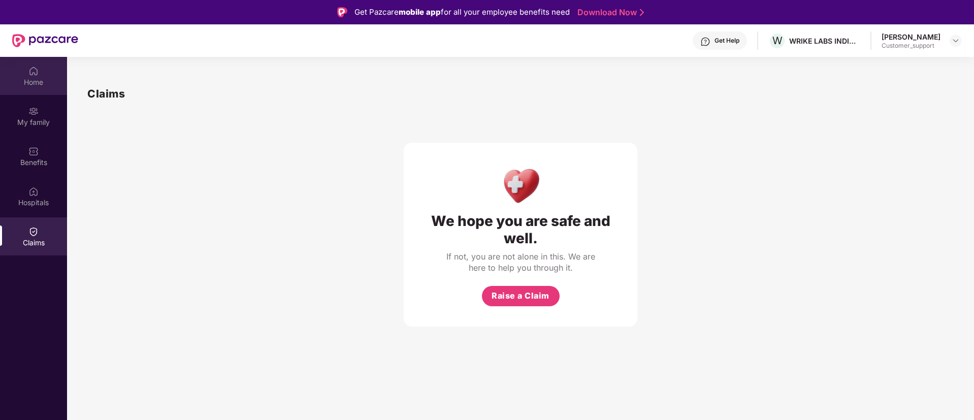
click at [31, 73] on img at bounding box center [33, 71] width 10 height 10
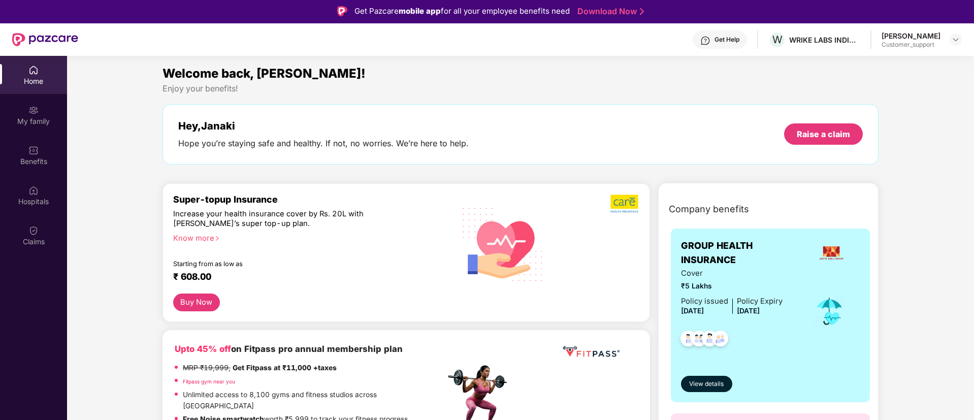
scroll to position [2, 0]
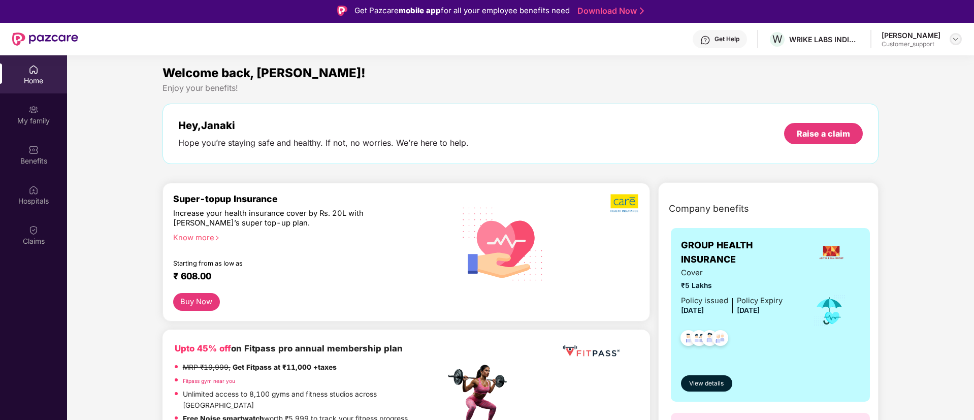
click at [957, 39] on img at bounding box center [956, 39] width 8 height 8
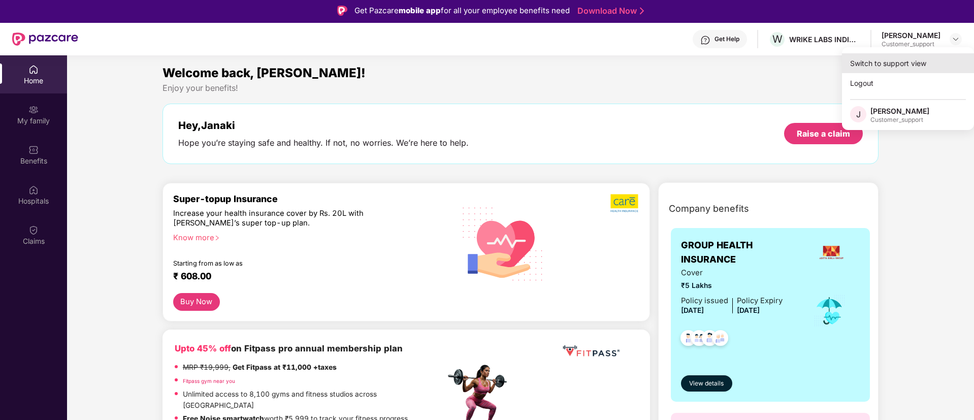
click at [893, 62] on div "Switch to support view" at bounding box center [908, 63] width 132 height 20
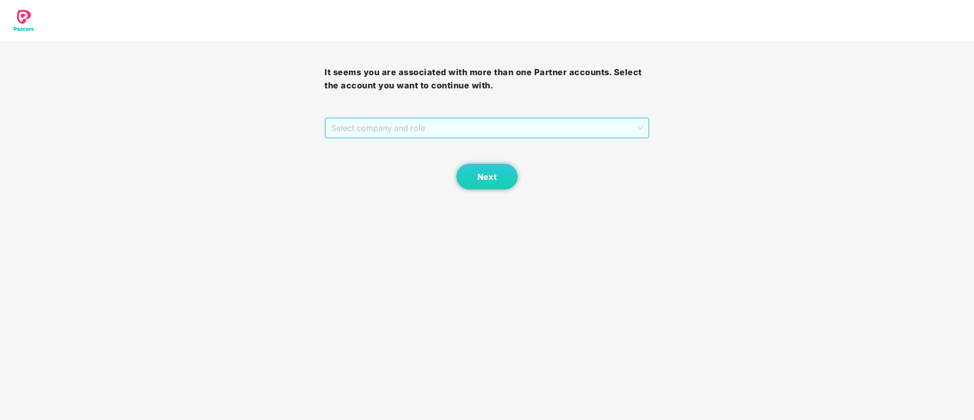
click at [447, 130] on span "Select company and role" at bounding box center [486, 127] width 311 height 19
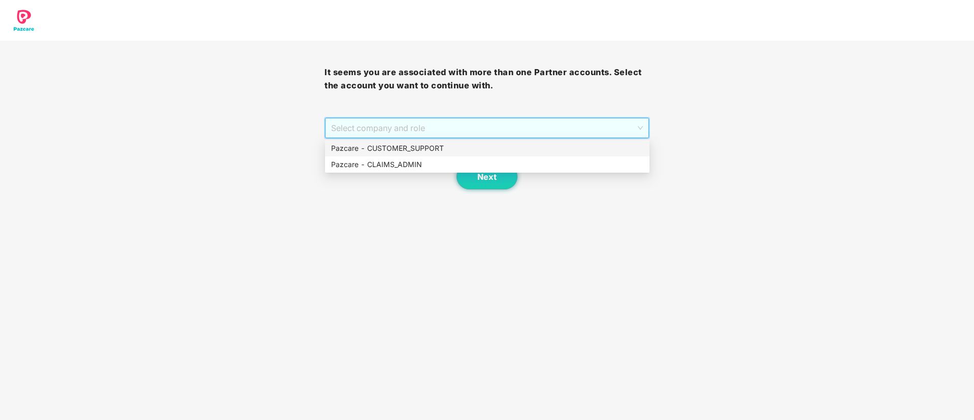
click at [416, 146] on div "Pazcare - CUSTOMER_SUPPORT" at bounding box center [487, 148] width 312 height 11
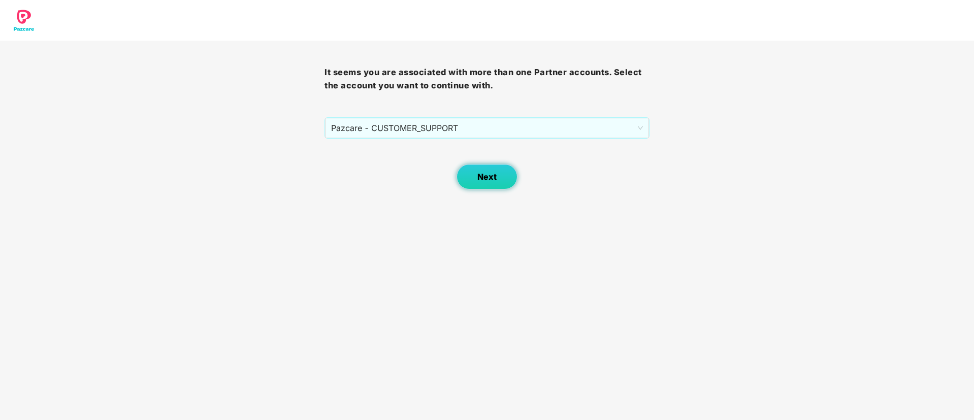
click at [493, 176] on span "Next" at bounding box center [487, 177] width 19 height 10
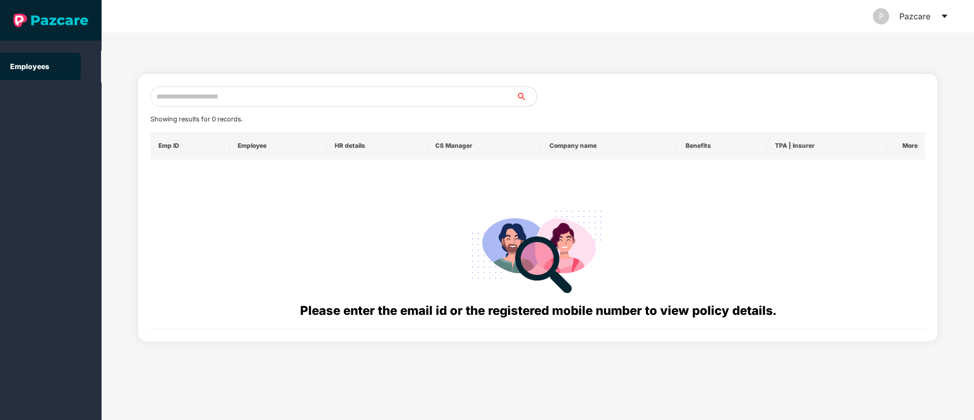
click at [185, 96] on input "text" at bounding box center [333, 96] width 366 height 20
paste input "**********"
type input "*"
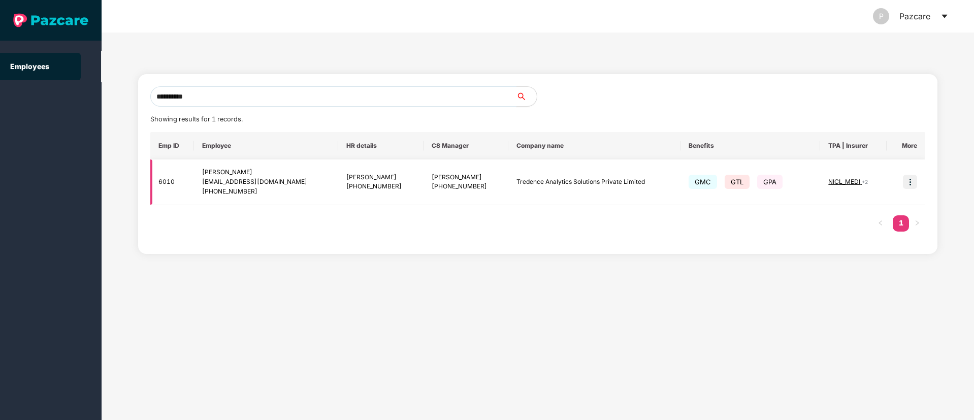
type input "**********"
click at [857, 182] on span "NICL_MEDI" at bounding box center [846, 182] width 34 height 8
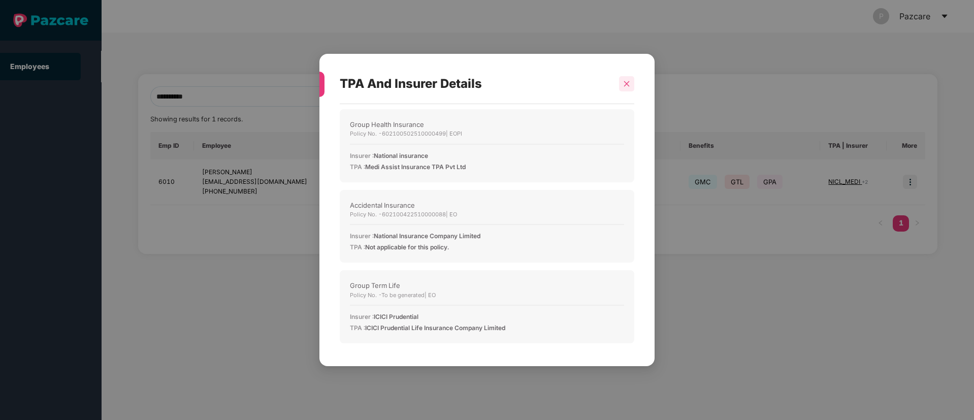
click at [625, 81] on icon "close" at bounding box center [626, 83] width 7 height 7
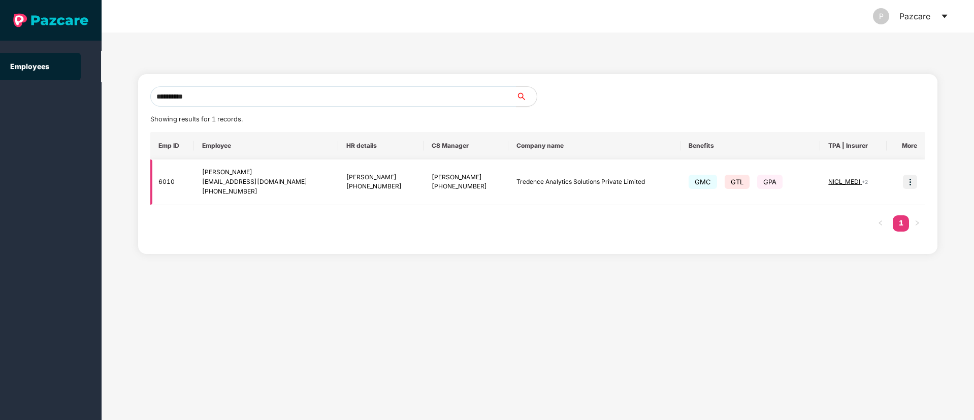
click at [911, 184] on img at bounding box center [910, 182] width 14 height 14
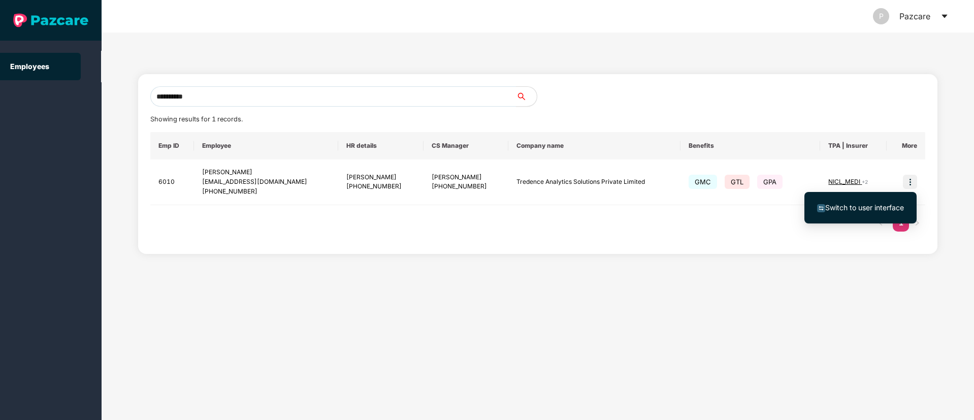
click at [849, 205] on span "Switch to user interface" at bounding box center [865, 207] width 79 height 9
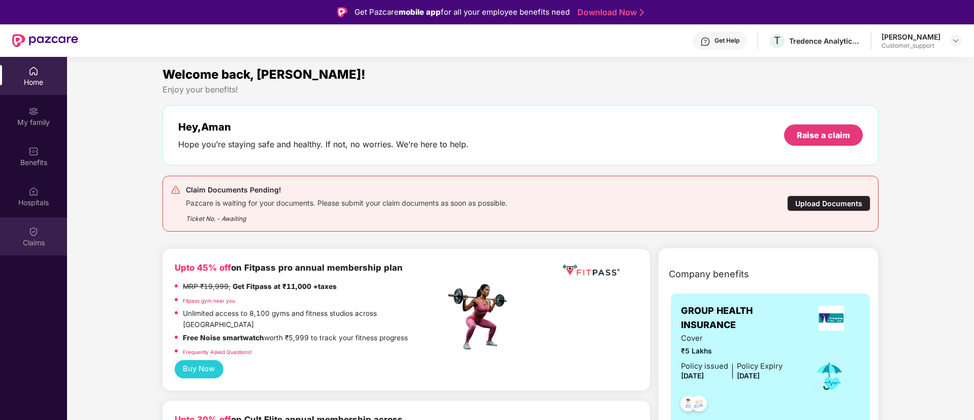
click at [34, 233] on img at bounding box center [33, 232] width 10 height 10
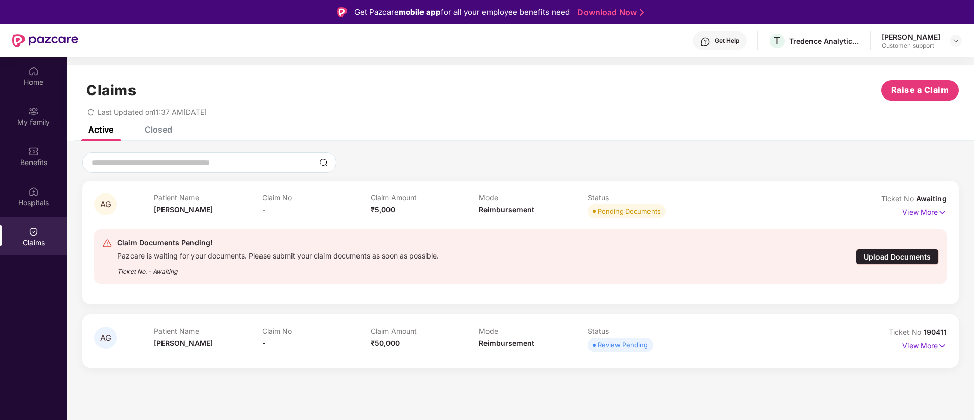
click at [946, 346] on img at bounding box center [942, 345] width 9 height 11
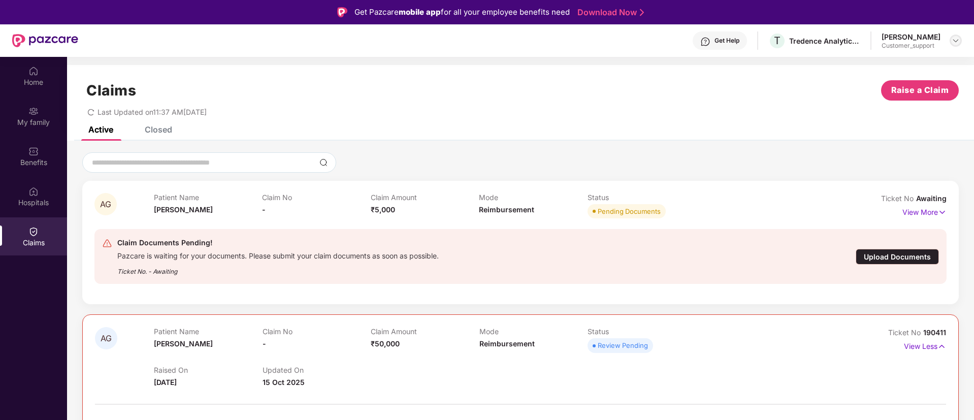
click at [953, 43] on img at bounding box center [956, 41] width 8 height 8
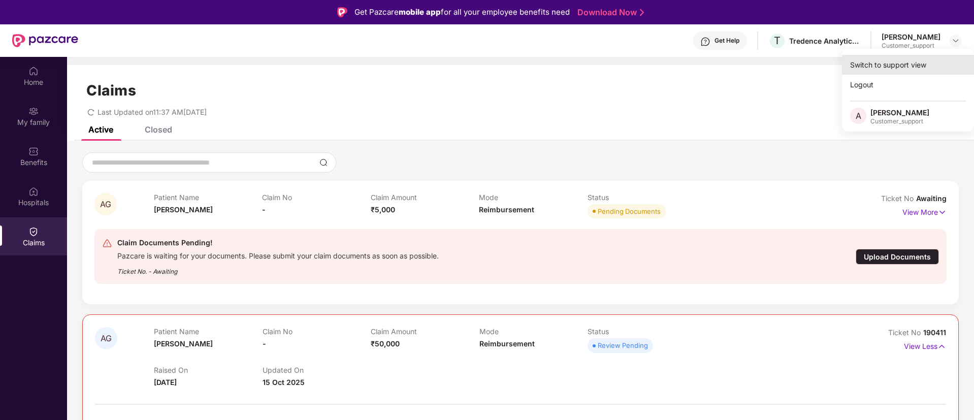
click at [878, 58] on div "Switch to support view" at bounding box center [908, 65] width 132 height 20
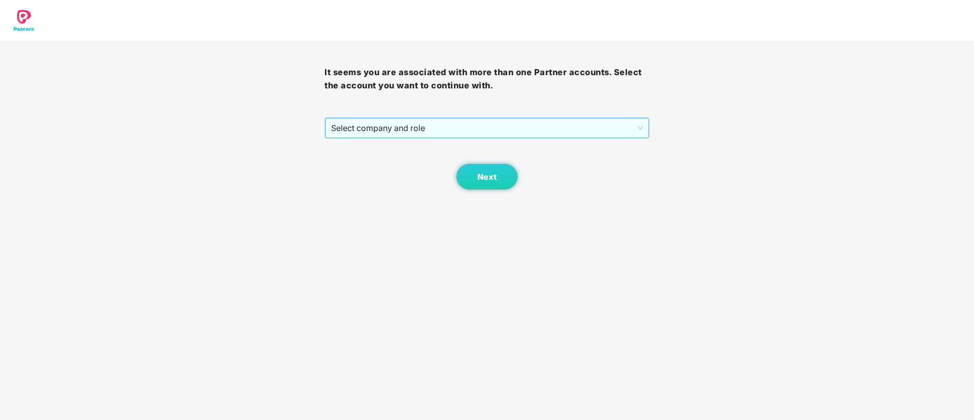
click at [391, 130] on span "Select company and role" at bounding box center [486, 127] width 311 height 19
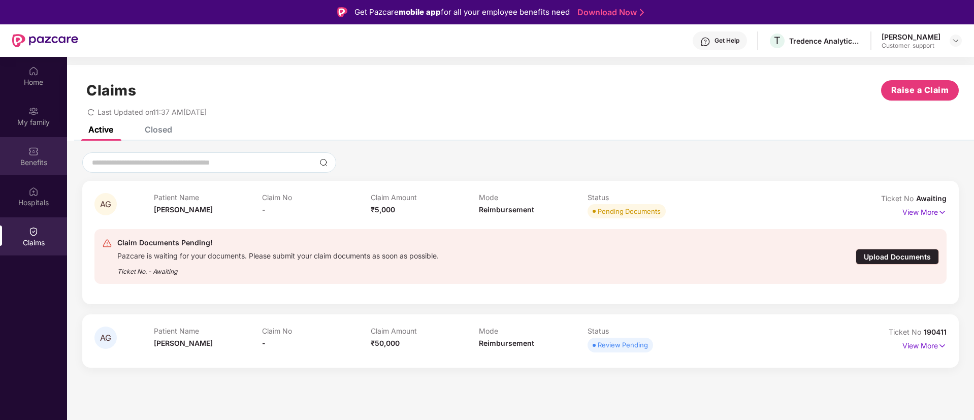
click at [38, 153] on img at bounding box center [33, 151] width 10 height 10
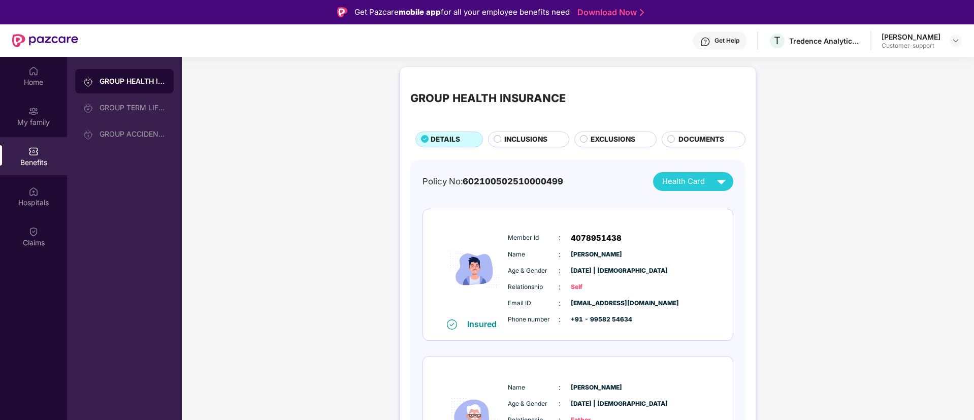
click at [525, 135] on span "INCLUSIONS" at bounding box center [525, 139] width 43 height 11
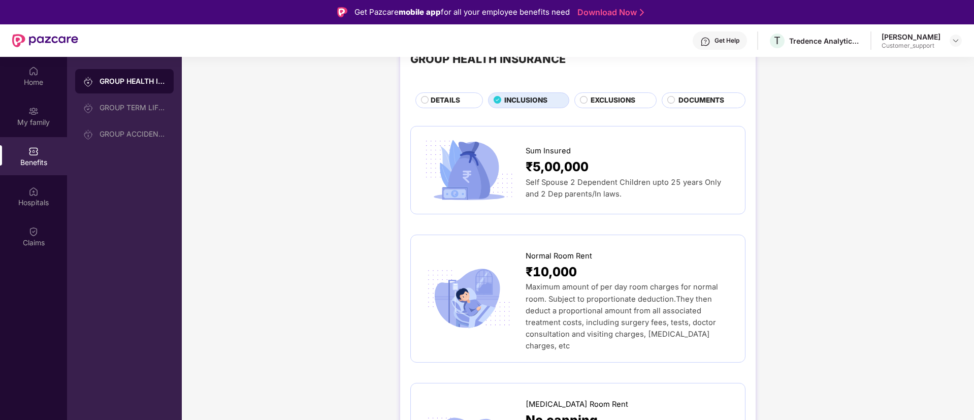
scroll to position [32, 0]
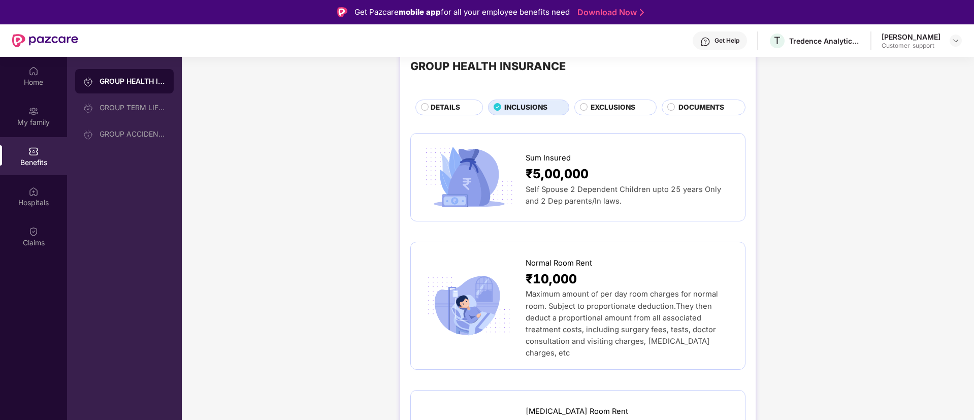
click at [433, 102] on span "DETAILS" at bounding box center [445, 107] width 29 height 11
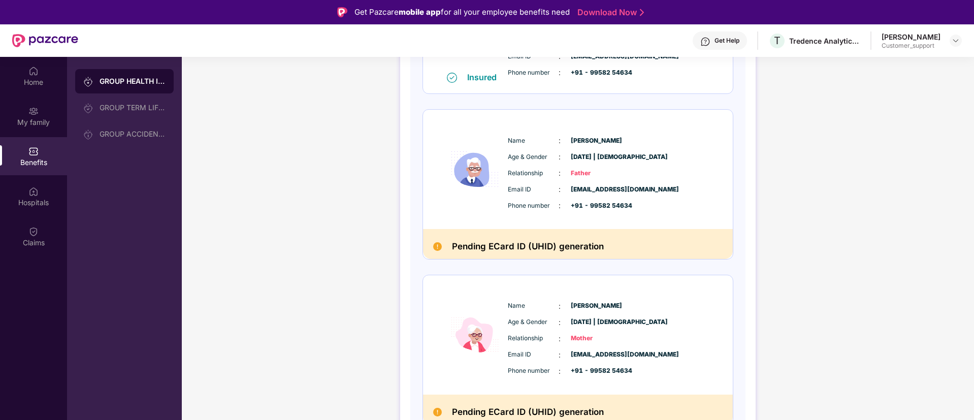
scroll to position [258, 0]
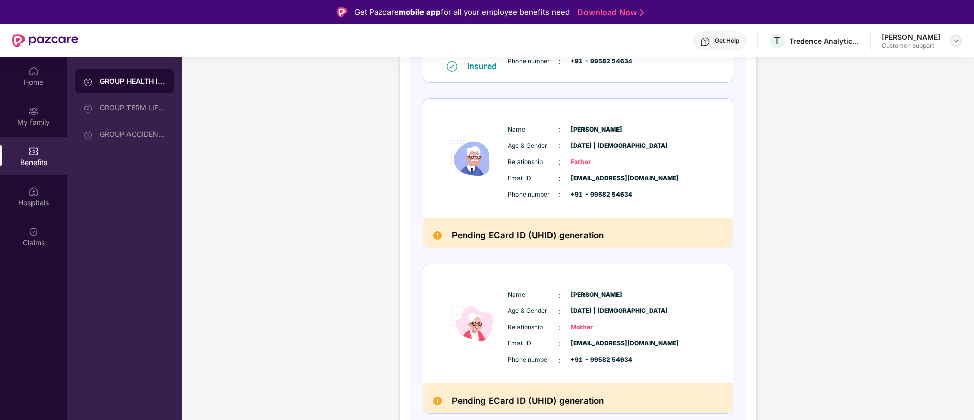
click at [952, 40] on div at bounding box center [956, 41] width 12 height 12
click at [888, 64] on div "Switch to support view" at bounding box center [908, 65] width 132 height 20
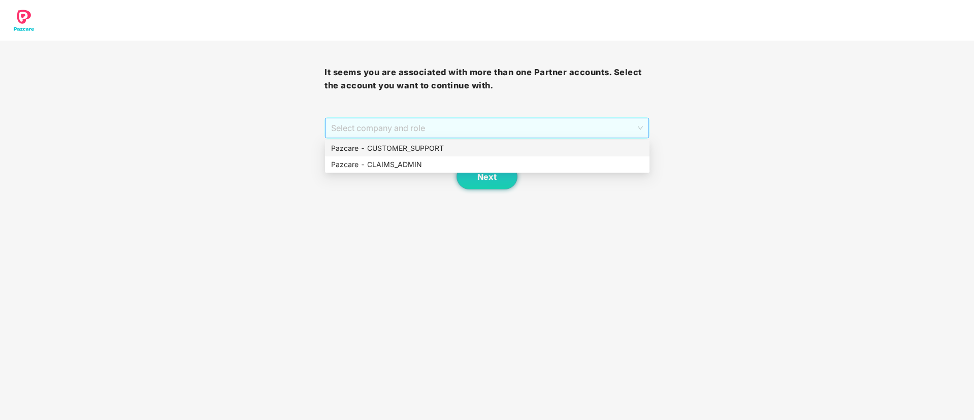
click at [486, 124] on span "Select company and role" at bounding box center [486, 127] width 311 height 19
click at [403, 149] on div "Pazcare - CUSTOMER_SUPPORT" at bounding box center [487, 148] width 312 height 11
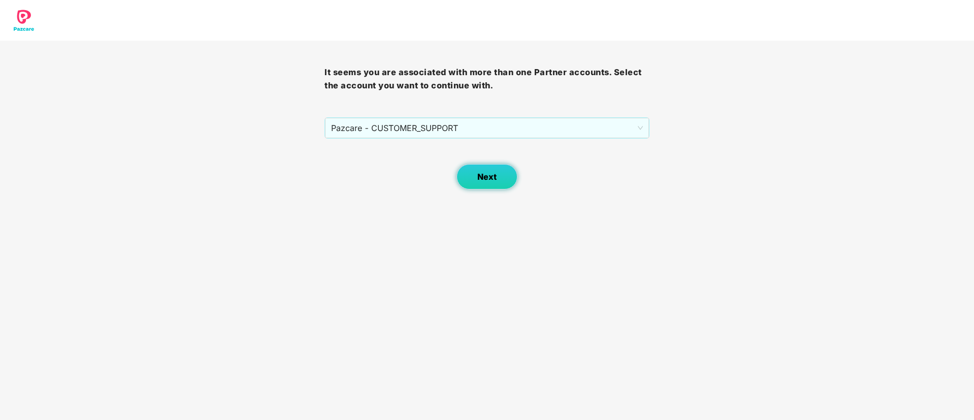
click at [495, 178] on span "Next" at bounding box center [487, 177] width 19 height 10
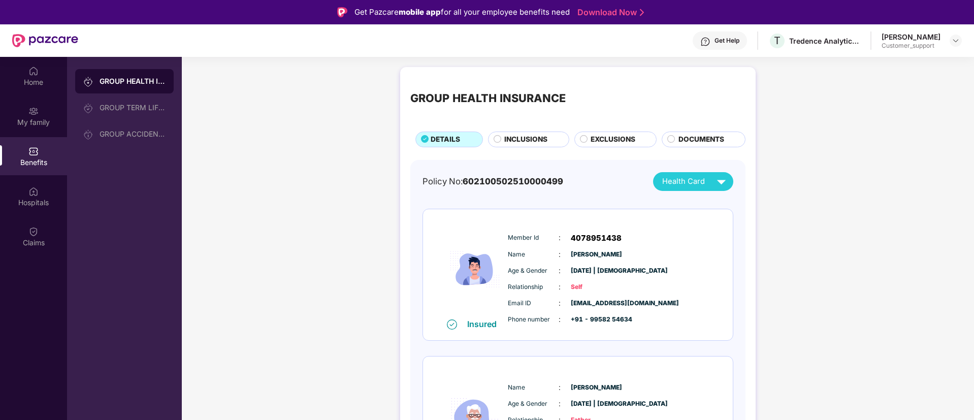
click at [517, 140] on span "INCLUSIONS" at bounding box center [525, 139] width 43 height 11
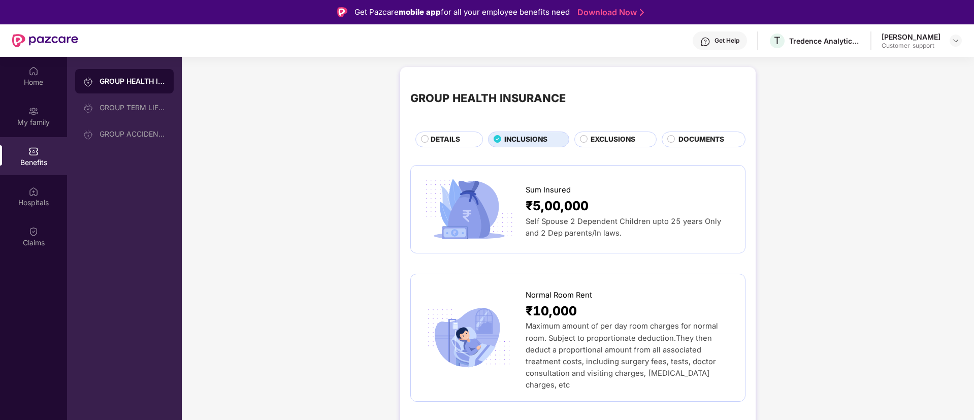
click at [450, 138] on span "DETAILS" at bounding box center [445, 139] width 29 height 11
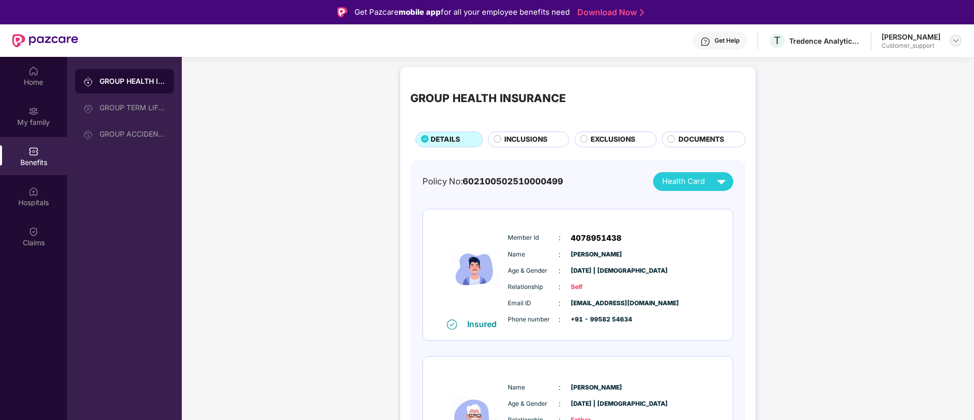
click at [957, 45] on div at bounding box center [956, 41] width 12 height 12
click at [908, 63] on div "Switch to support view" at bounding box center [908, 65] width 132 height 20
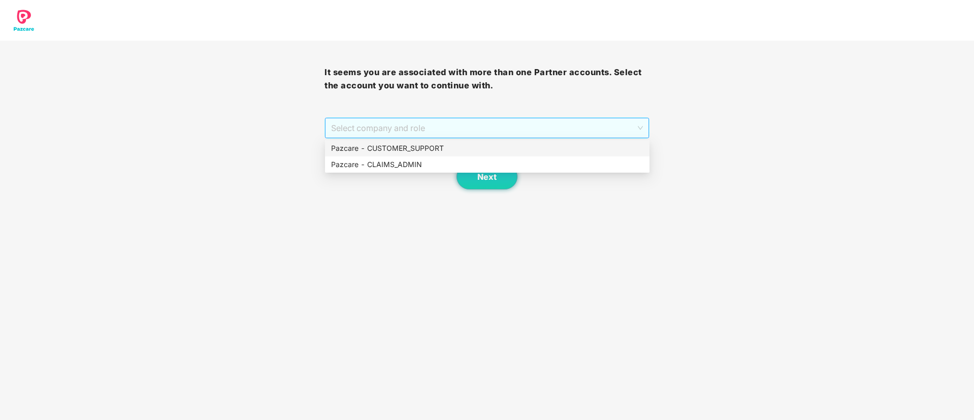
click at [466, 125] on span "Select company and role" at bounding box center [486, 127] width 311 height 19
click at [431, 147] on div "Pazcare - CUSTOMER_SUPPORT" at bounding box center [487, 148] width 312 height 11
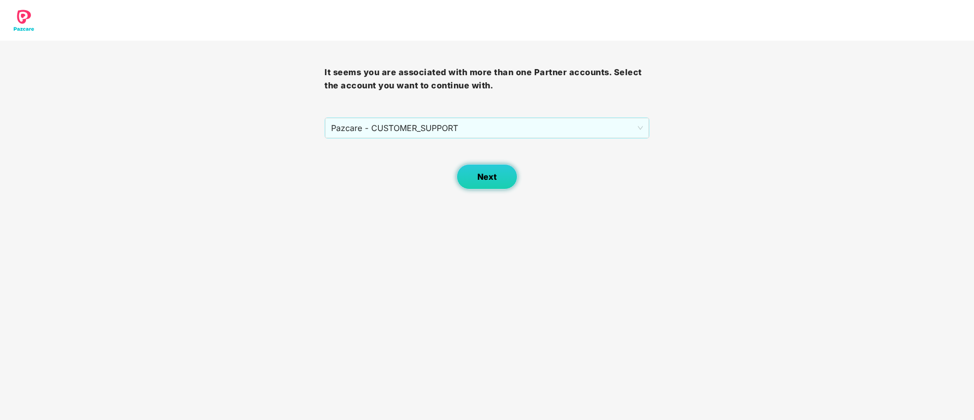
click at [483, 175] on span "Next" at bounding box center [487, 177] width 19 height 10
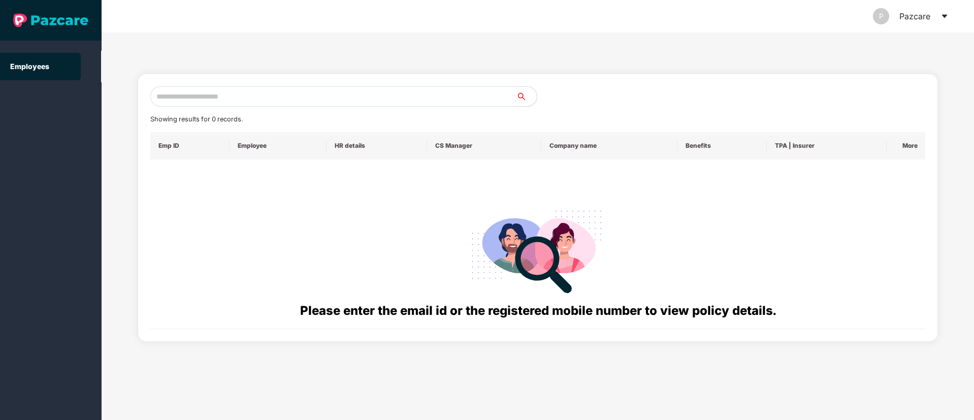
click at [249, 98] on input "text" at bounding box center [333, 96] width 366 height 20
paste input "**********"
type input "*"
click at [209, 94] on input "text" at bounding box center [333, 96] width 366 height 20
paste input "**********"
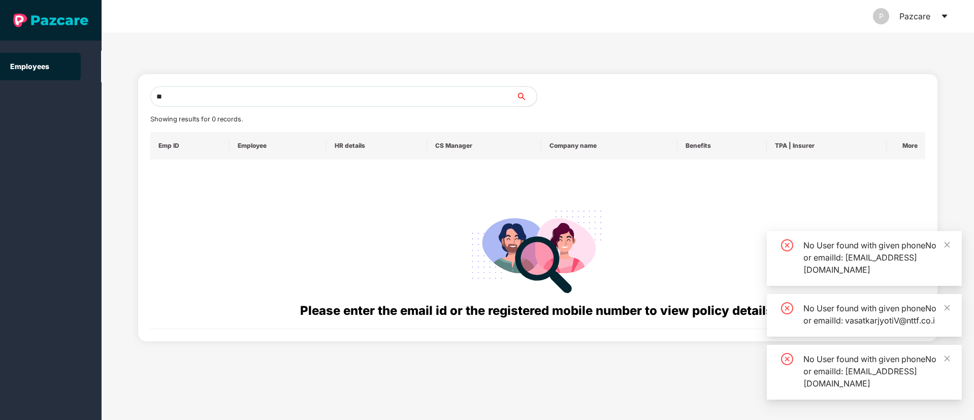
type input "*"
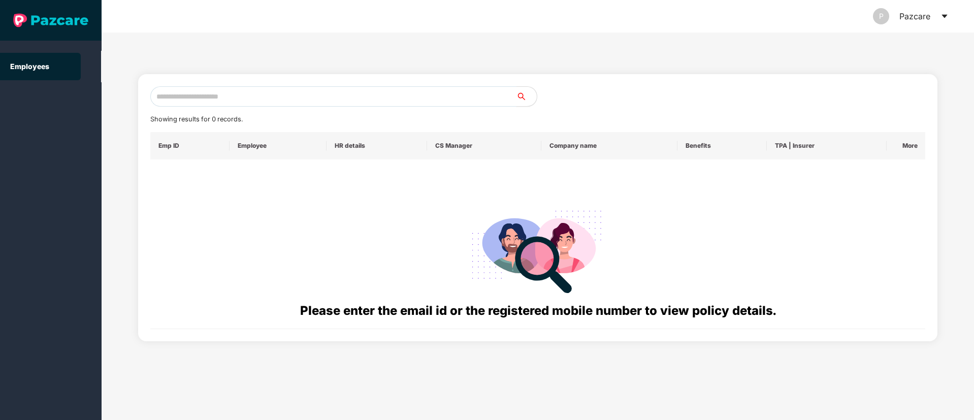
click at [169, 97] on input "text" at bounding box center [333, 96] width 366 height 20
paste input "**********"
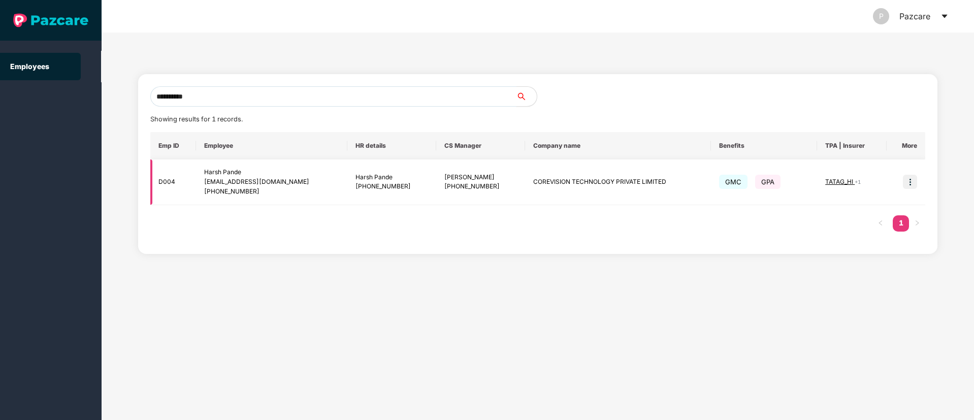
type input "**********"
click at [911, 183] on img at bounding box center [910, 182] width 14 height 14
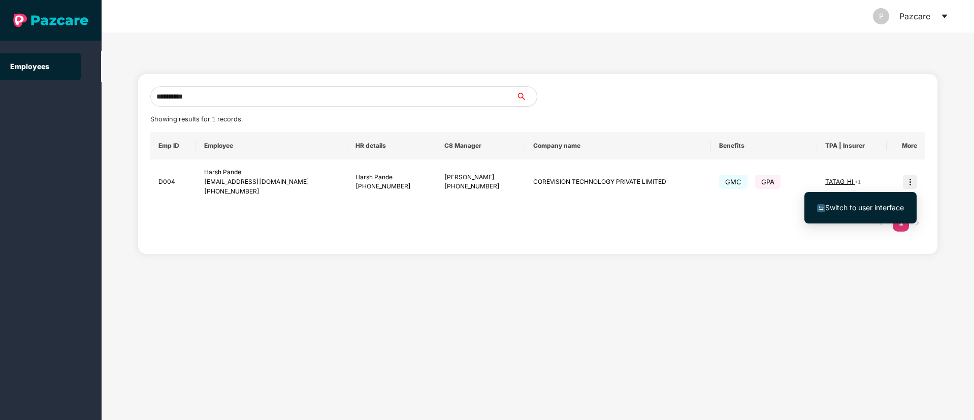
click at [880, 213] on li "Switch to user interface" at bounding box center [861, 207] width 112 height 21
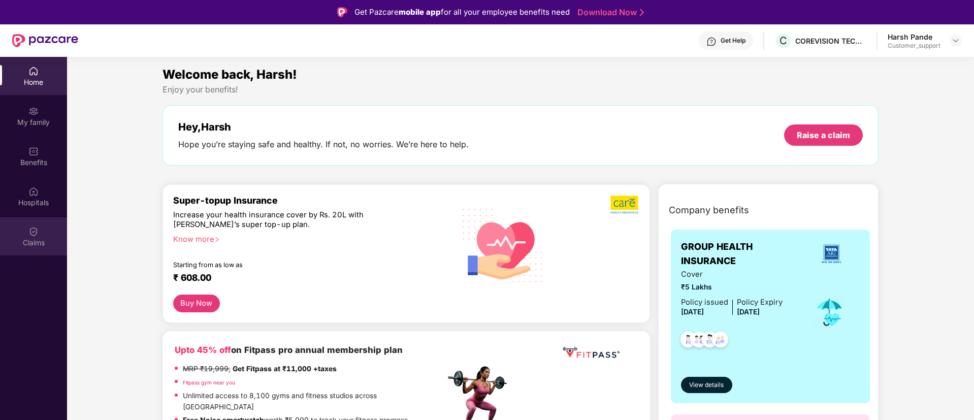
click at [33, 238] on div "Claims" at bounding box center [33, 243] width 67 height 10
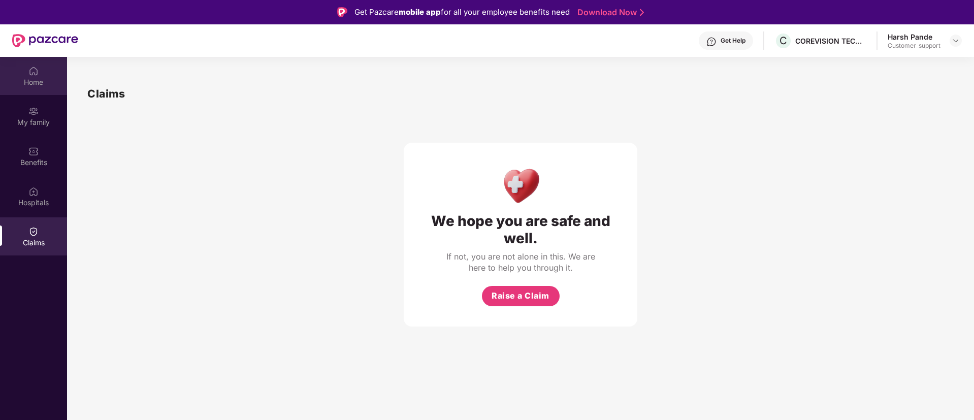
click at [34, 74] on img at bounding box center [33, 71] width 10 height 10
